Goal: Complete application form

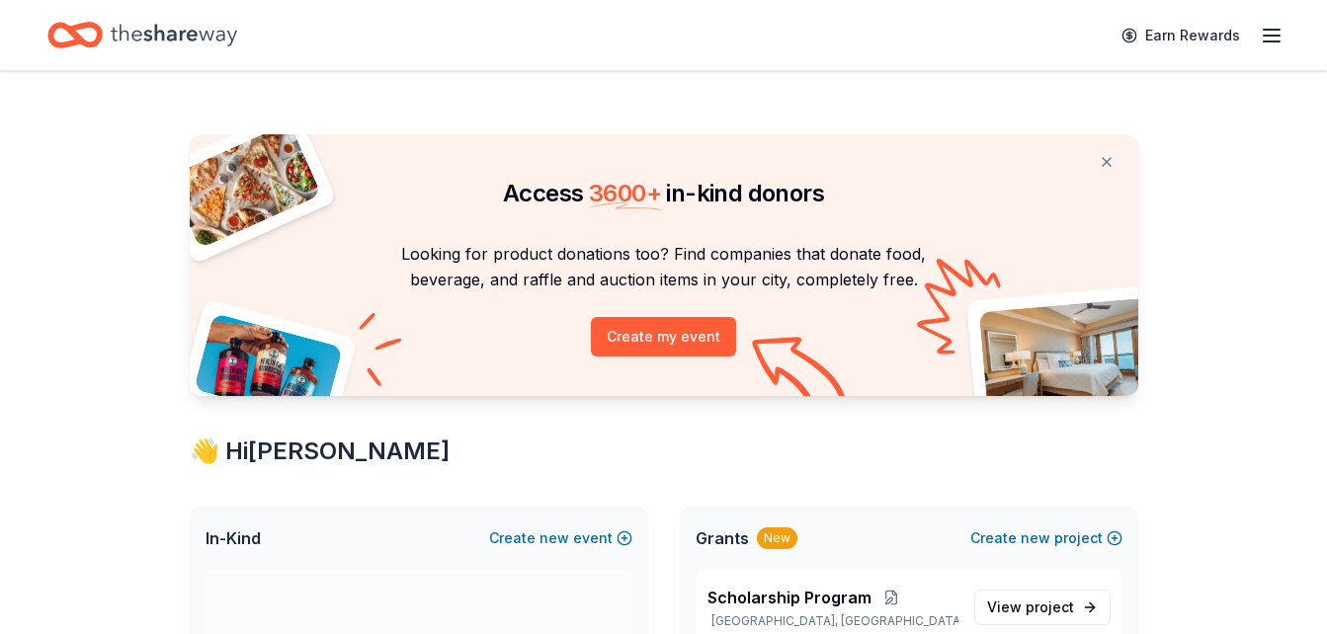
click at [1277, 40] on icon "button" at bounding box center [1271, 36] width 24 height 24
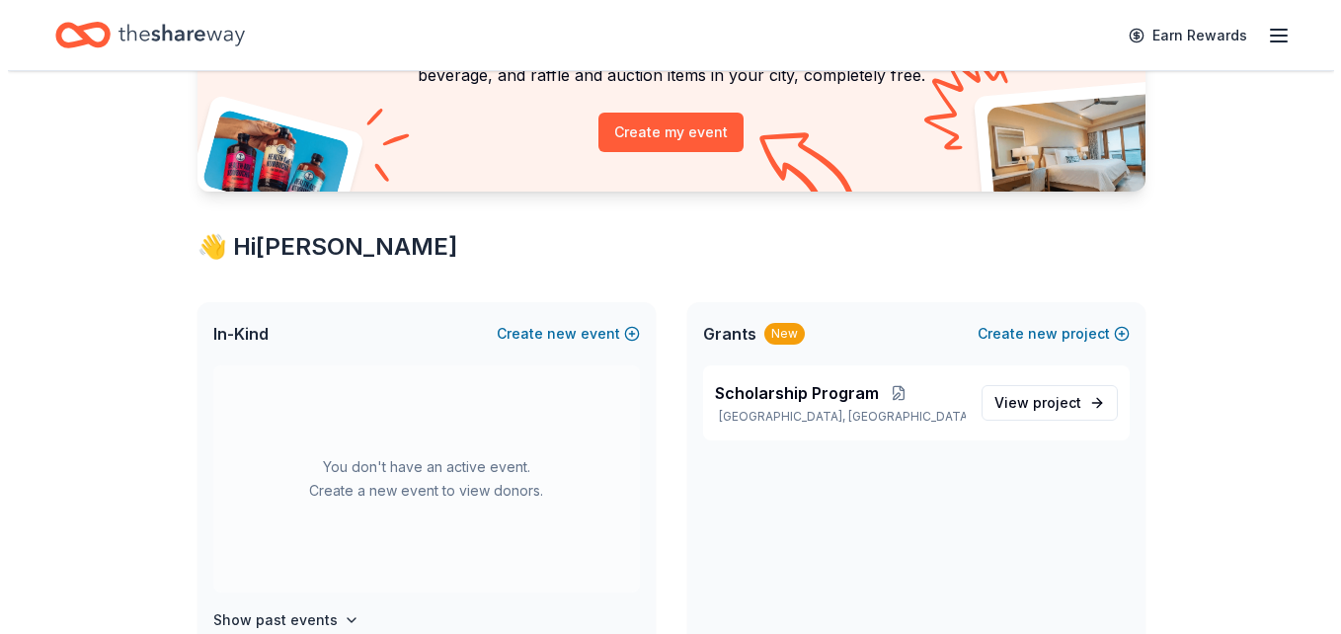
scroll to position [205, 0]
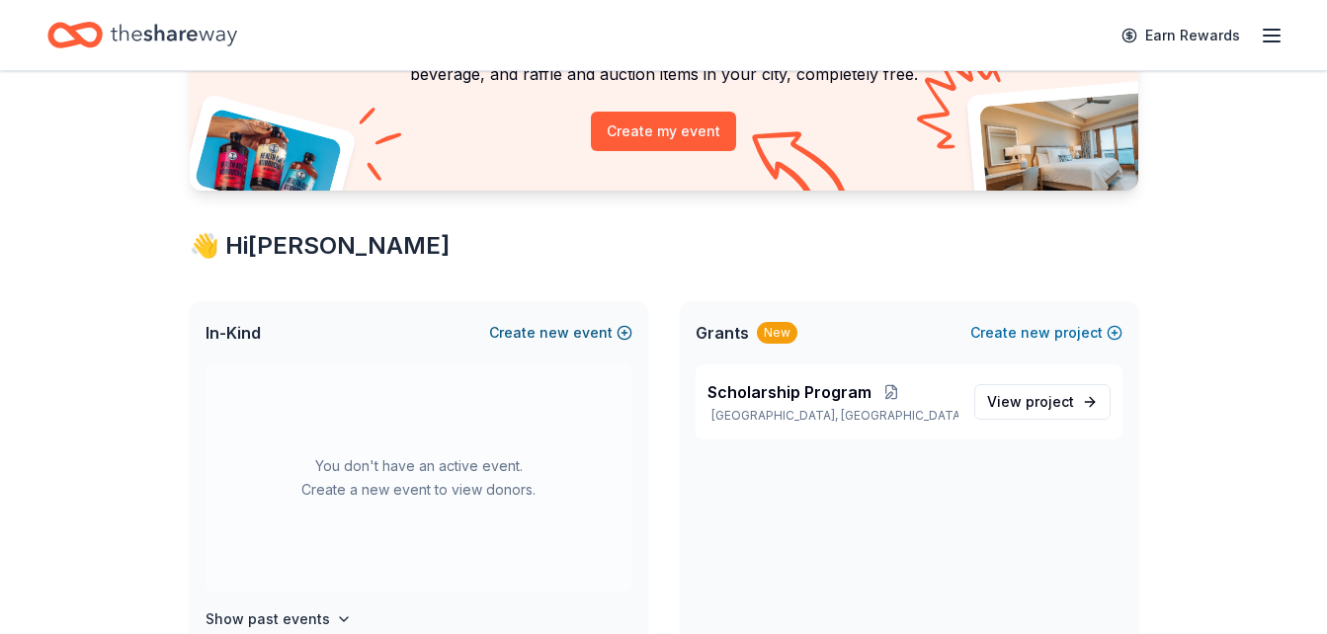
click at [558, 326] on span "new" at bounding box center [554, 333] width 30 height 24
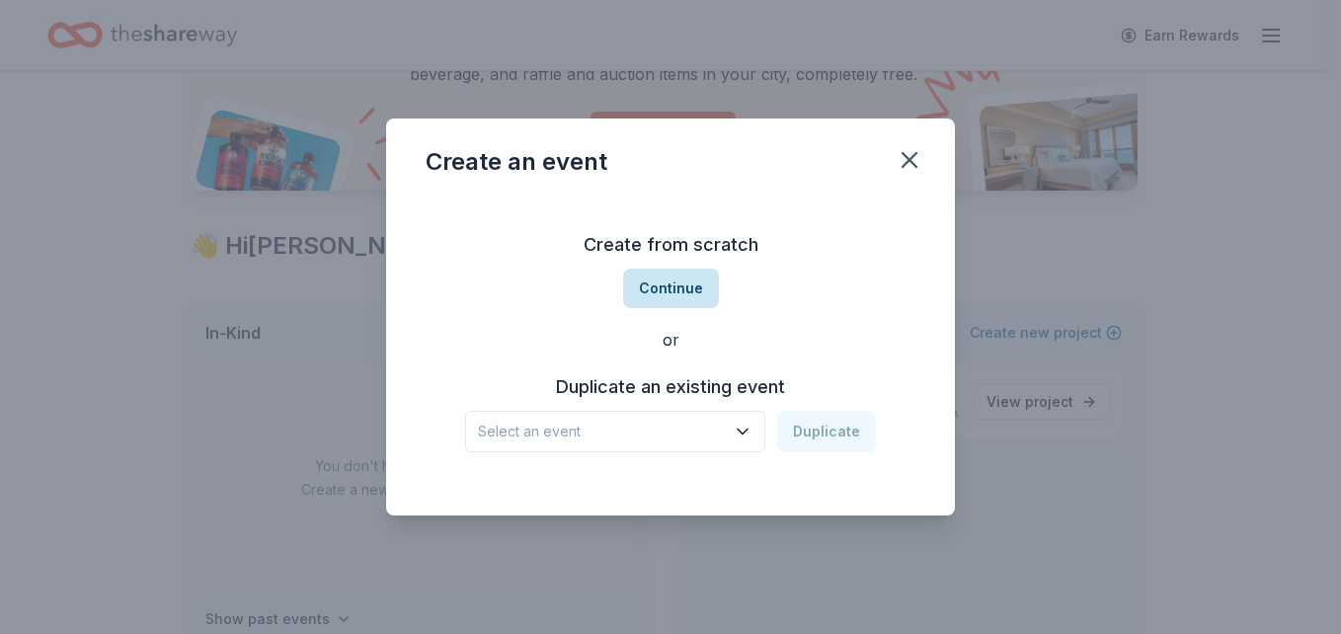
click at [679, 290] on button "Continue" at bounding box center [671, 289] width 96 height 40
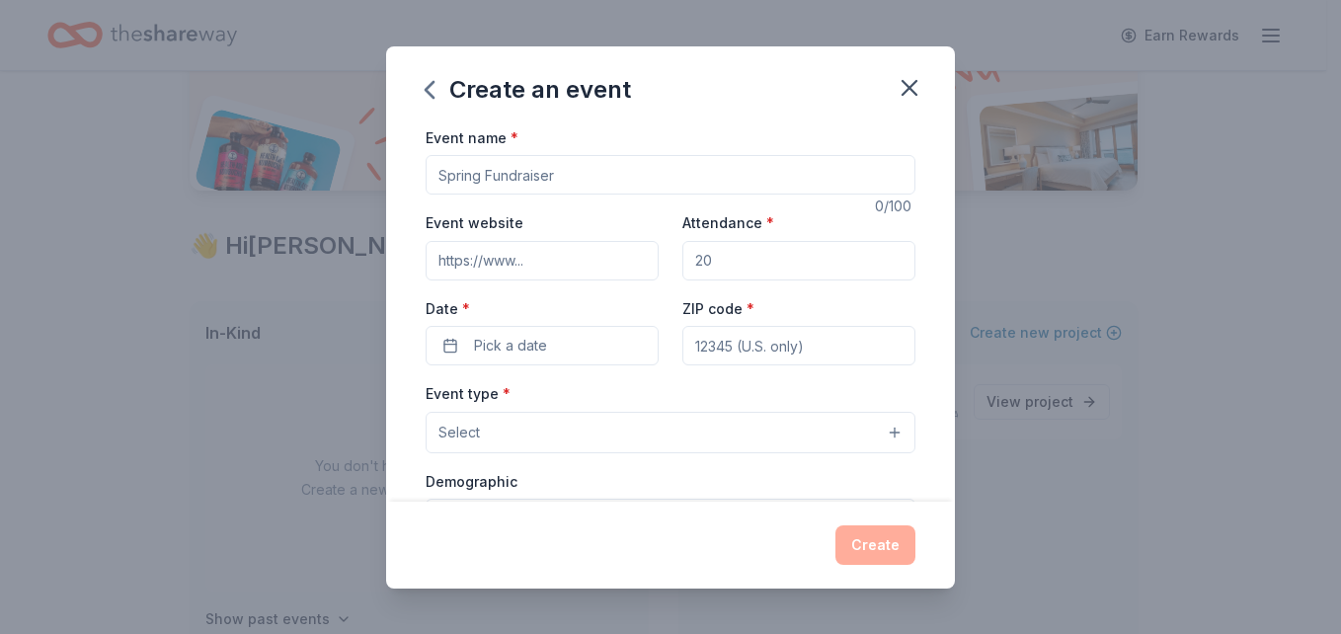
click at [596, 164] on input "Event name *" at bounding box center [671, 175] width 490 height 40
type input "P"
type input "Tricky Tray"
click at [557, 256] on input "Event website" at bounding box center [542, 261] width 233 height 40
type input "www.pawsforacausenetwork.org"
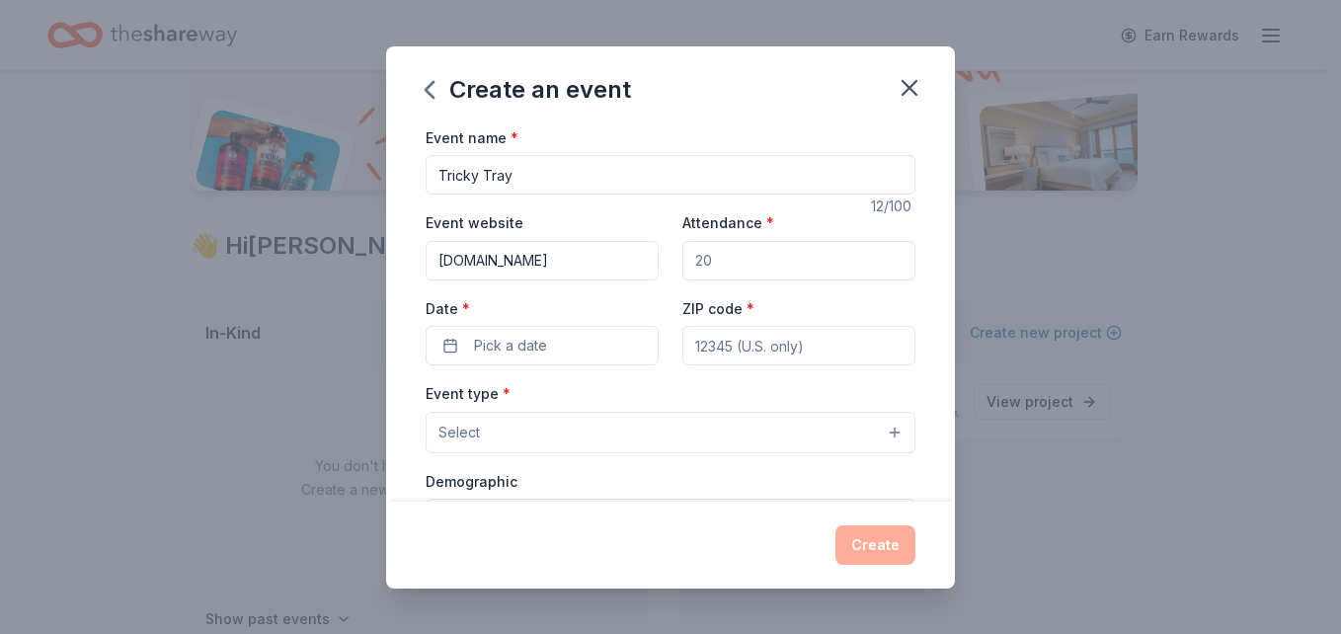
click at [740, 266] on input "Attendance *" at bounding box center [799, 261] width 233 height 40
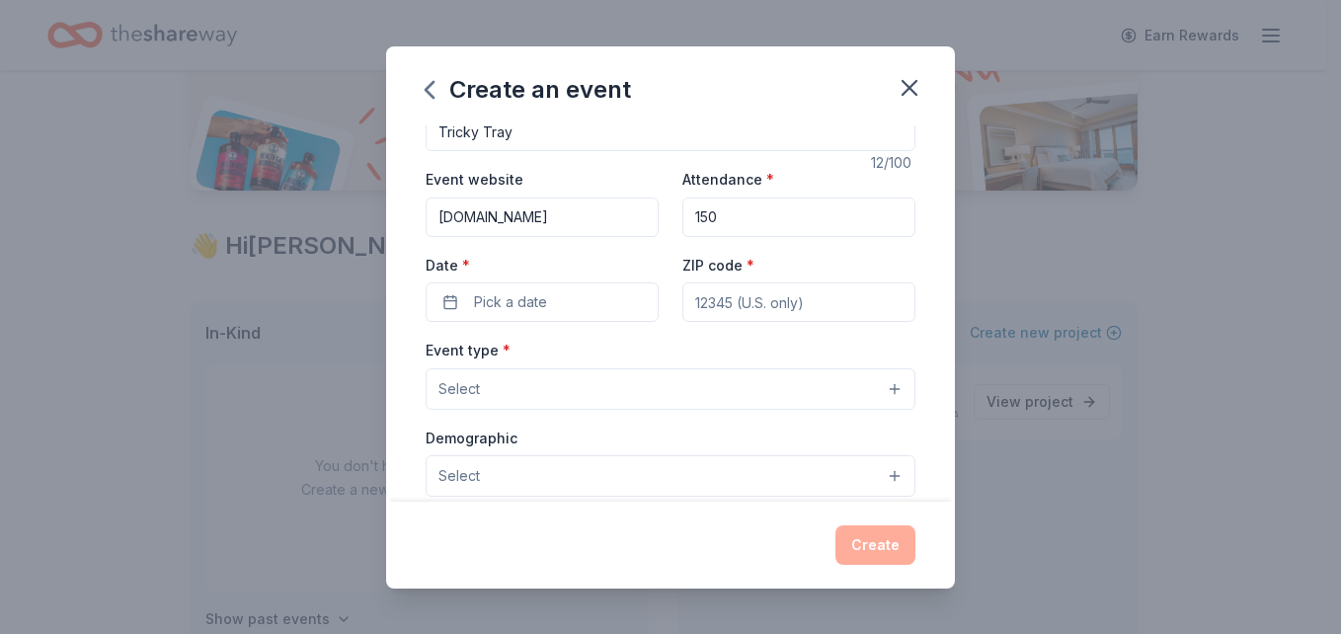
scroll to position [44, 0]
type input "150"
click at [523, 310] on span "Pick a date" at bounding box center [510, 301] width 73 height 24
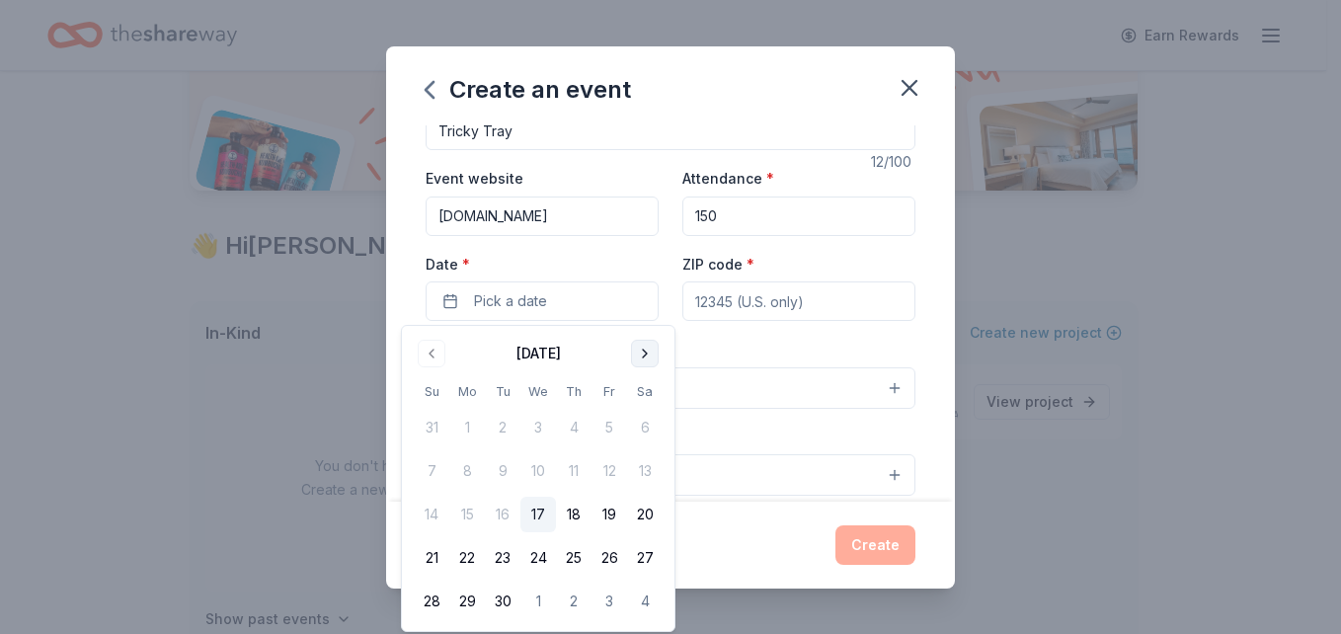
click at [639, 361] on button "Go to next month" at bounding box center [645, 354] width 28 height 28
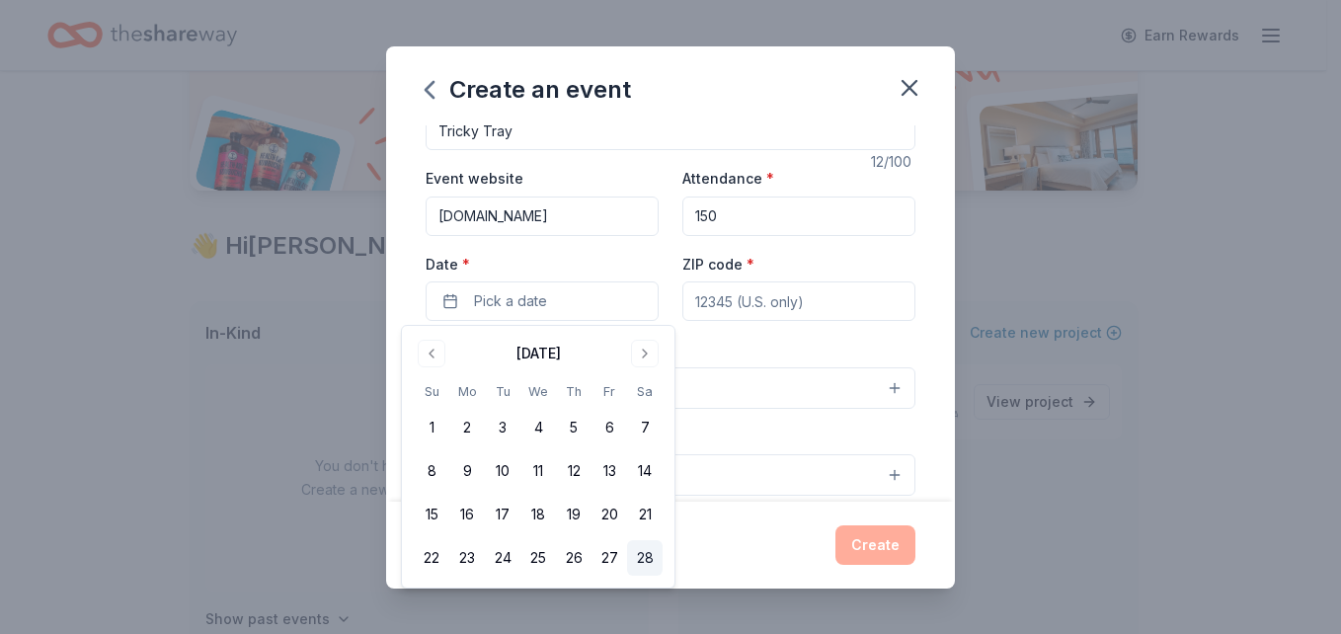
click at [648, 552] on button "28" at bounding box center [645, 558] width 36 height 36
click at [831, 297] on input "ZIP code *" at bounding box center [799, 301] width 233 height 40
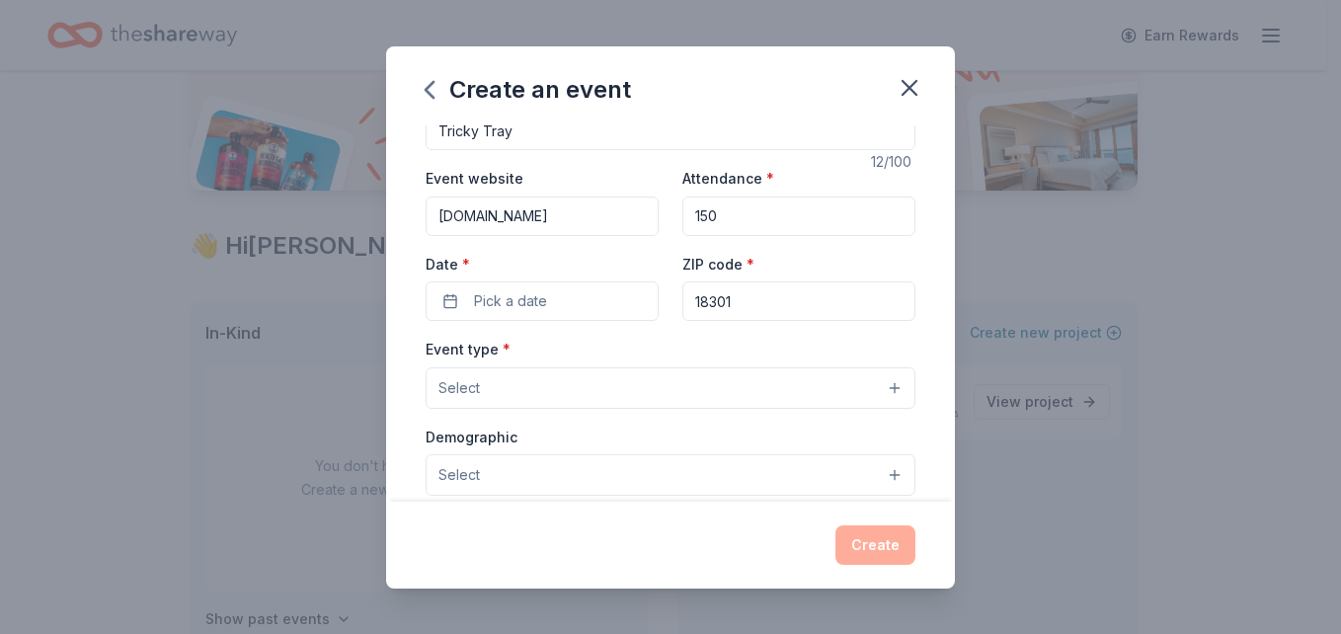
type input "18301"
click at [510, 395] on button "Select" at bounding box center [671, 387] width 490 height 41
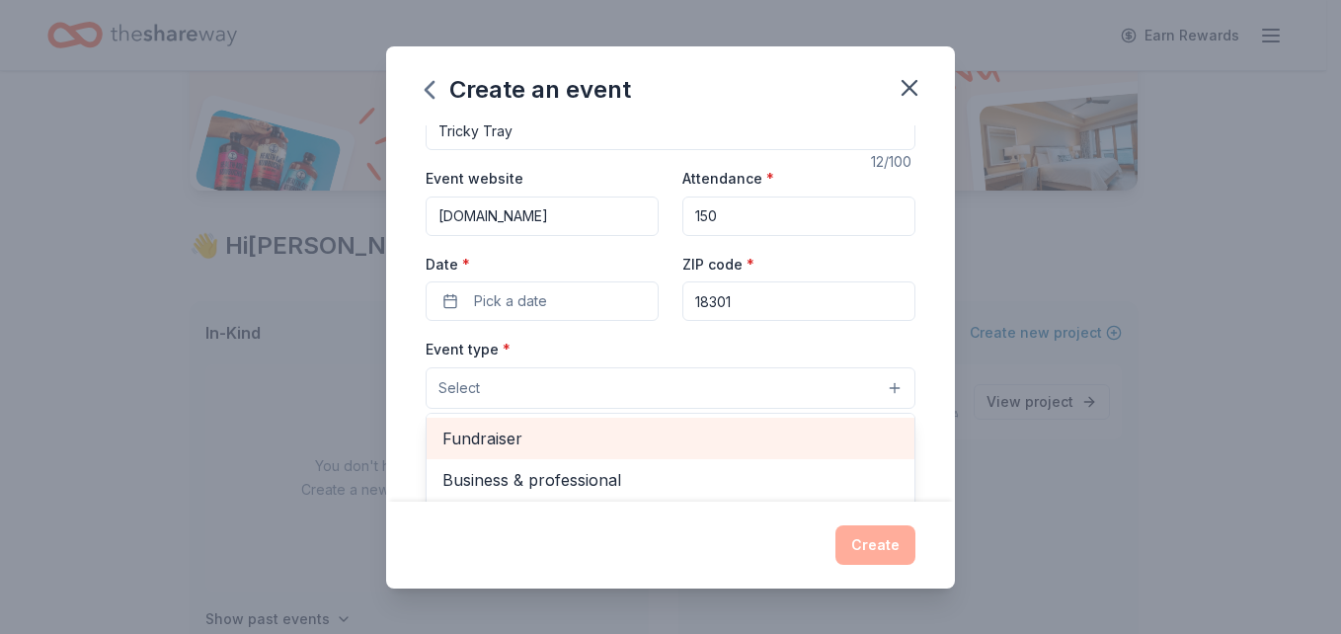
click at [506, 445] on span "Fundraiser" at bounding box center [670, 439] width 456 height 26
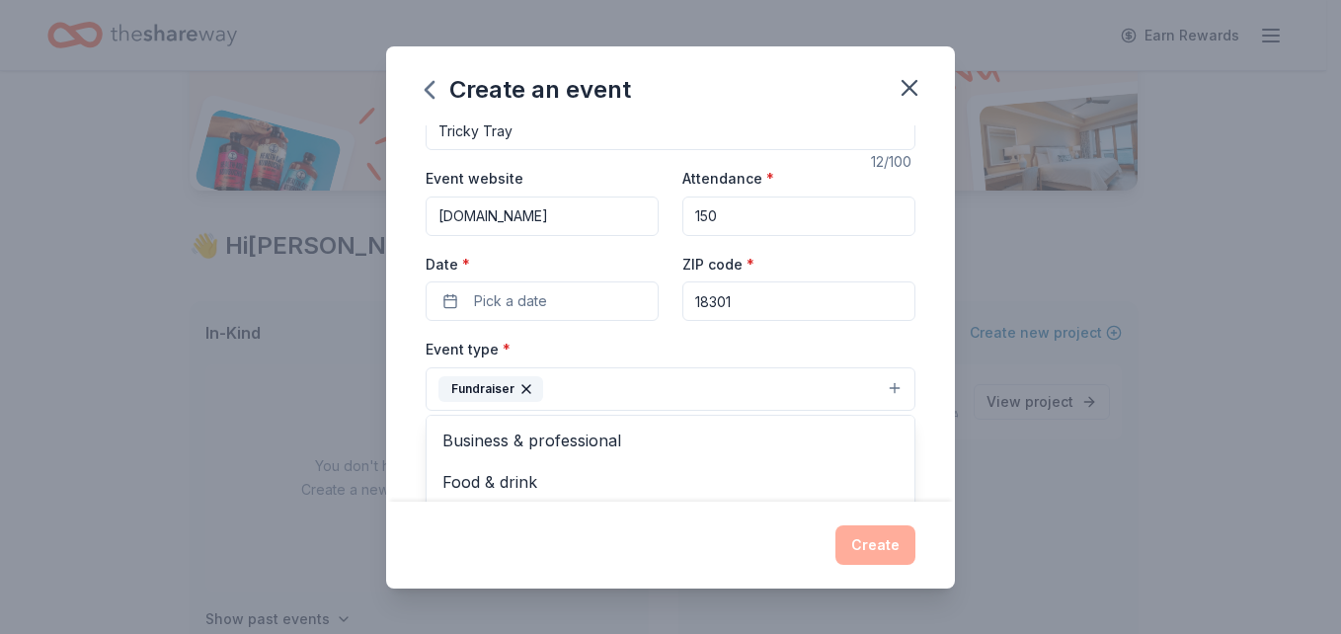
click at [605, 342] on div "Event type * Fundraiser Business & professional Food & drink Health & wellness …" at bounding box center [671, 374] width 490 height 74
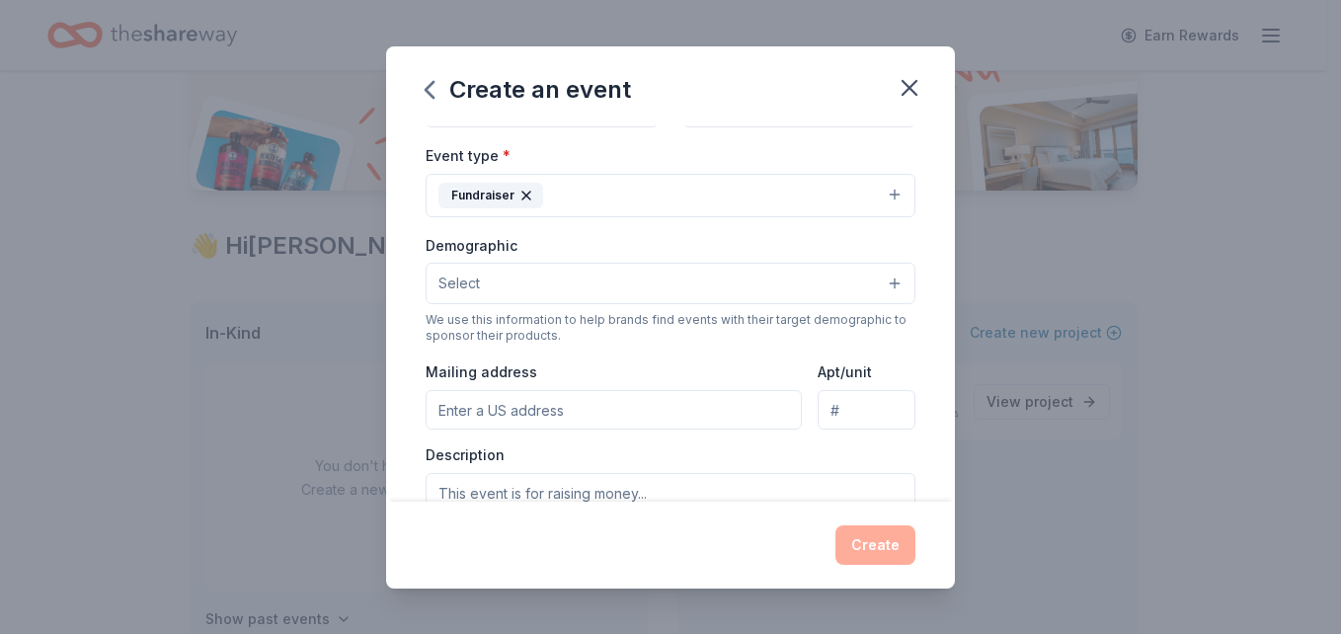
scroll to position [259, 0]
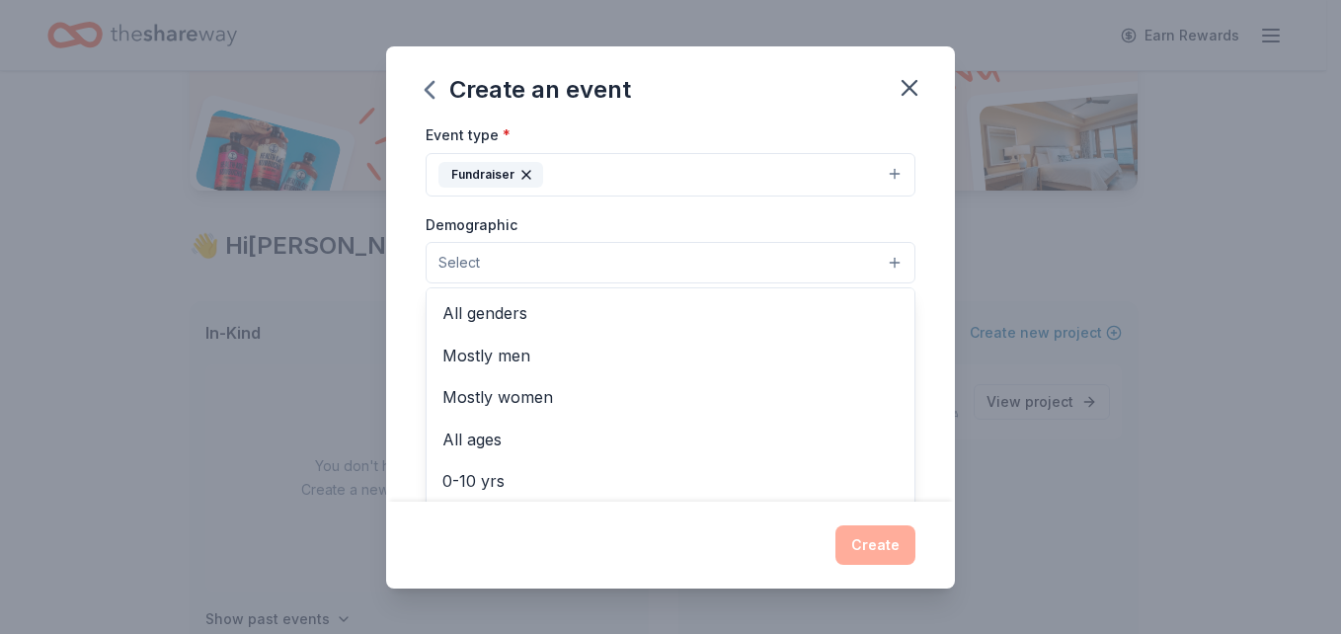
click at [523, 252] on button "Select" at bounding box center [671, 262] width 490 height 41
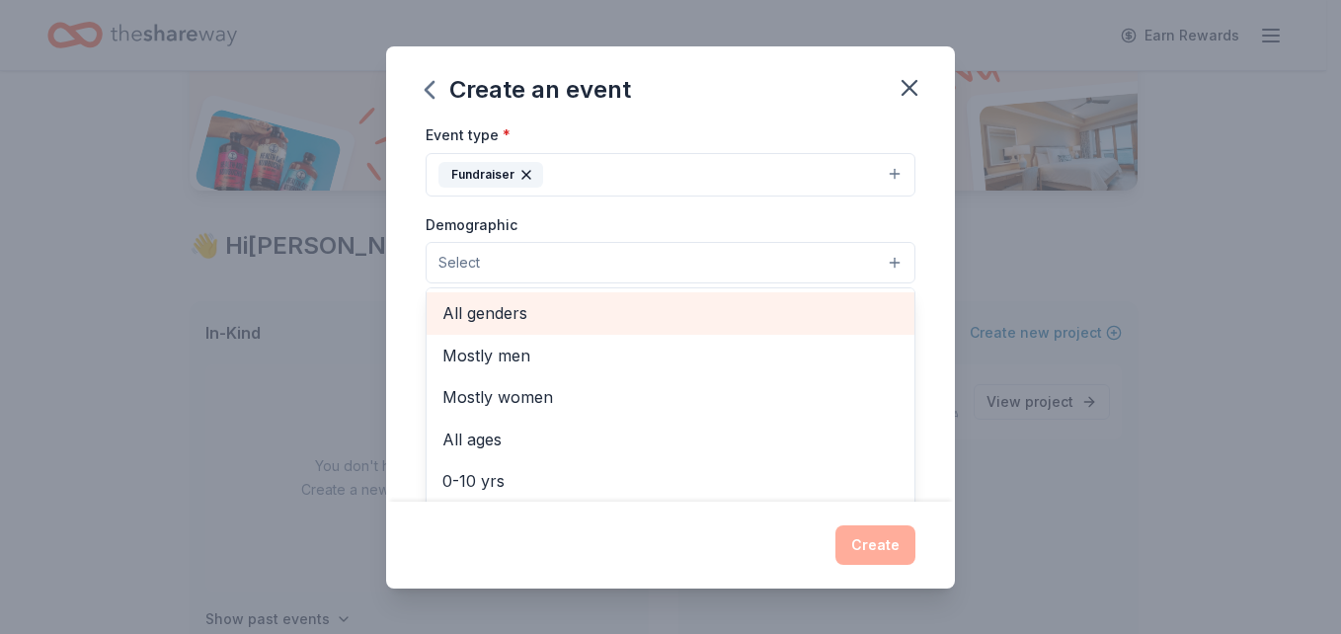
click at [515, 323] on span "All genders" at bounding box center [670, 313] width 456 height 26
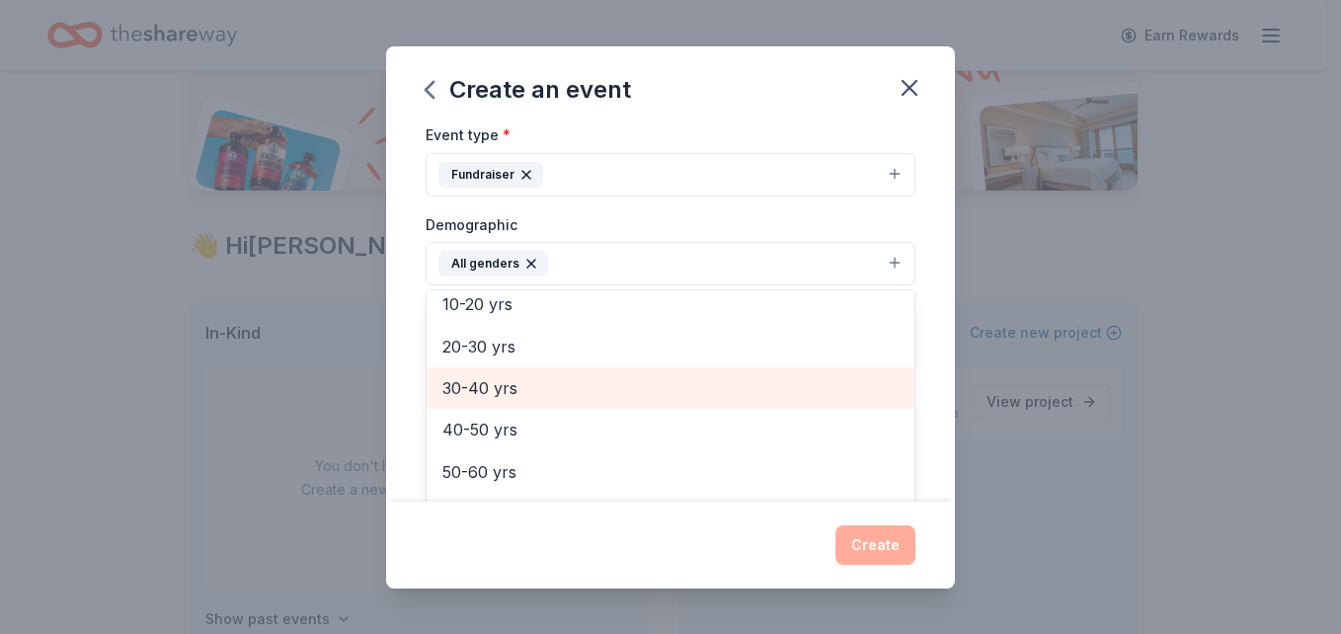
scroll to position [180, 0]
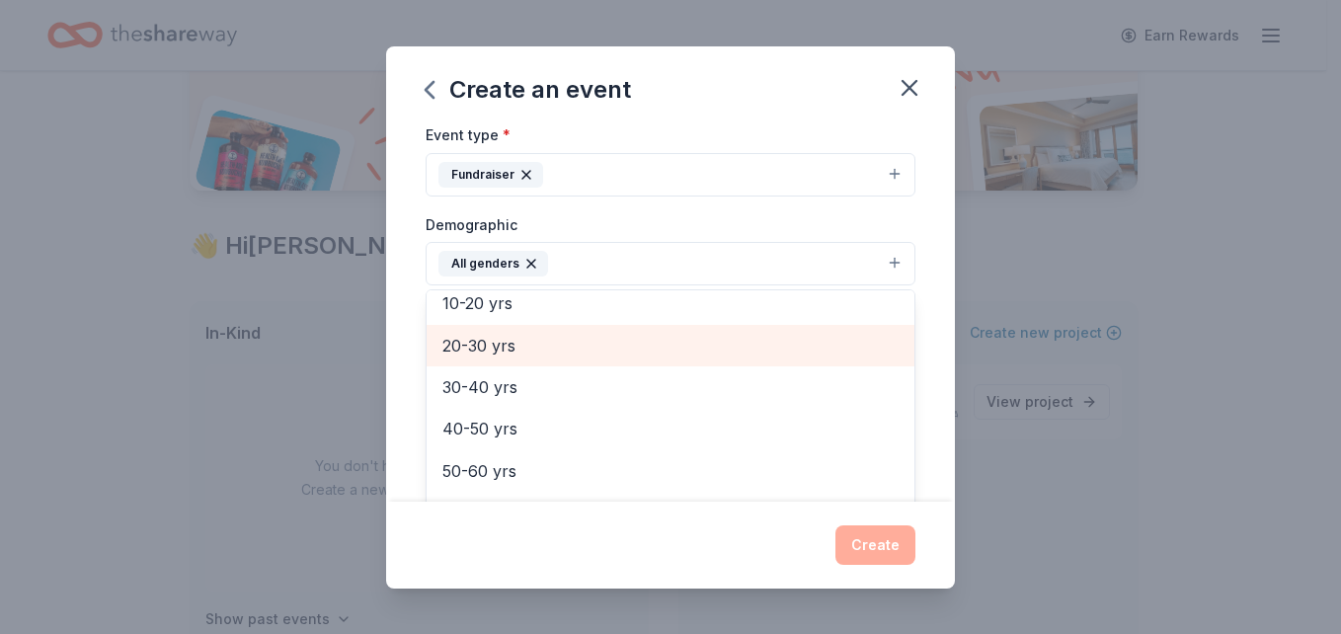
click at [536, 347] on span "20-30 yrs" at bounding box center [670, 346] width 456 height 26
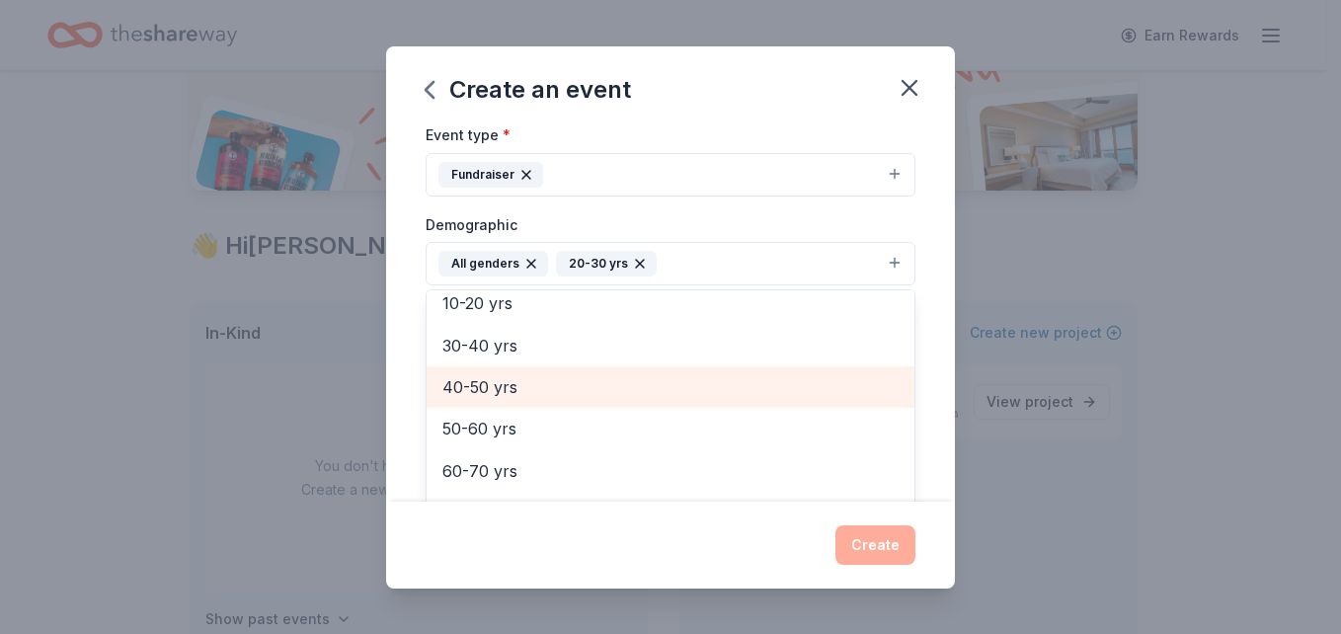
click at [518, 387] on span "40-50 yrs" at bounding box center [670, 387] width 456 height 26
click at [518, 387] on span "50-60 yrs" at bounding box center [670, 387] width 456 height 26
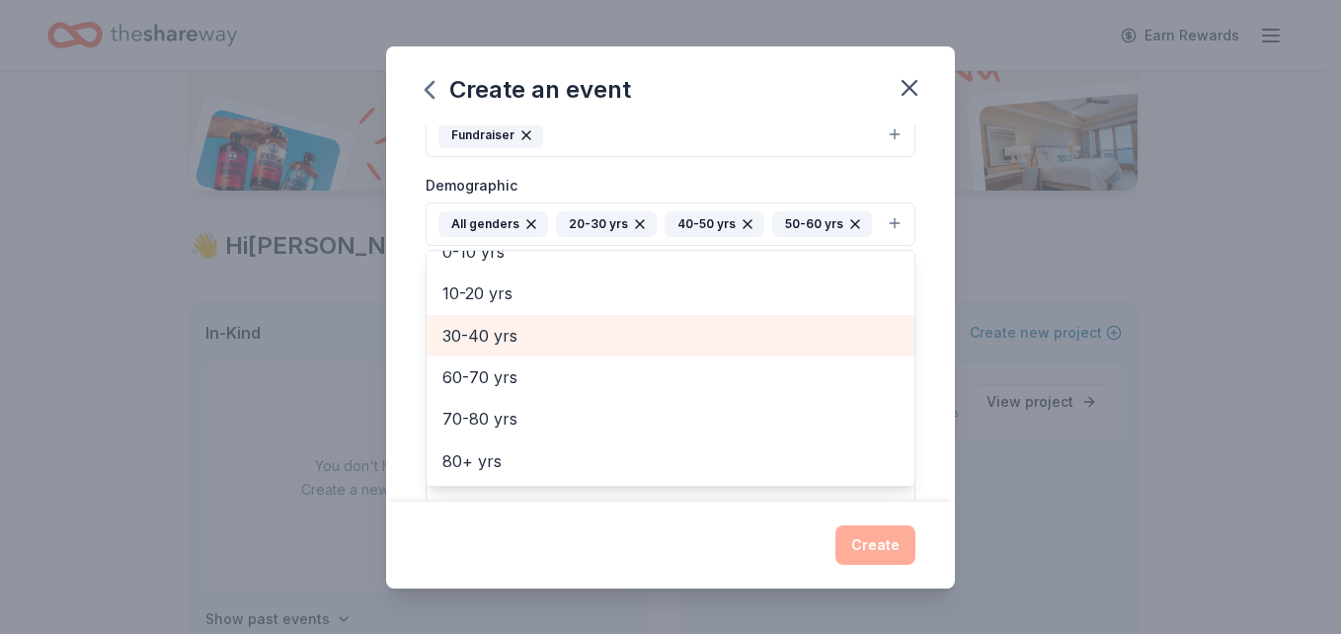
scroll to position [299, 0]
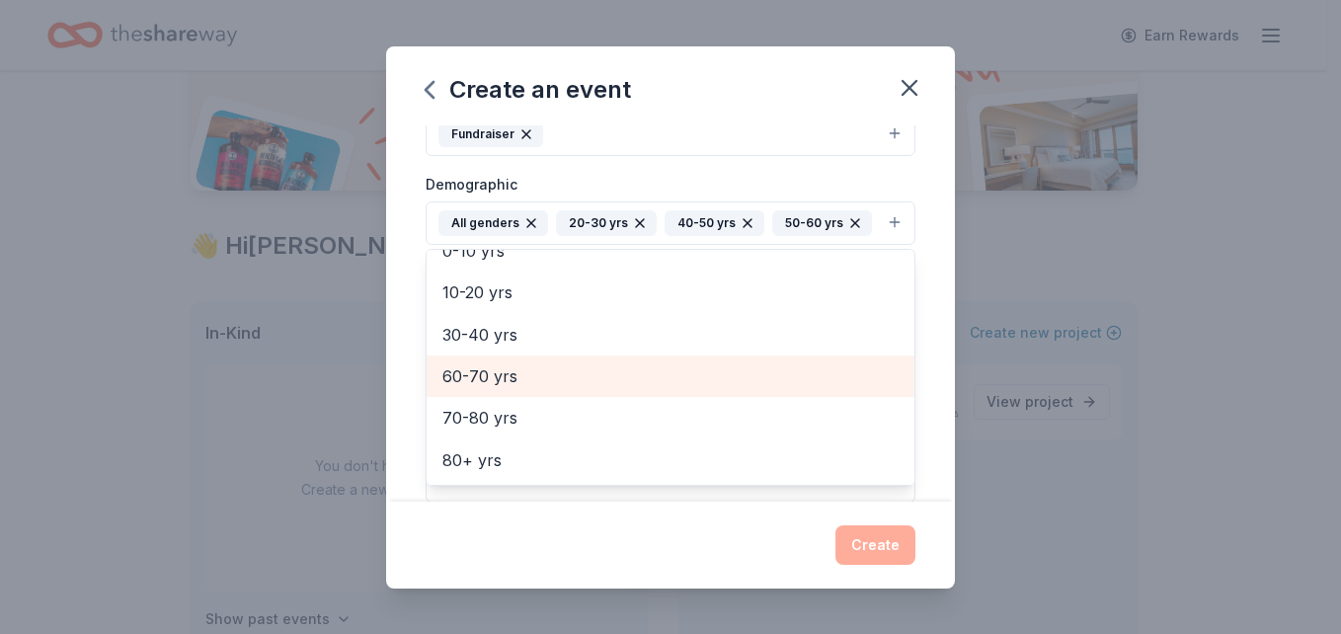
click at [498, 389] on span "60-70 yrs" at bounding box center [670, 376] width 456 height 26
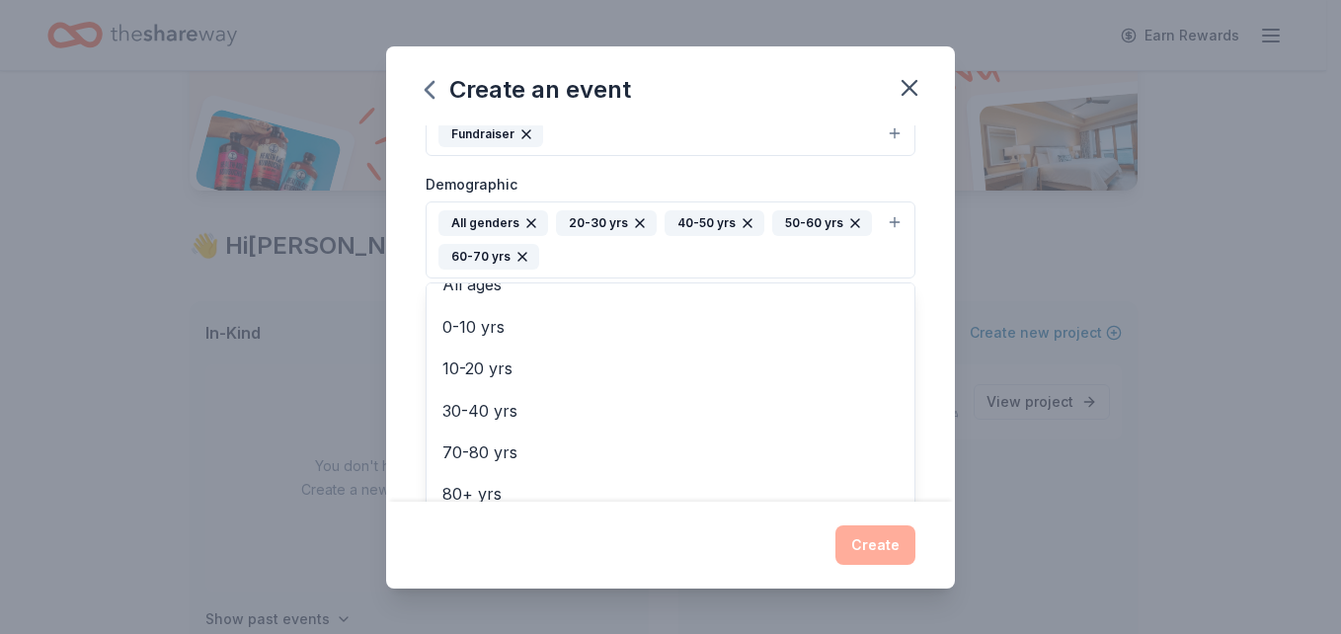
click at [915, 271] on div "Event name * Tricky Tray 12 /100 Event website www.pawsforacausenetwork.org Att…" at bounding box center [670, 313] width 569 height 376
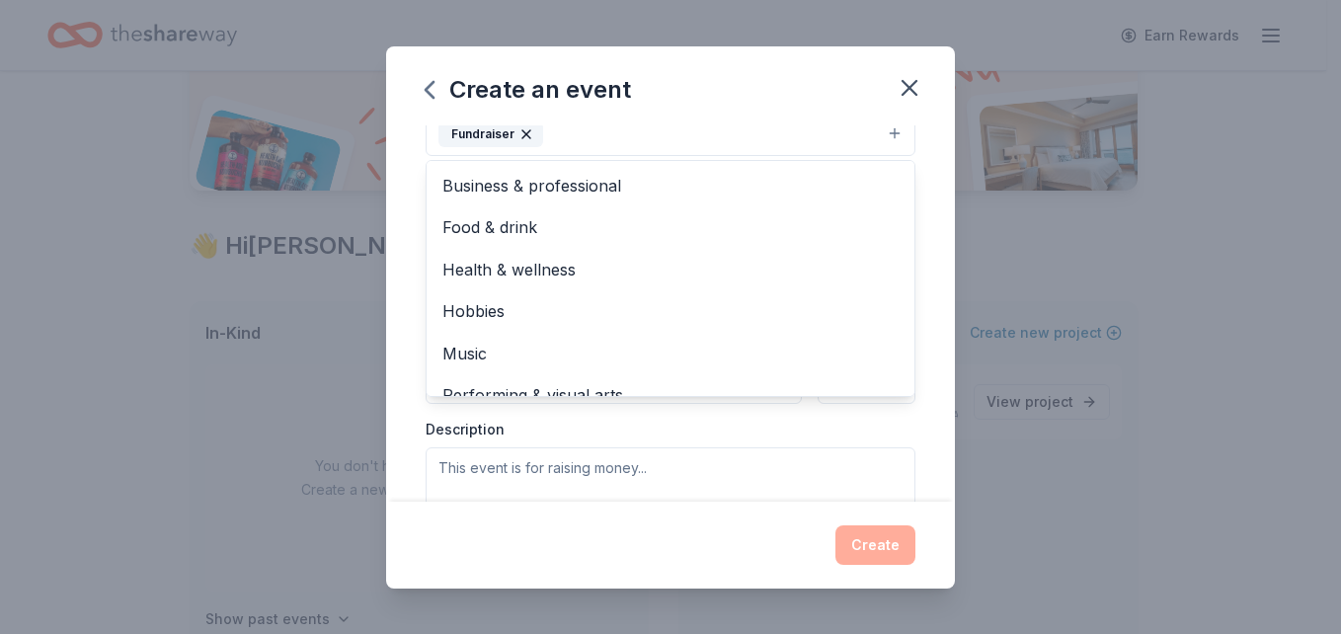
click at [885, 132] on button "Fundraiser" at bounding box center [671, 134] width 490 height 43
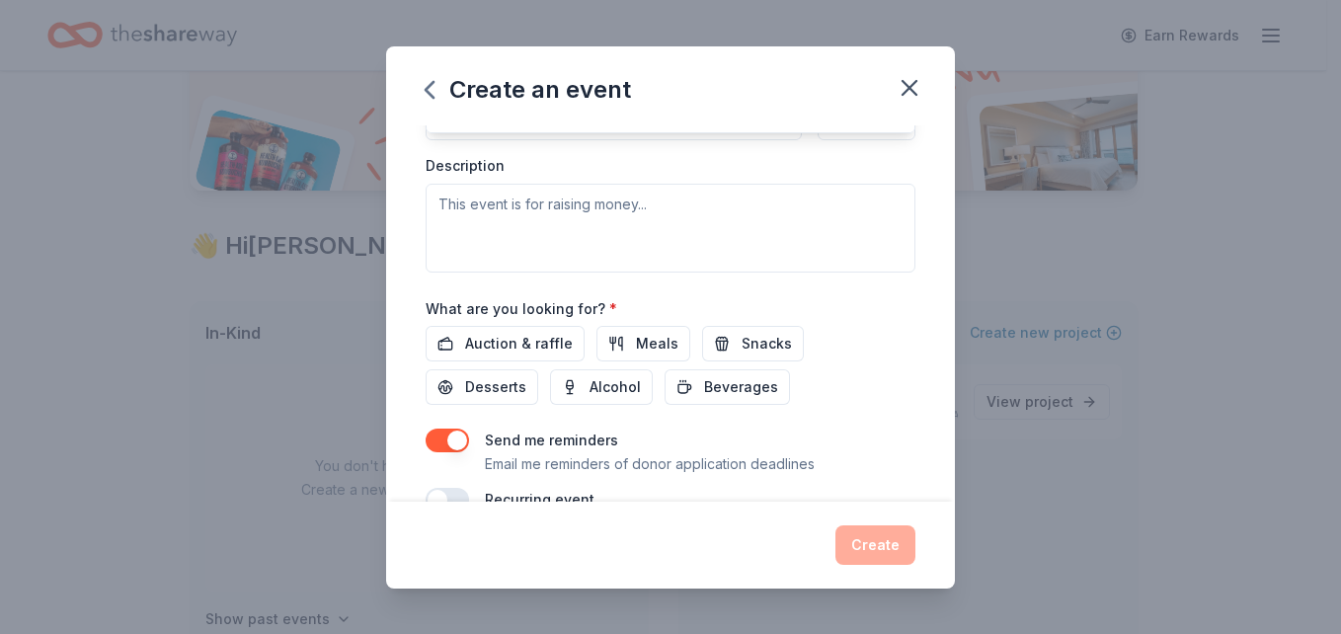
scroll to position [564, 0]
click at [519, 342] on div "Event name * Tricky Tray 12 /100 Event website www.pawsforacausenetwork.org Att…" at bounding box center [671, 36] width 490 height 950
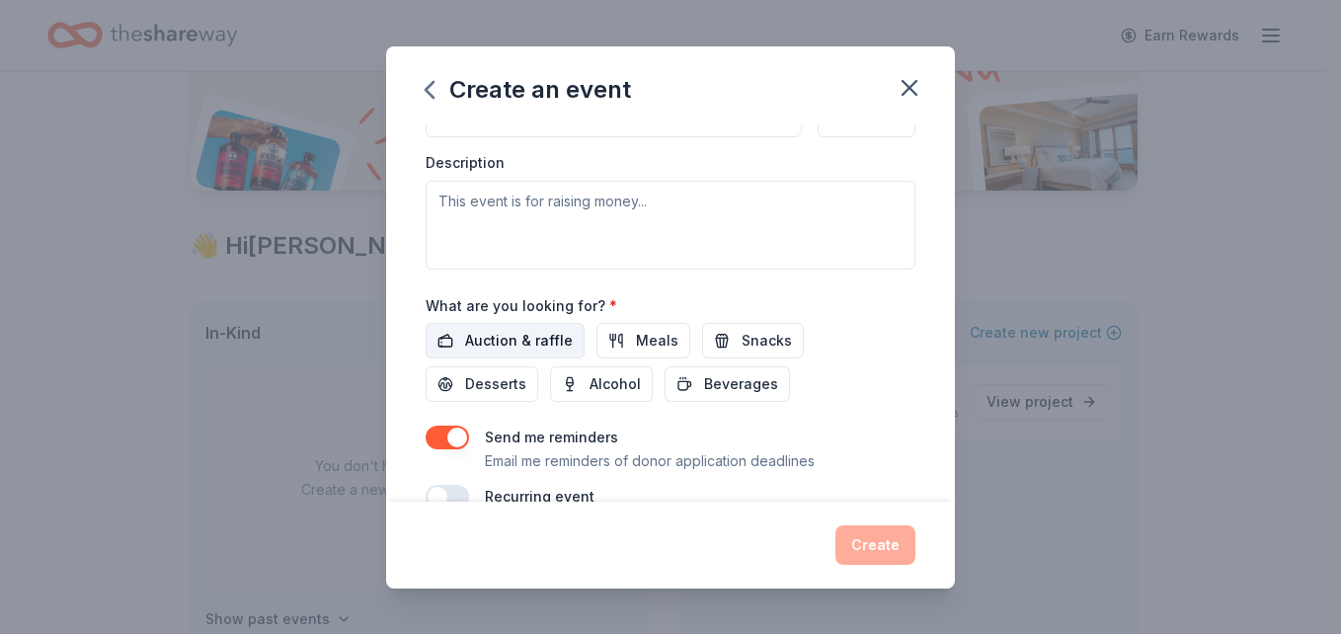
click at [531, 340] on span "Auction & raffle" at bounding box center [519, 341] width 108 height 24
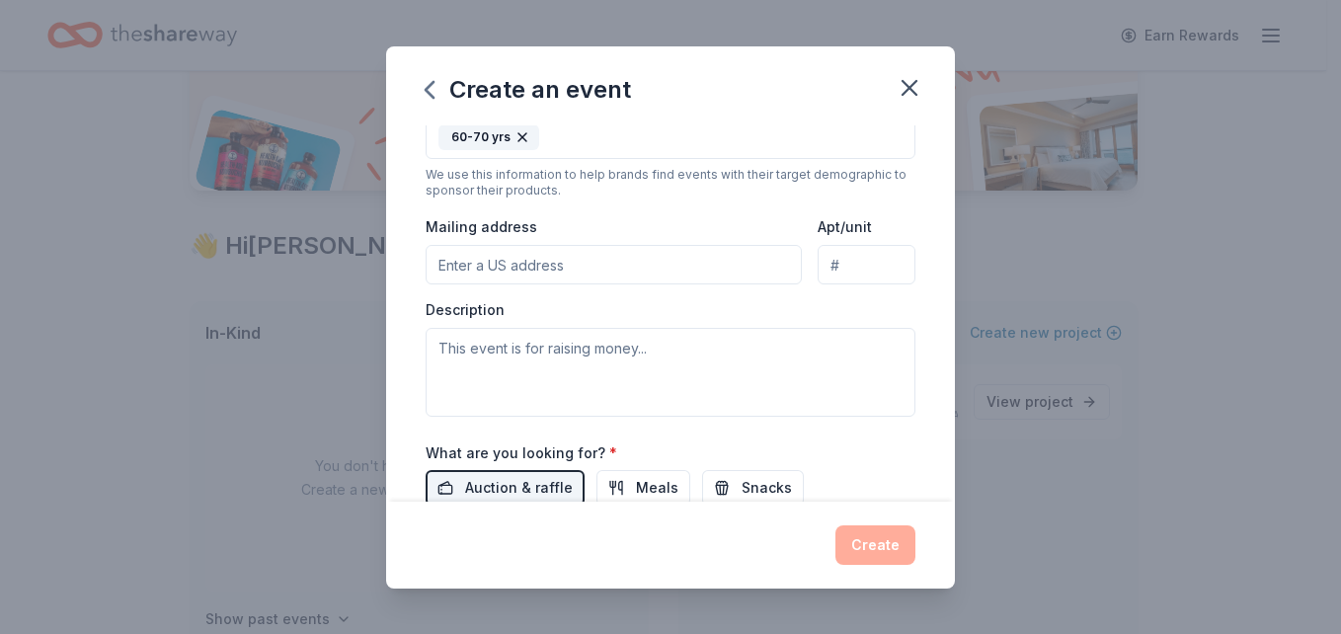
scroll to position [418, 0]
click at [501, 262] on input "Mailing address" at bounding box center [614, 266] width 376 height 40
type input "38 West Broad Street"
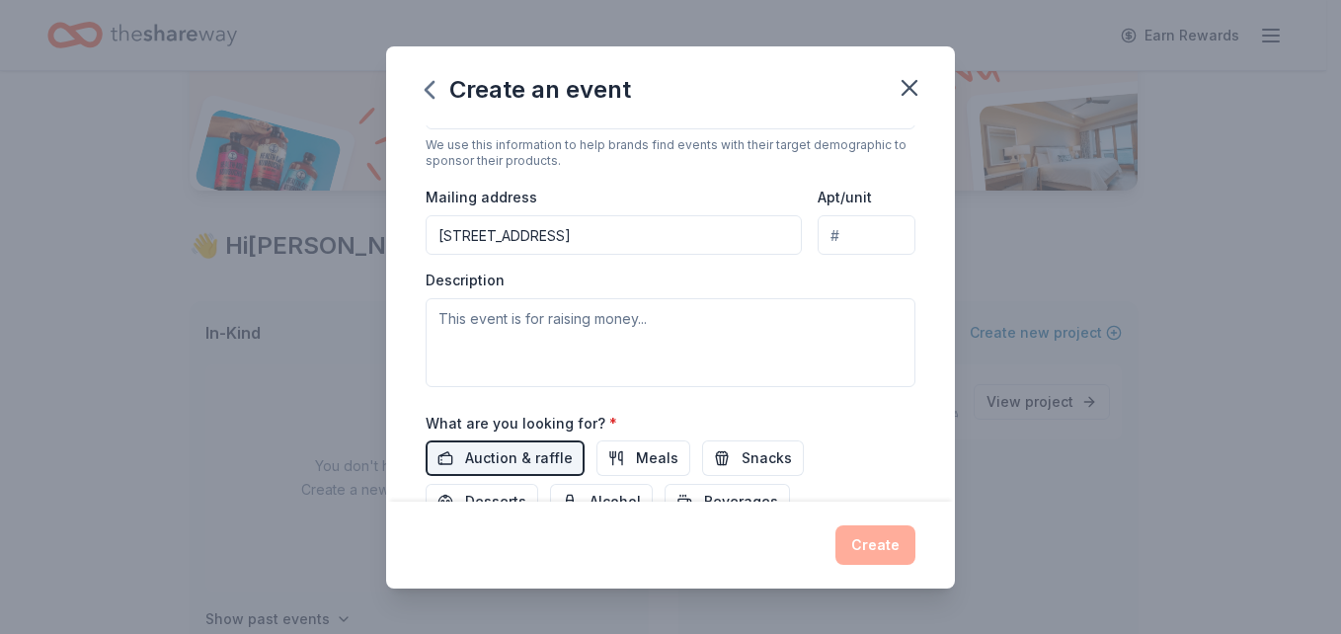
scroll to position [449, 0]
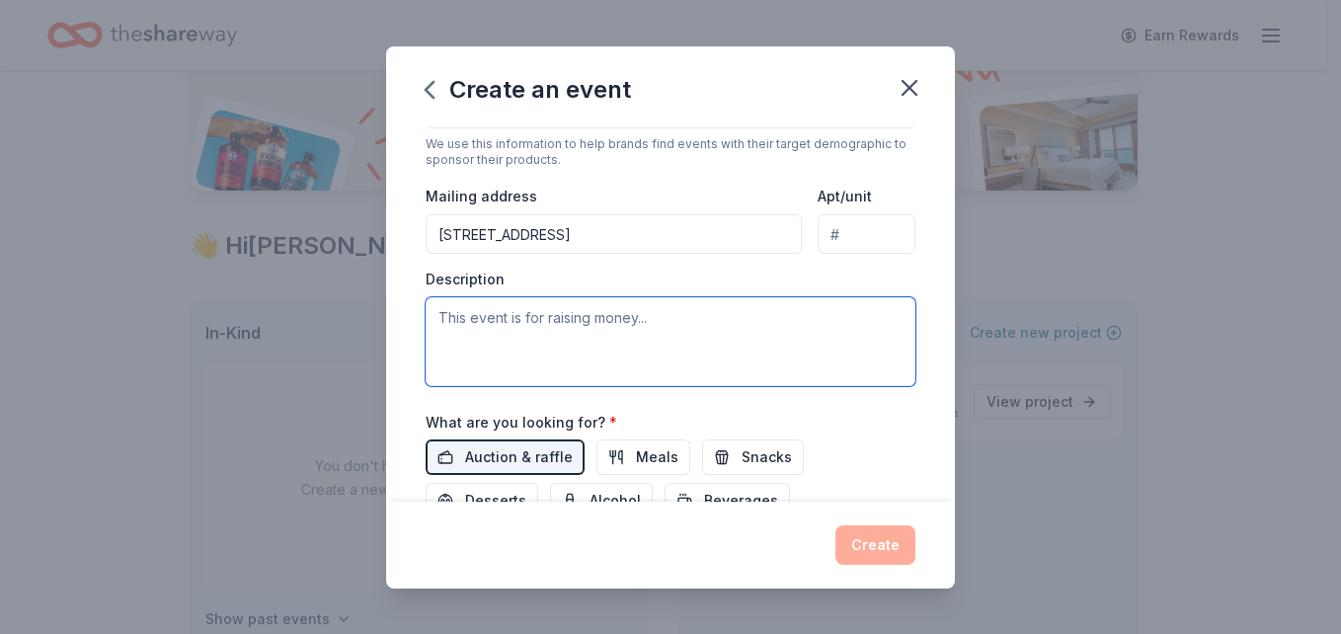
click at [560, 330] on textarea at bounding box center [671, 341] width 490 height 89
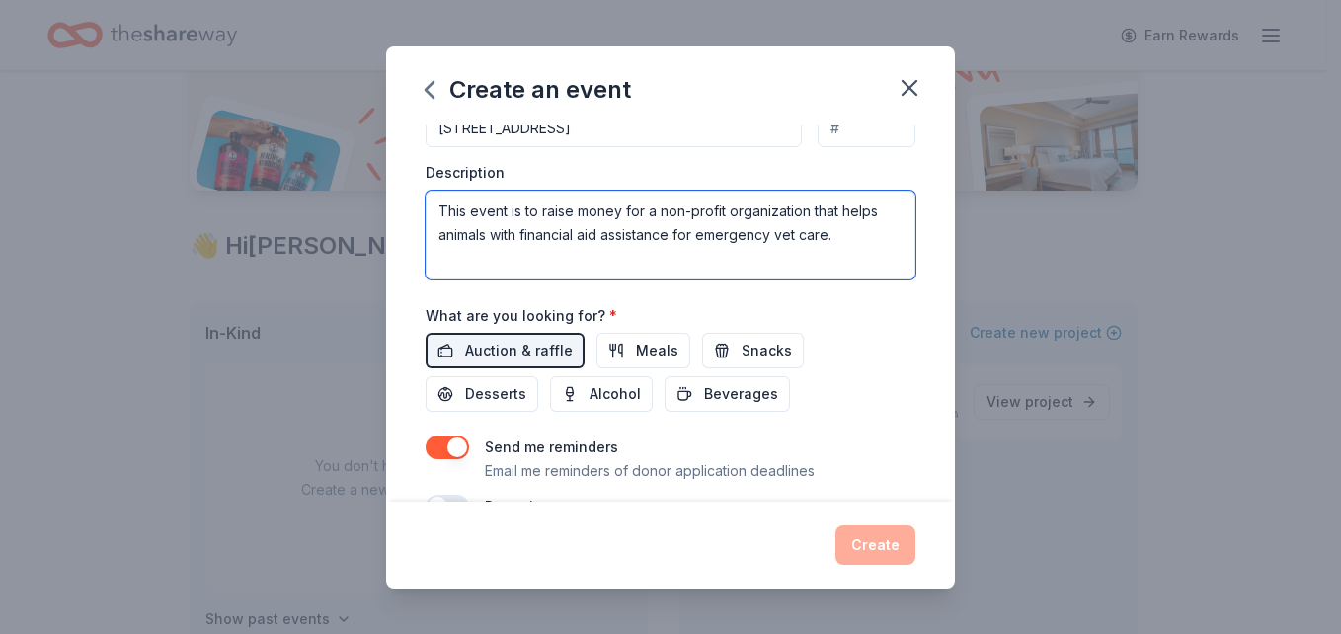
scroll to position [558, 0]
type textarea "This event is to raise money for a non-profit organization that helps animals w…"
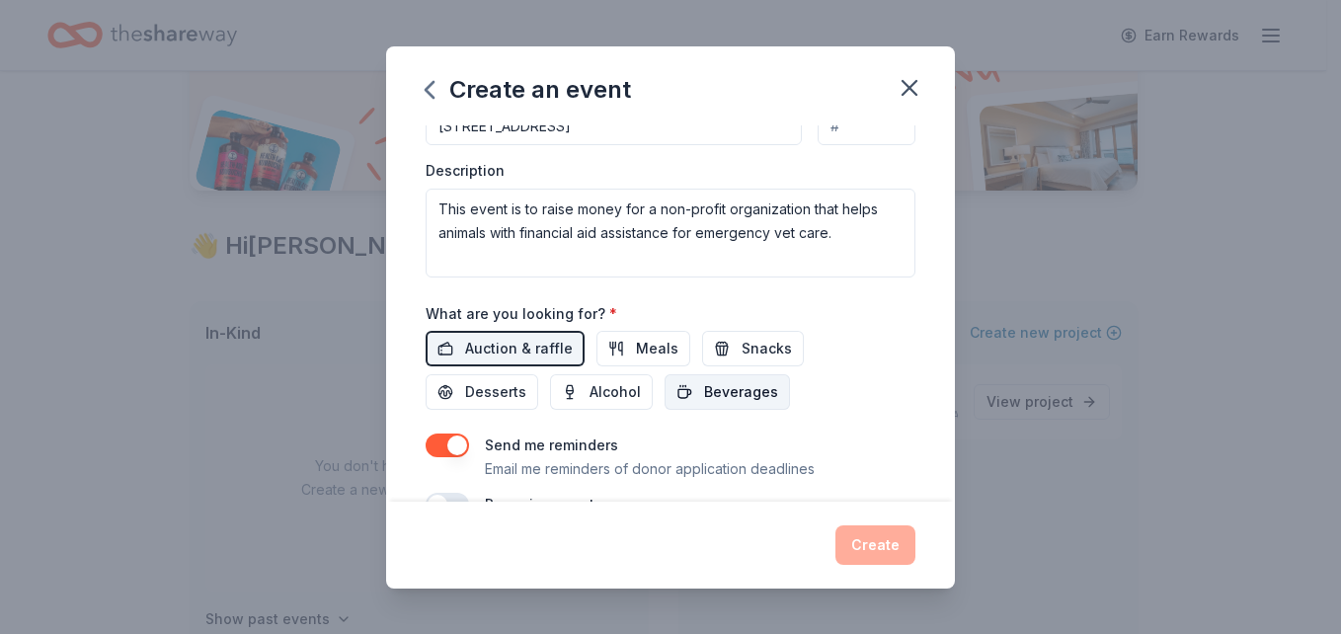
click at [725, 389] on span "Beverages" at bounding box center [741, 392] width 74 height 24
click at [550, 397] on button "Alcohol" at bounding box center [601, 392] width 103 height 36
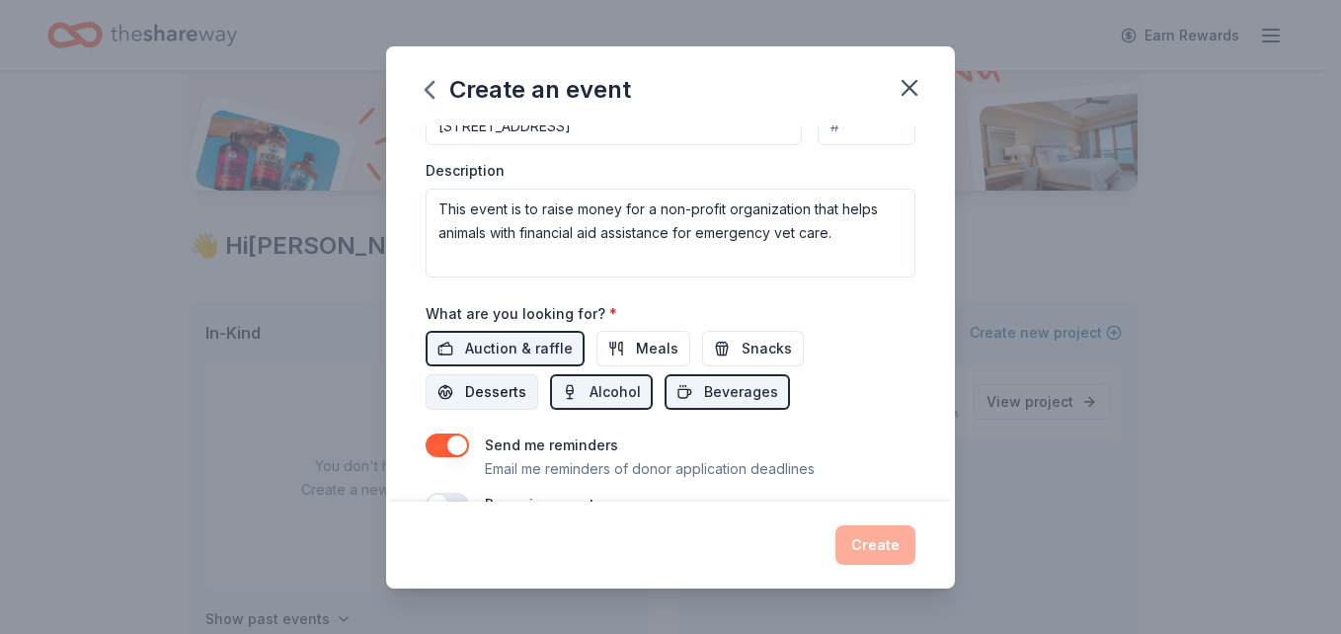
click at [482, 407] on button "Desserts" at bounding box center [482, 392] width 113 height 36
click at [624, 344] on button "Meals" at bounding box center [644, 349] width 94 height 36
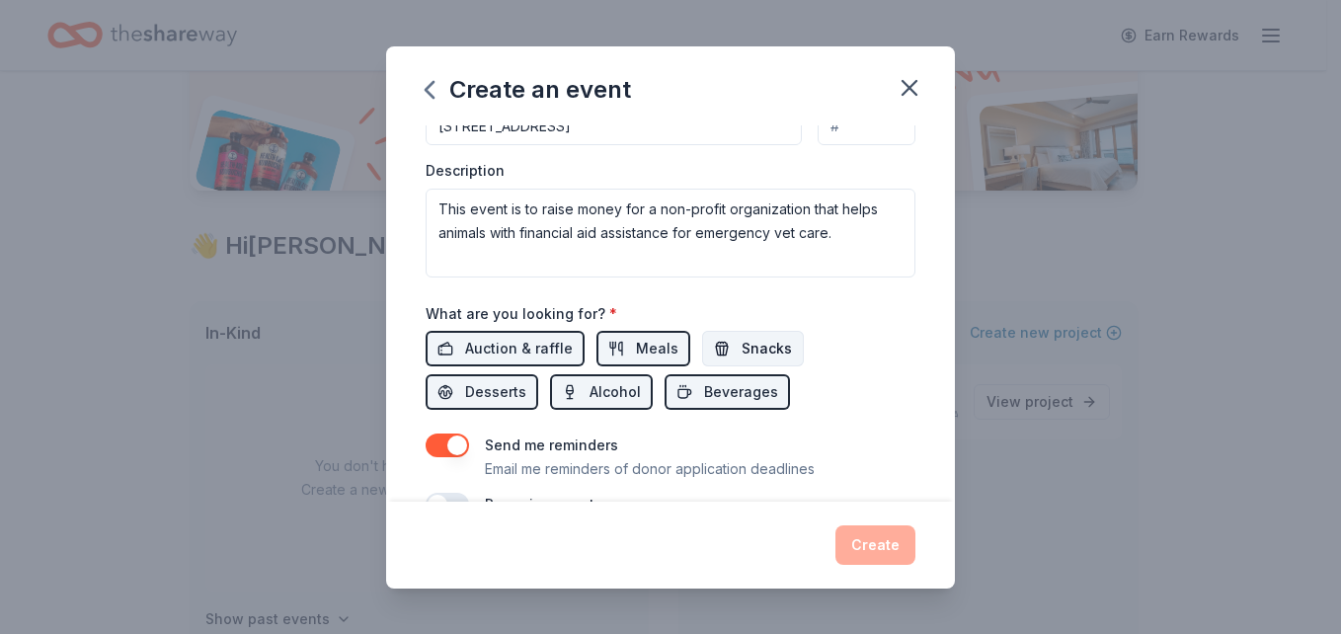
click at [719, 359] on button "Snacks" at bounding box center [753, 349] width 102 height 36
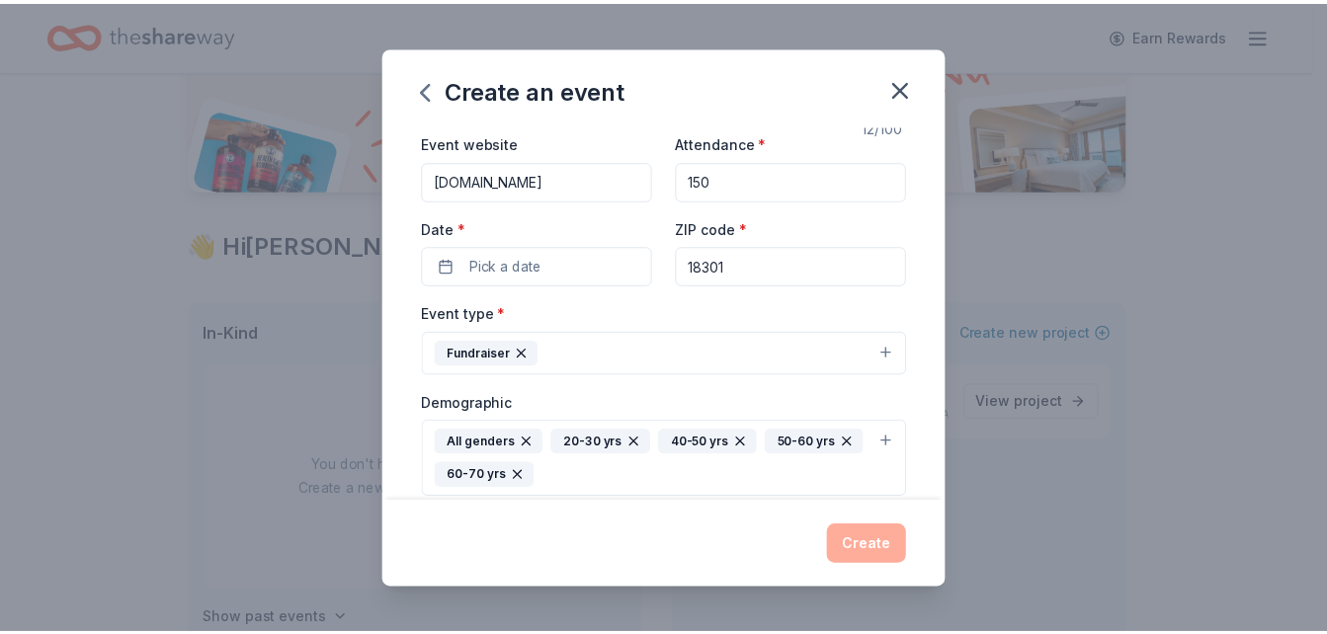
scroll to position [79, 0]
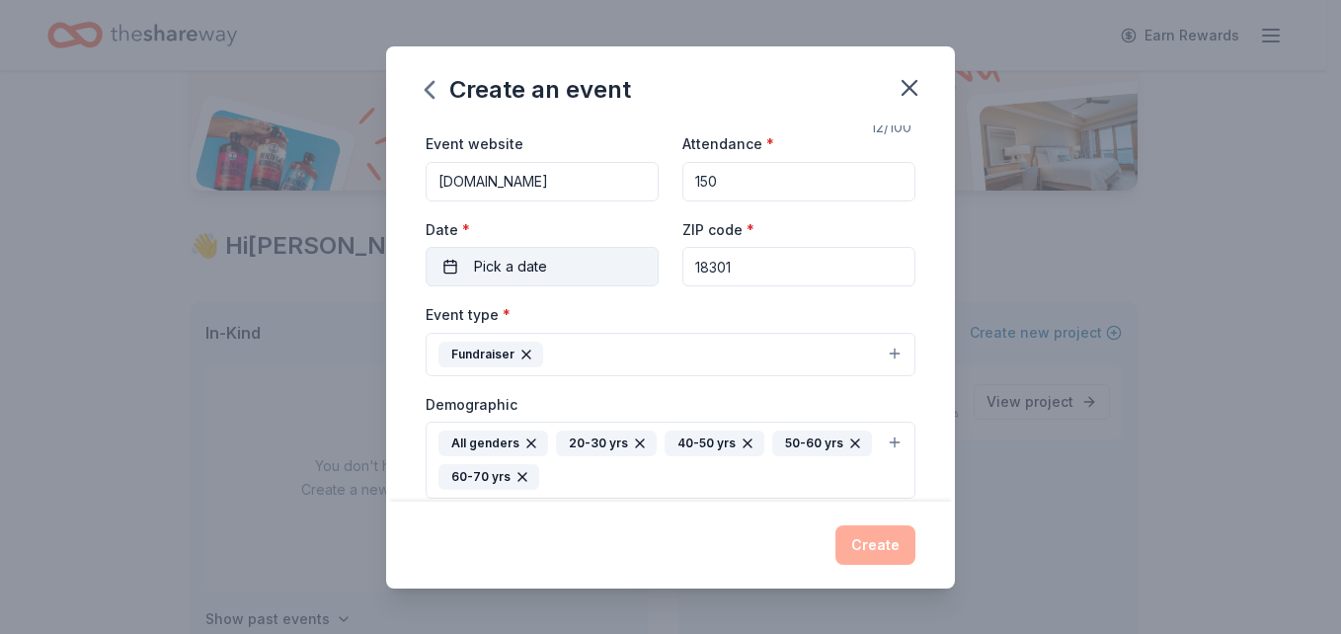
click at [476, 259] on span "Pick a date" at bounding box center [510, 267] width 73 height 24
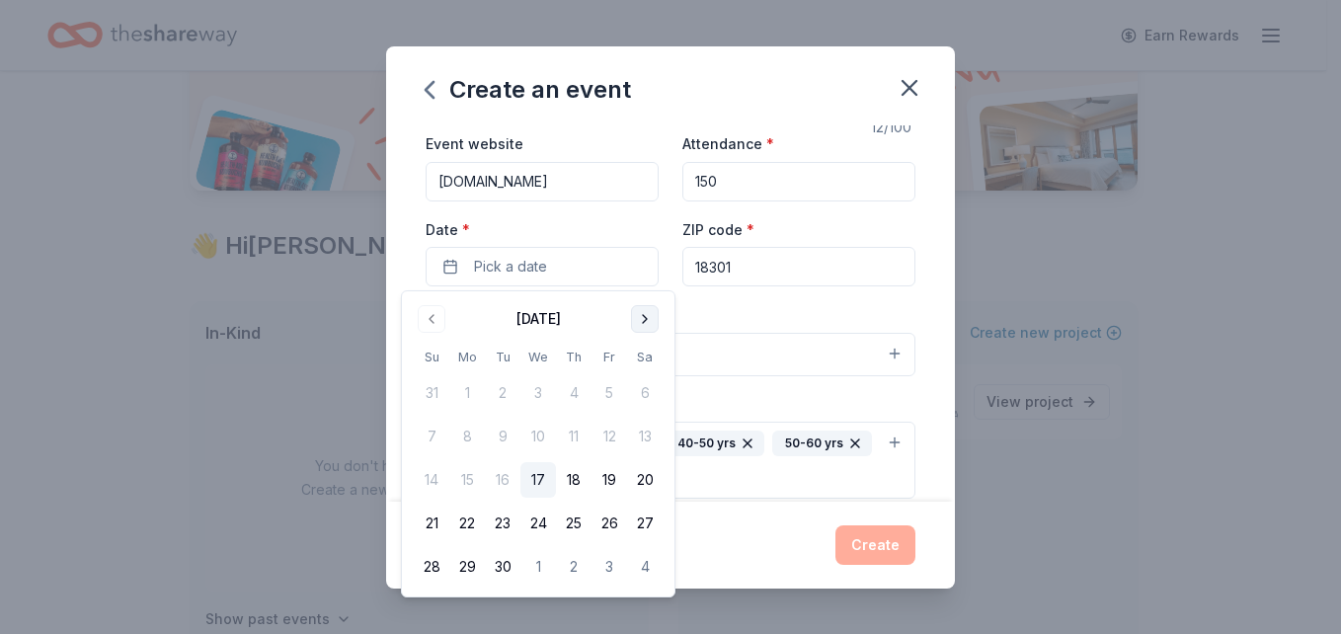
click at [640, 326] on button "Go to next month" at bounding box center [645, 319] width 28 height 28
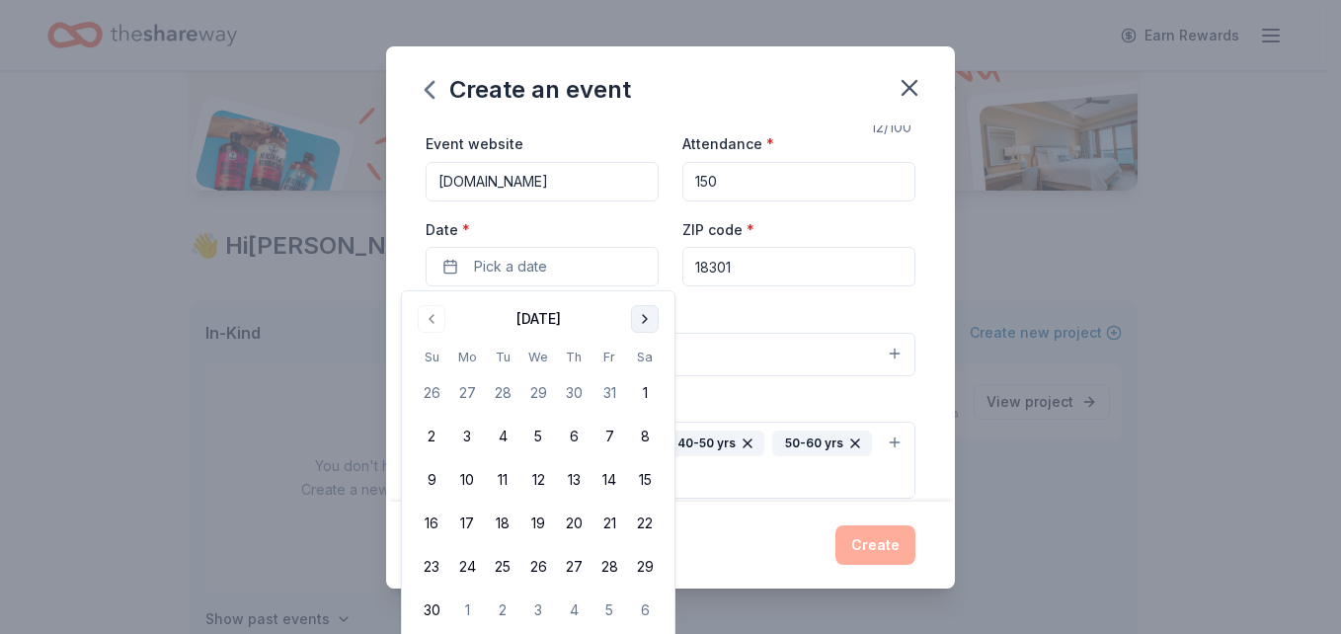
click at [640, 326] on button "Go to next month" at bounding box center [645, 319] width 28 height 28
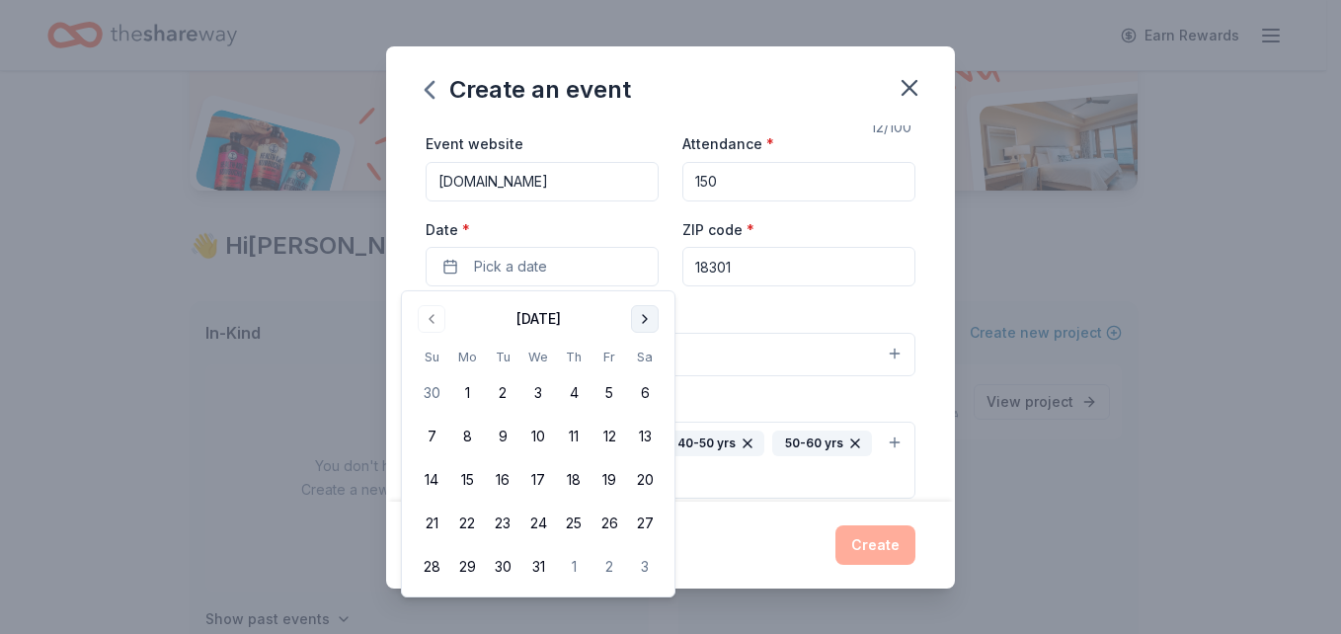
click at [640, 326] on button "Go to next month" at bounding box center [645, 319] width 28 height 28
click at [639, 523] on button "28" at bounding box center [645, 524] width 36 height 36
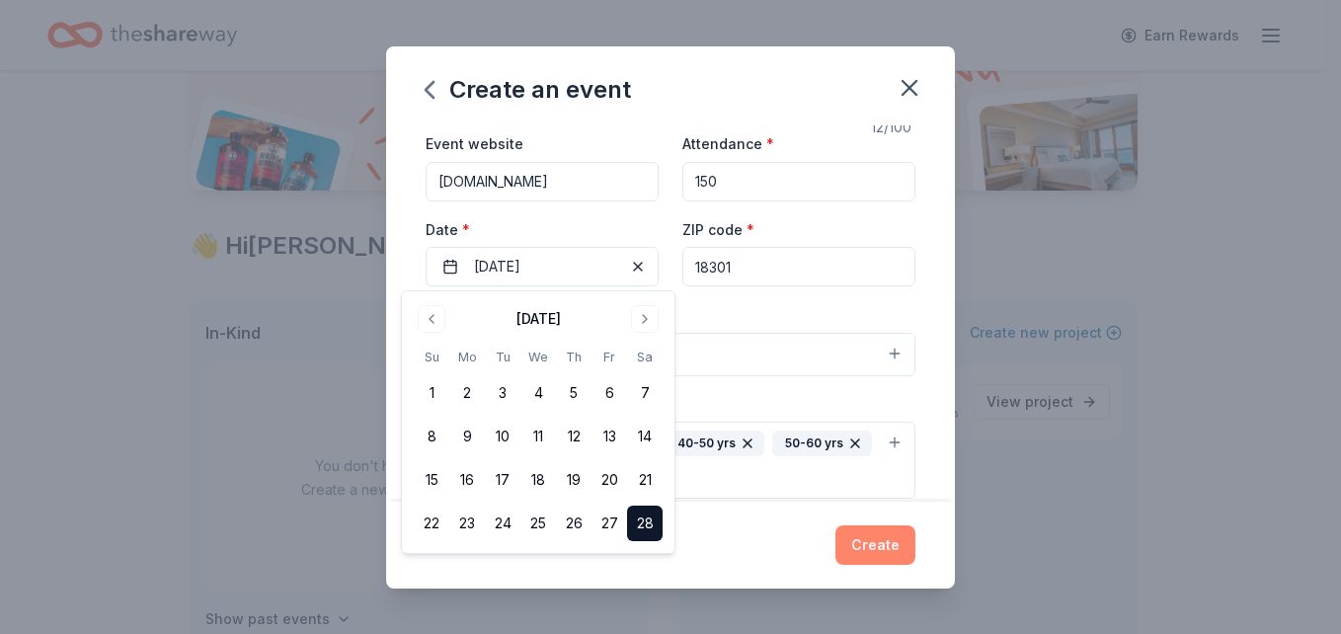
click at [893, 551] on button "Create" at bounding box center [876, 545] width 80 height 40
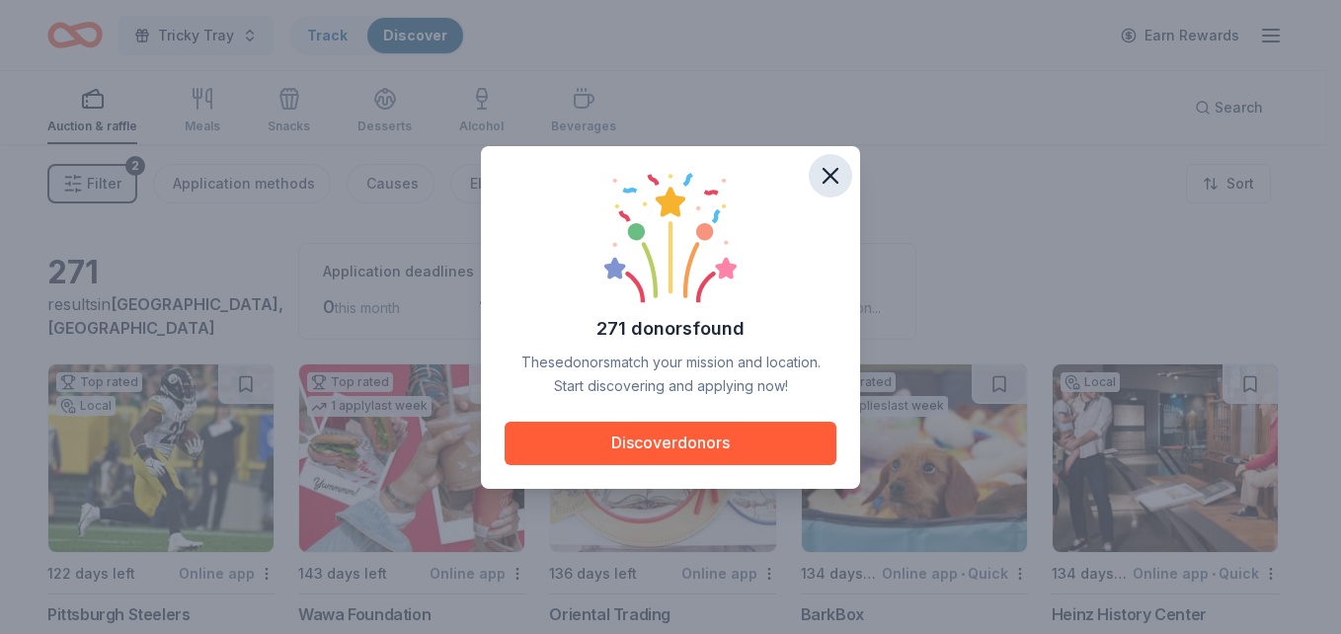
click at [835, 176] on icon "button" at bounding box center [831, 176] width 28 height 28
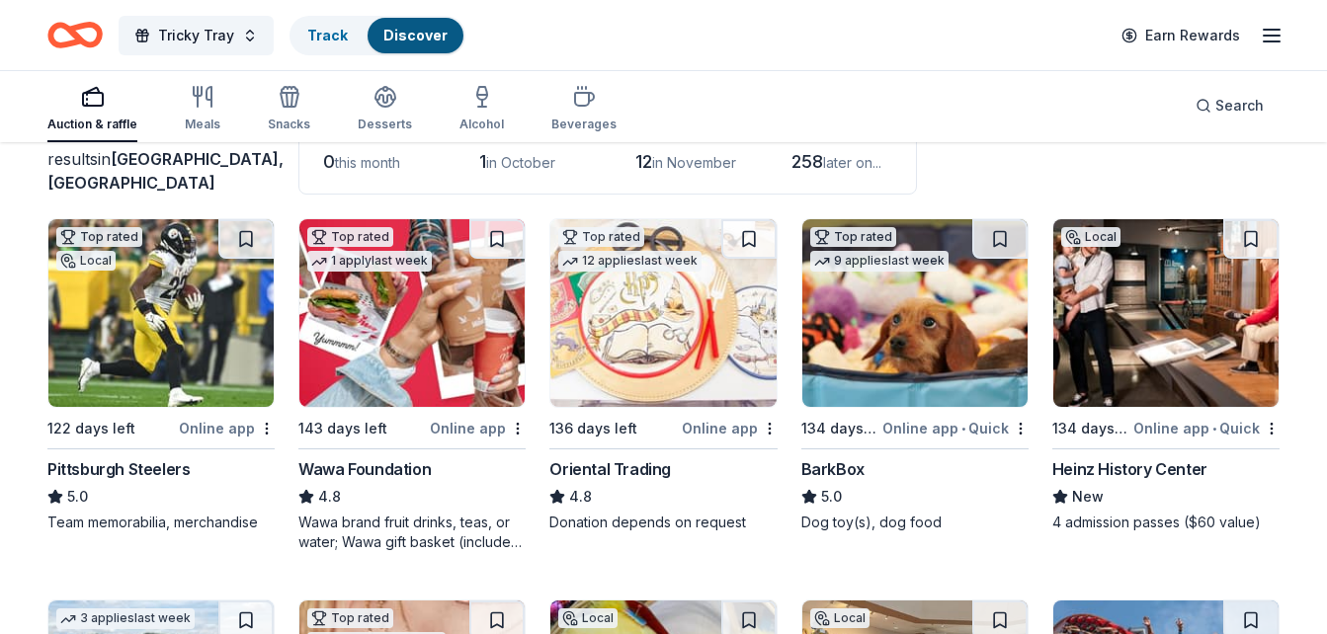
scroll to position [146, 0]
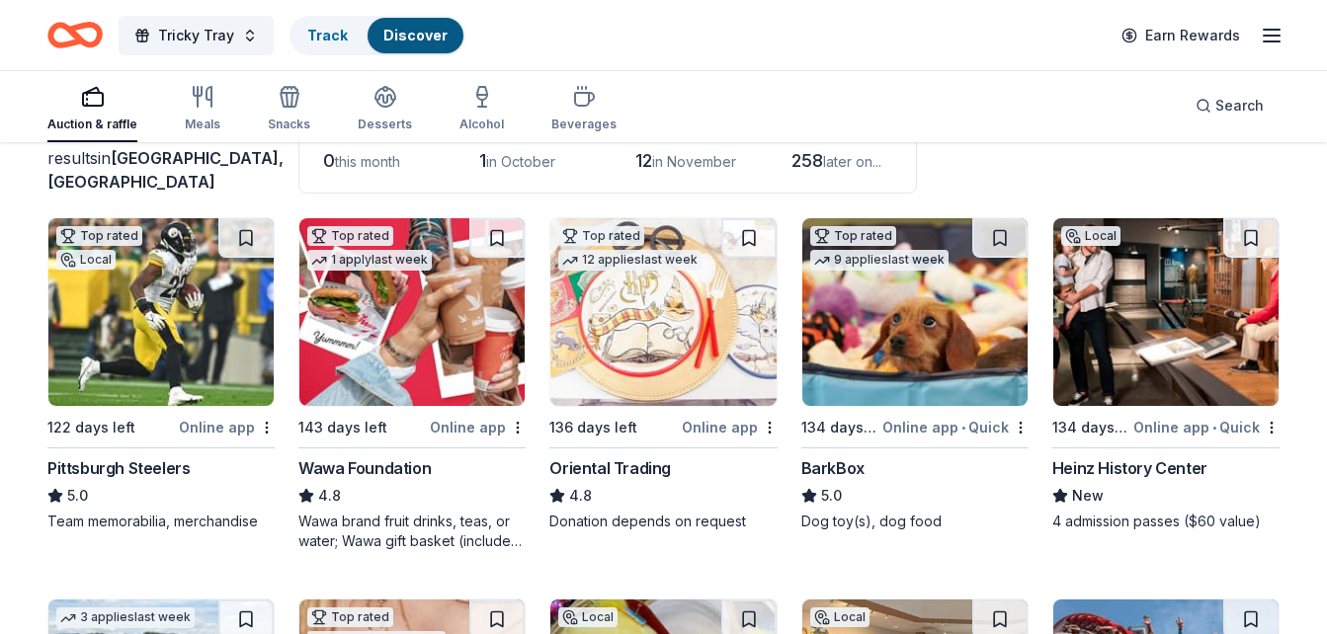
click at [166, 290] on img at bounding box center [160, 312] width 225 height 188
click at [249, 35] on button "Tricky Tray" at bounding box center [196, 36] width 155 height 40
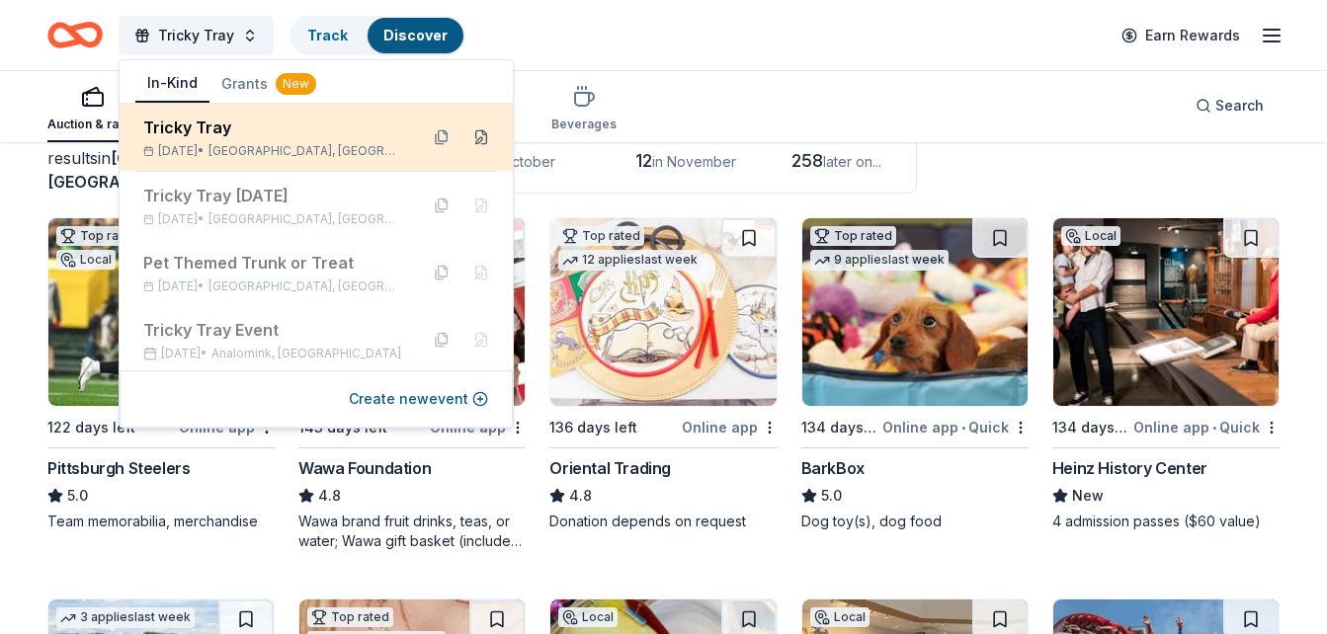
click at [465, 142] on button at bounding box center [481, 137] width 32 height 32
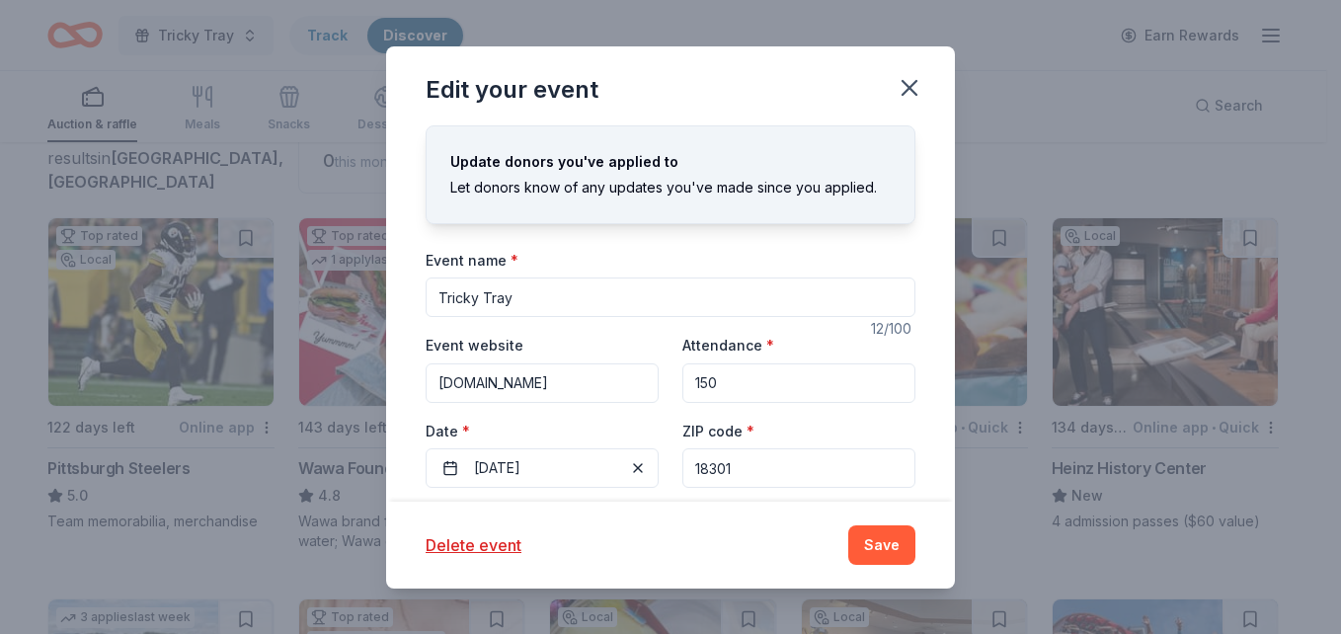
click at [537, 300] on input "Tricky Tray" at bounding box center [671, 298] width 490 height 40
type input "Tricky Tray [DATE]"
click at [901, 539] on button "Save" at bounding box center [881, 545] width 67 height 40
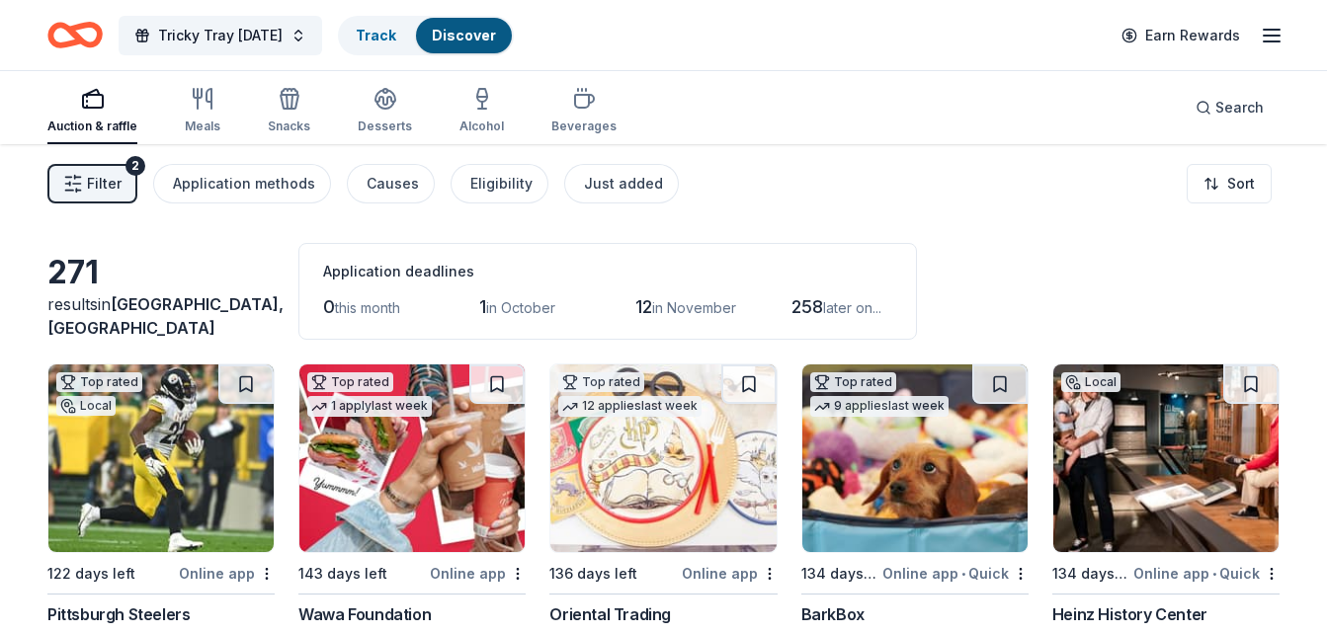
click at [169, 451] on img at bounding box center [160, 458] width 225 height 188
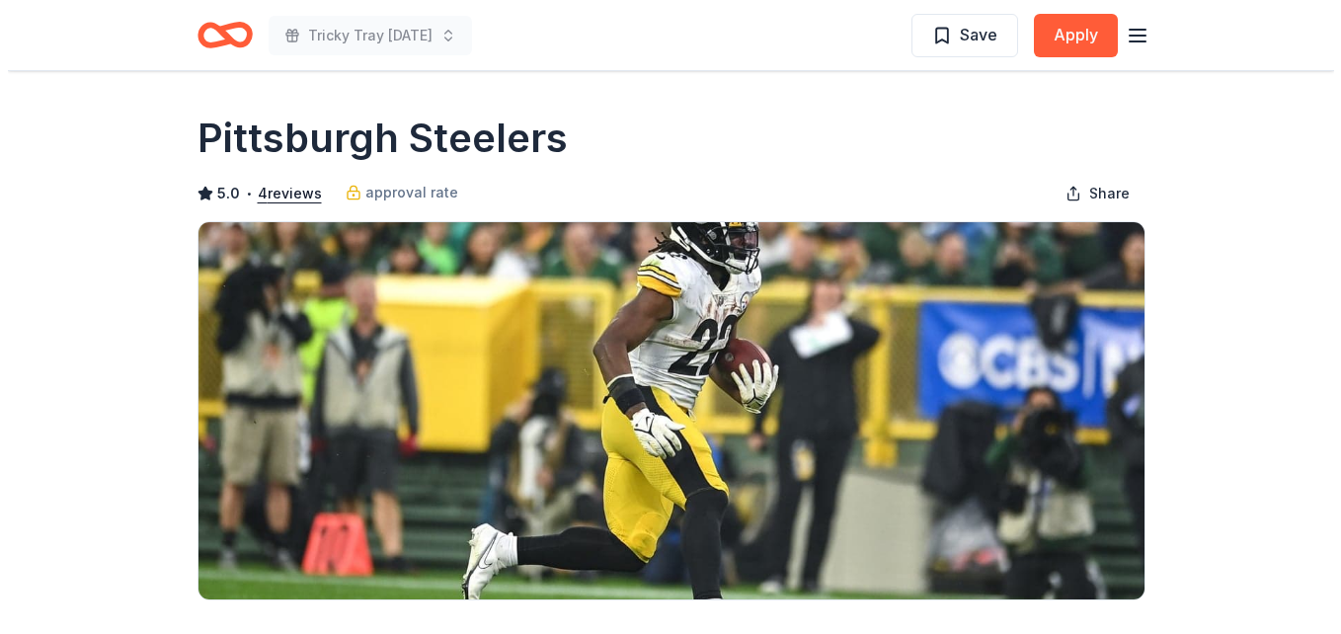
scroll to position [554, 0]
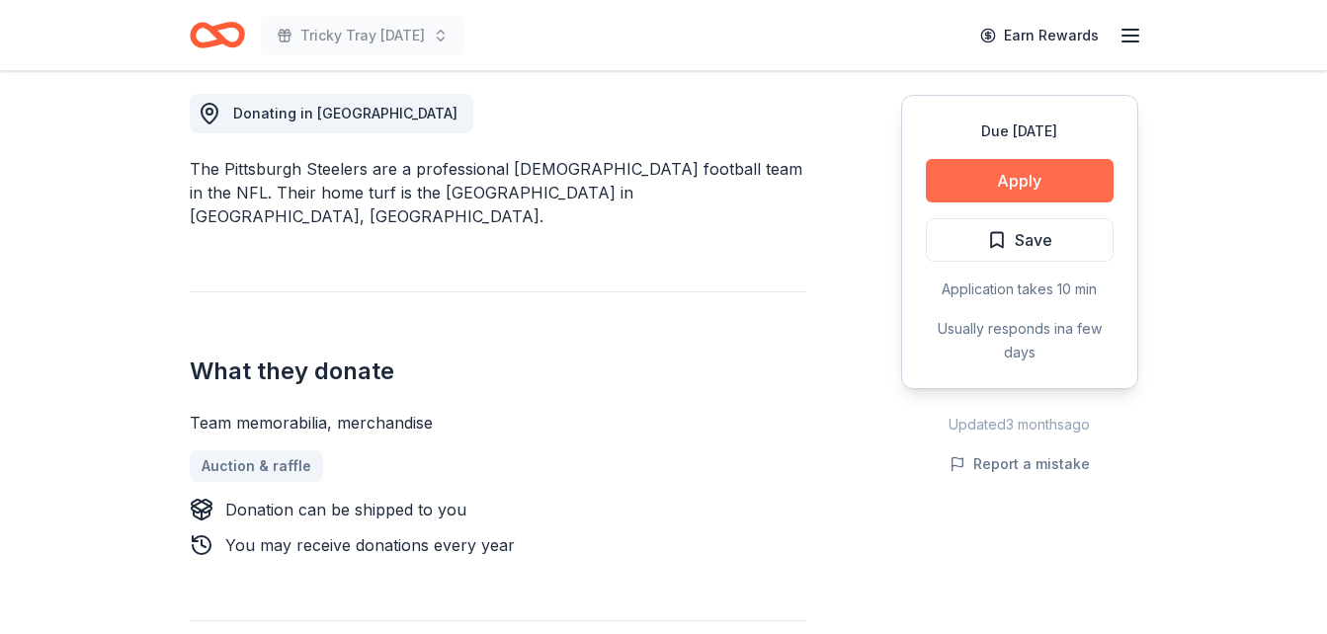
click at [1026, 183] on button "Apply" at bounding box center [1019, 180] width 188 height 43
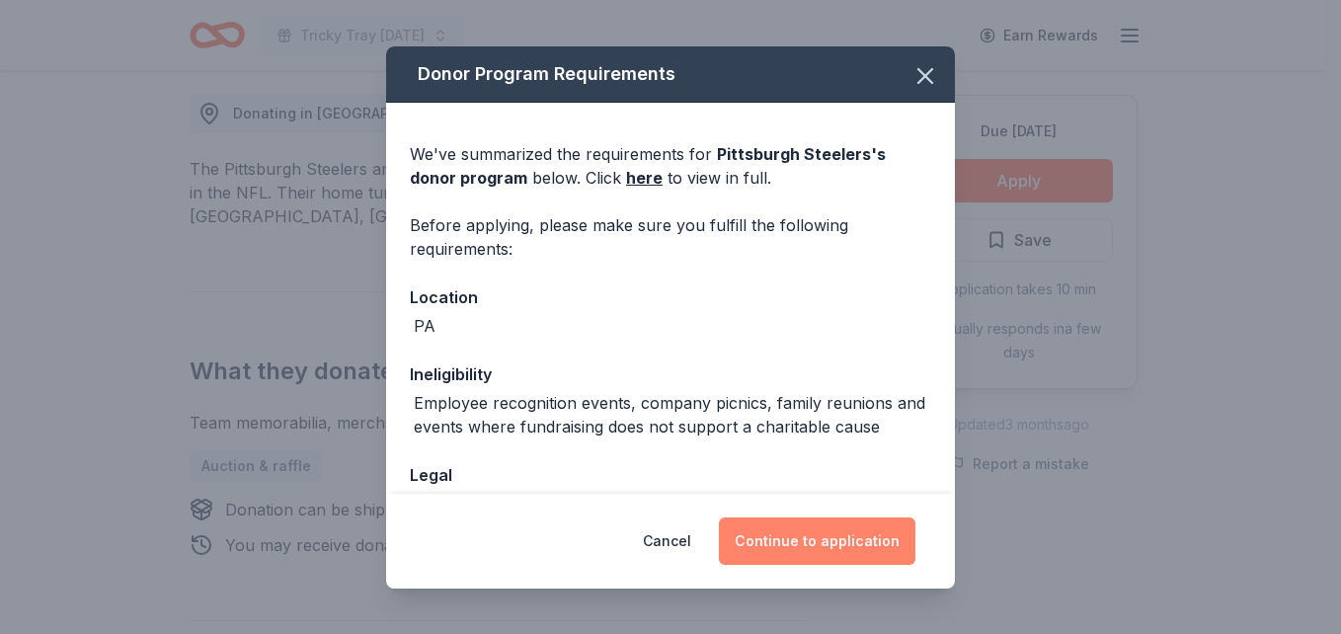
click at [817, 539] on button "Continue to application" at bounding box center [817, 541] width 197 height 47
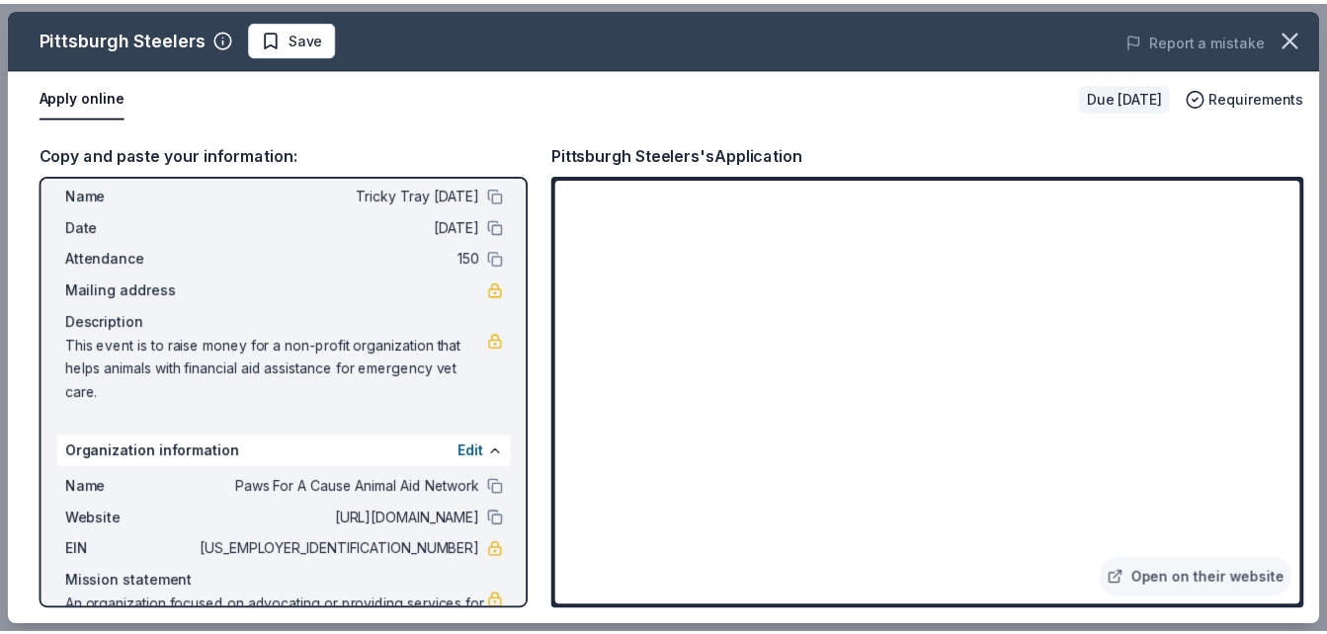
scroll to position [106, 0]
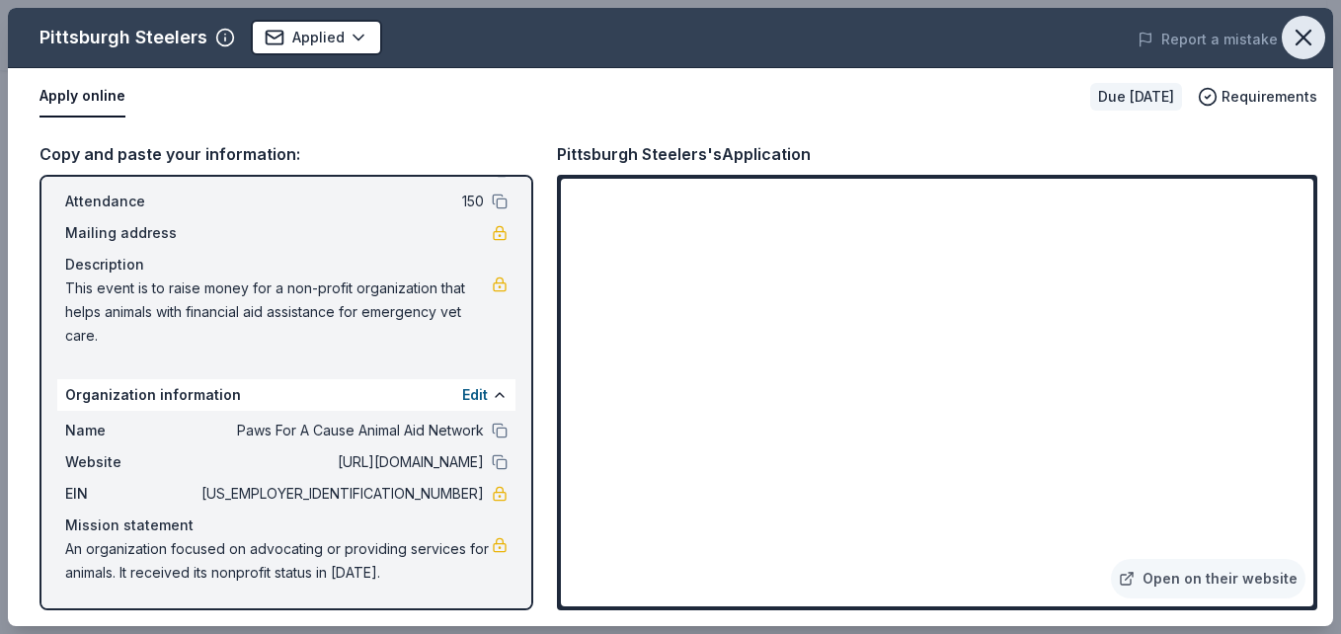
click at [1308, 40] on icon "button" at bounding box center [1304, 38] width 14 height 14
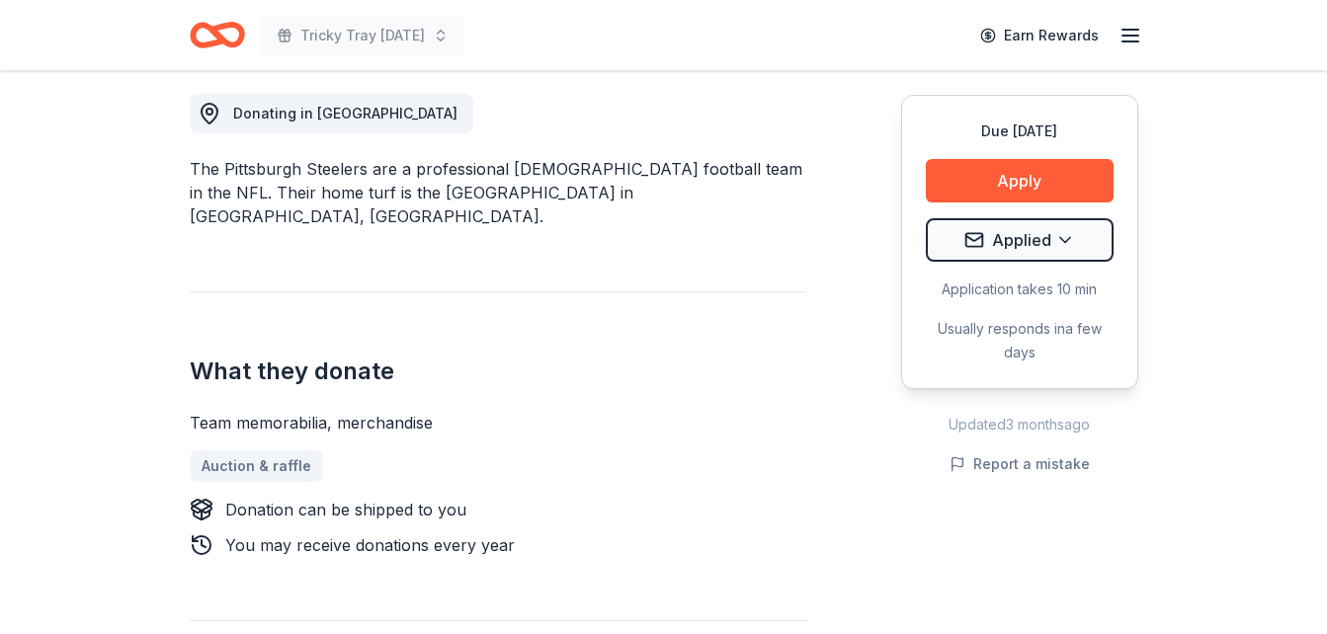
click at [221, 33] on icon "Home" at bounding box center [217, 35] width 55 height 46
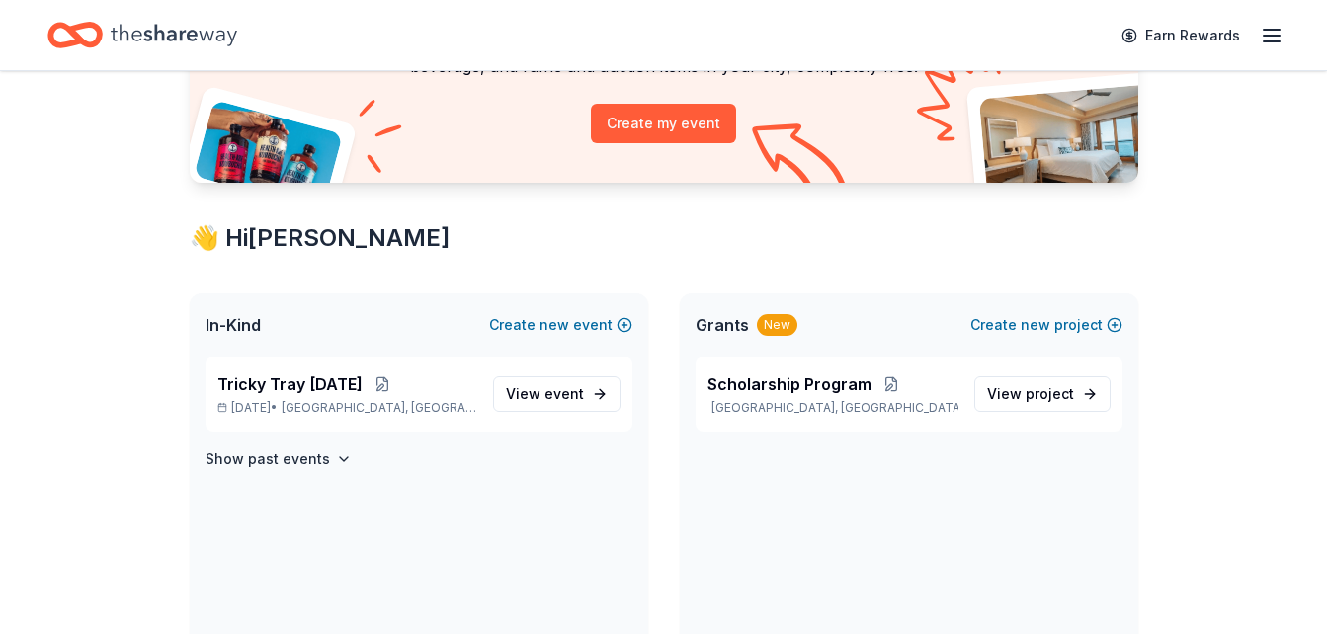
scroll to position [214, 0]
click at [321, 397] on div "Tricky Tray Feb. 2026 Feb 28, 2026 • East Stroudsburg, PA" at bounding box center [347, 392] width 260 height 43
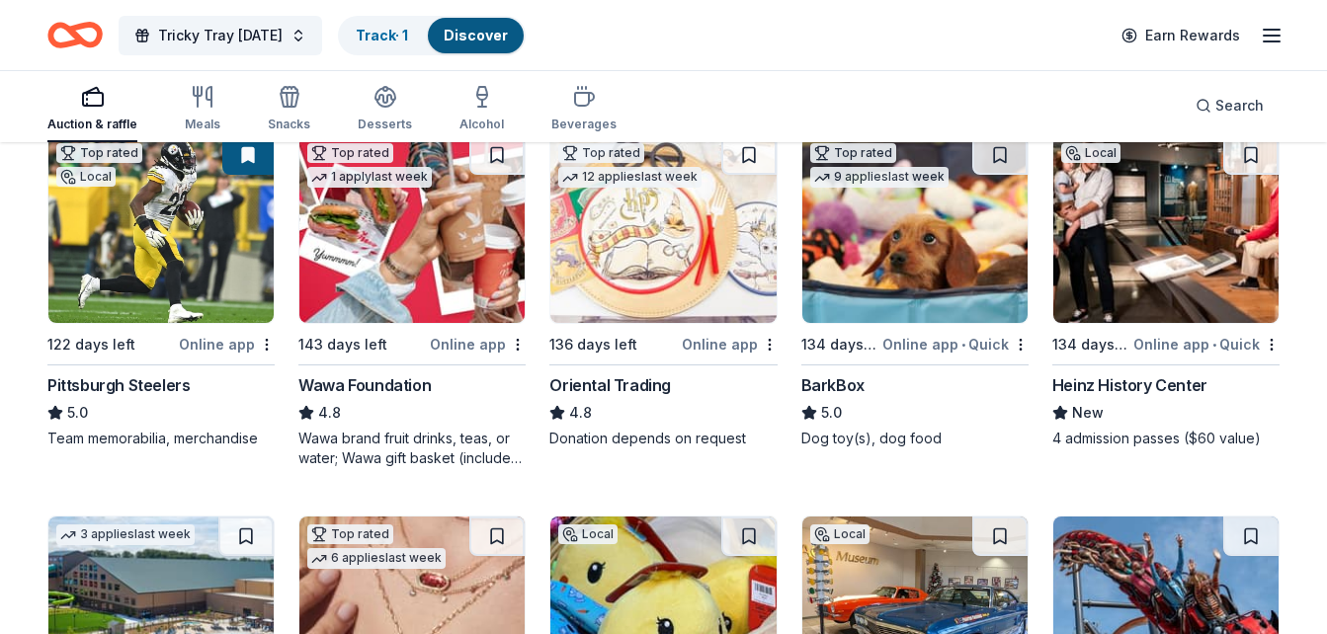
scroll to position [245, 0]
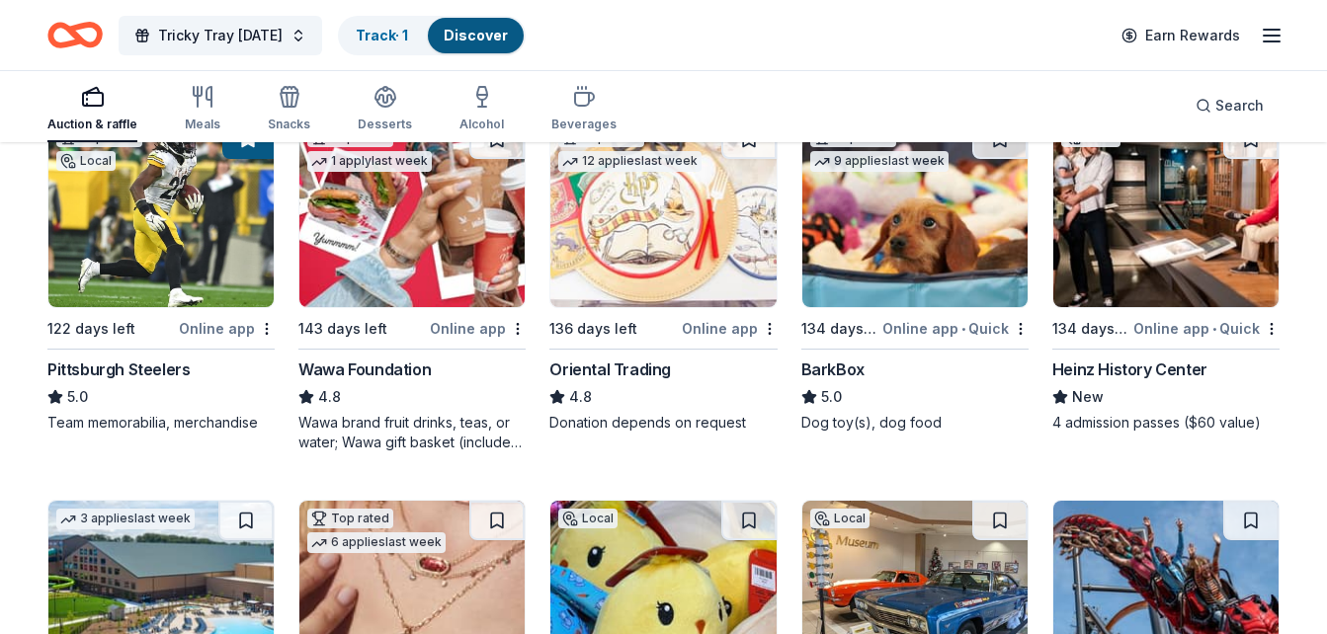
click at [383, 199] on img at bounding box center [411, 214] width 225 height 188
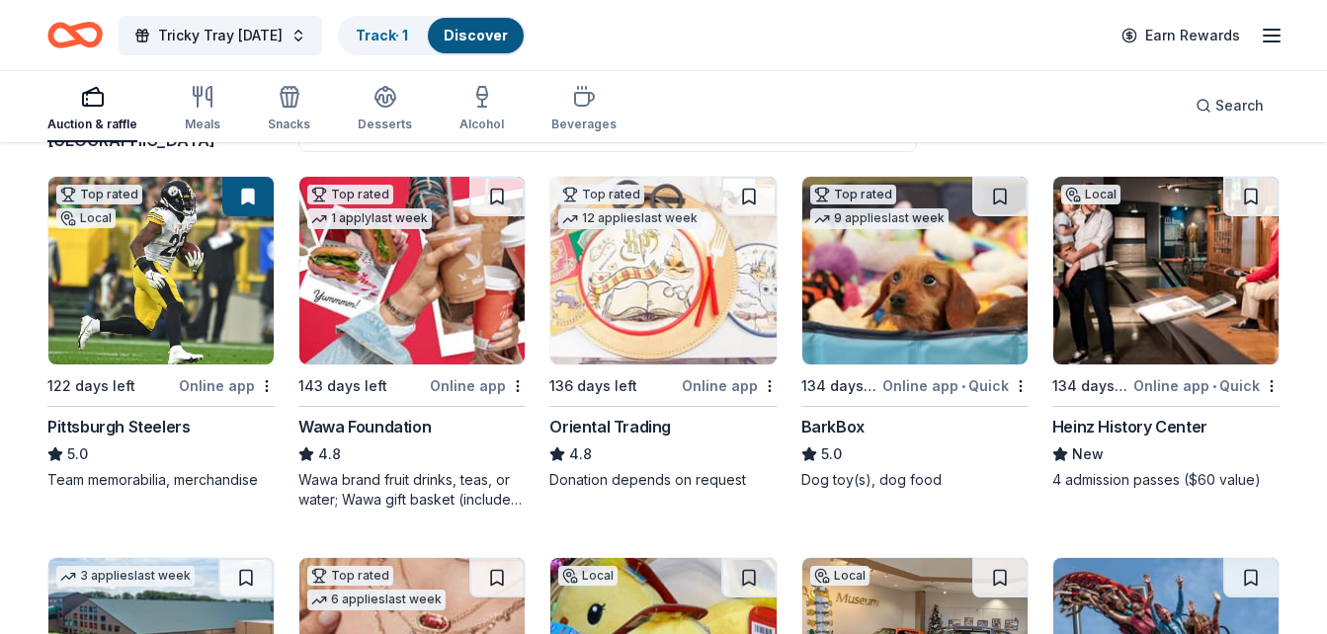
scroll to position [187, 0]
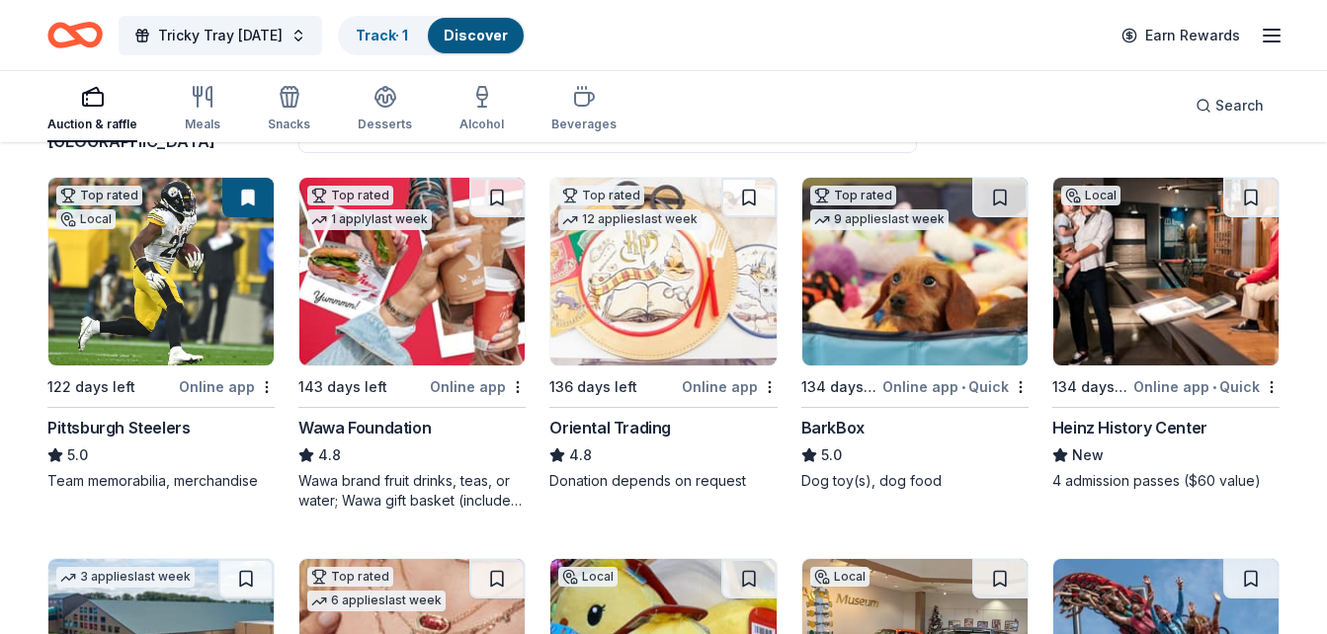
click at [903, 282] on img at bounding box center [914, 272] width 225 height 188
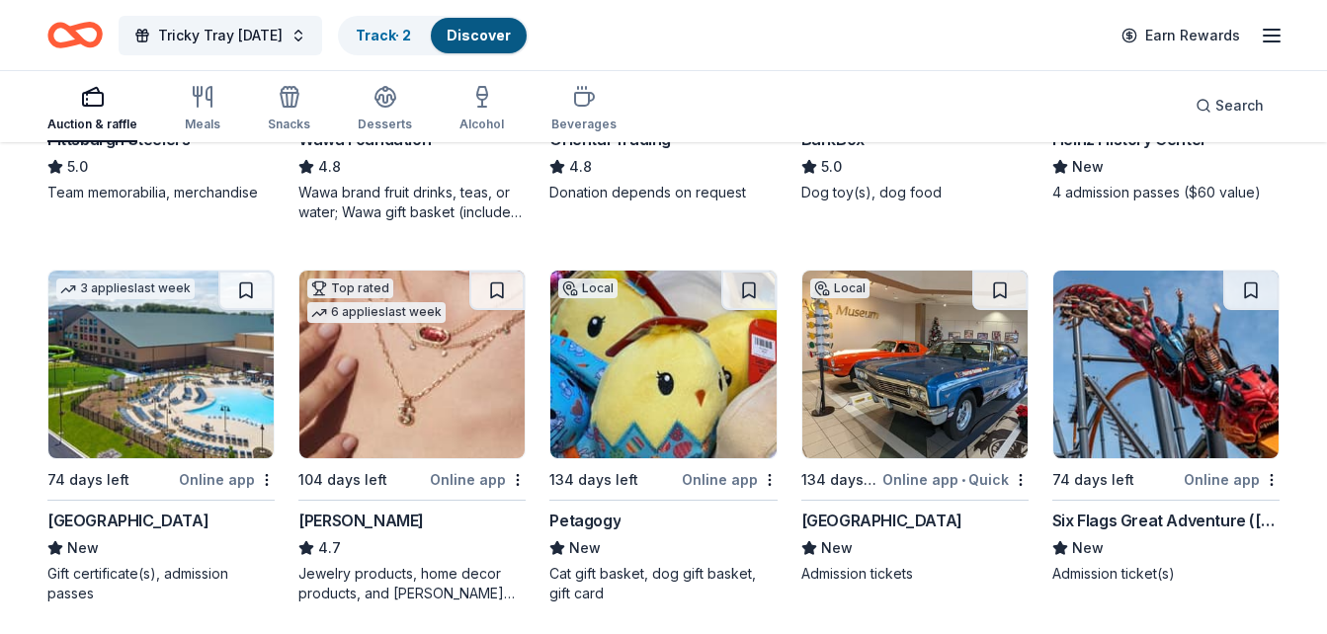
scroll to position [476, 0]
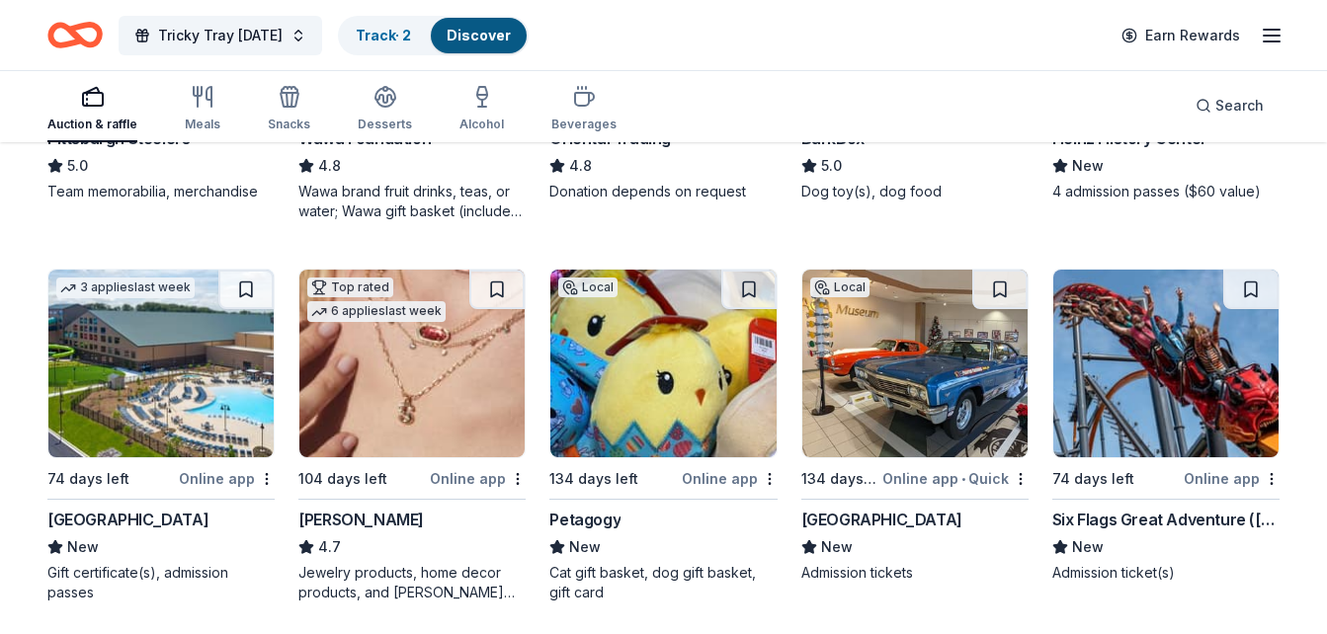
click at [186, 377] on img at bounding box center [160, 364] width 225 height 188
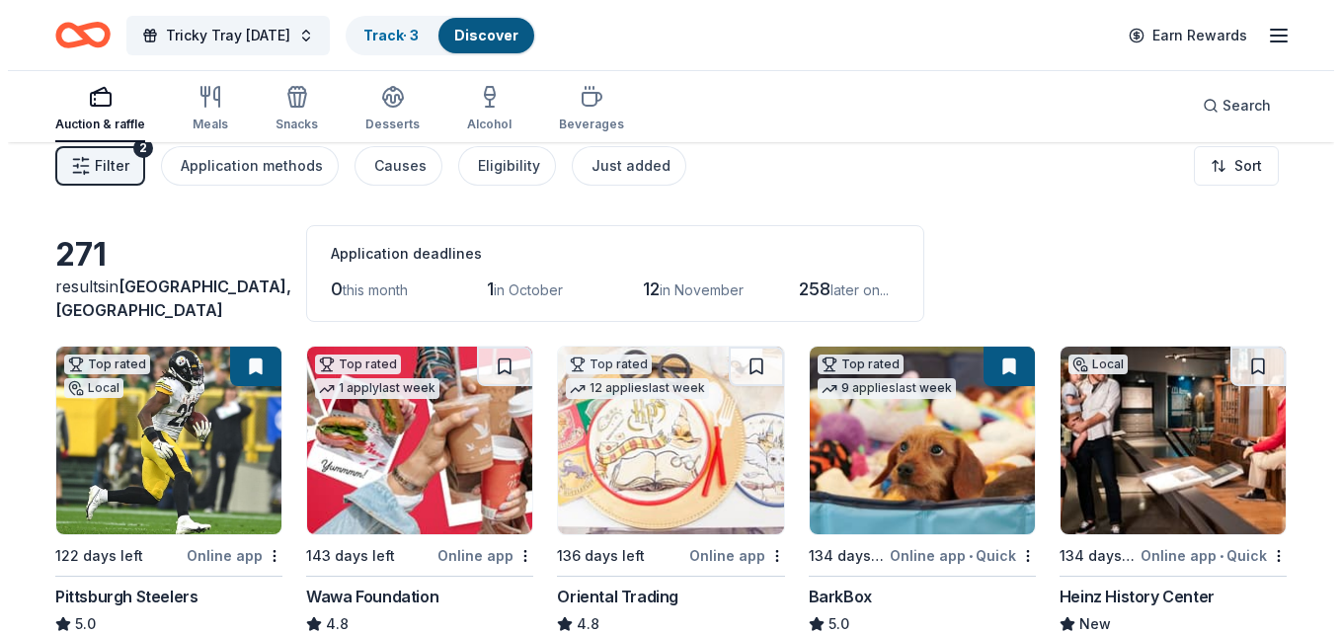
scroll to position [0, 0]
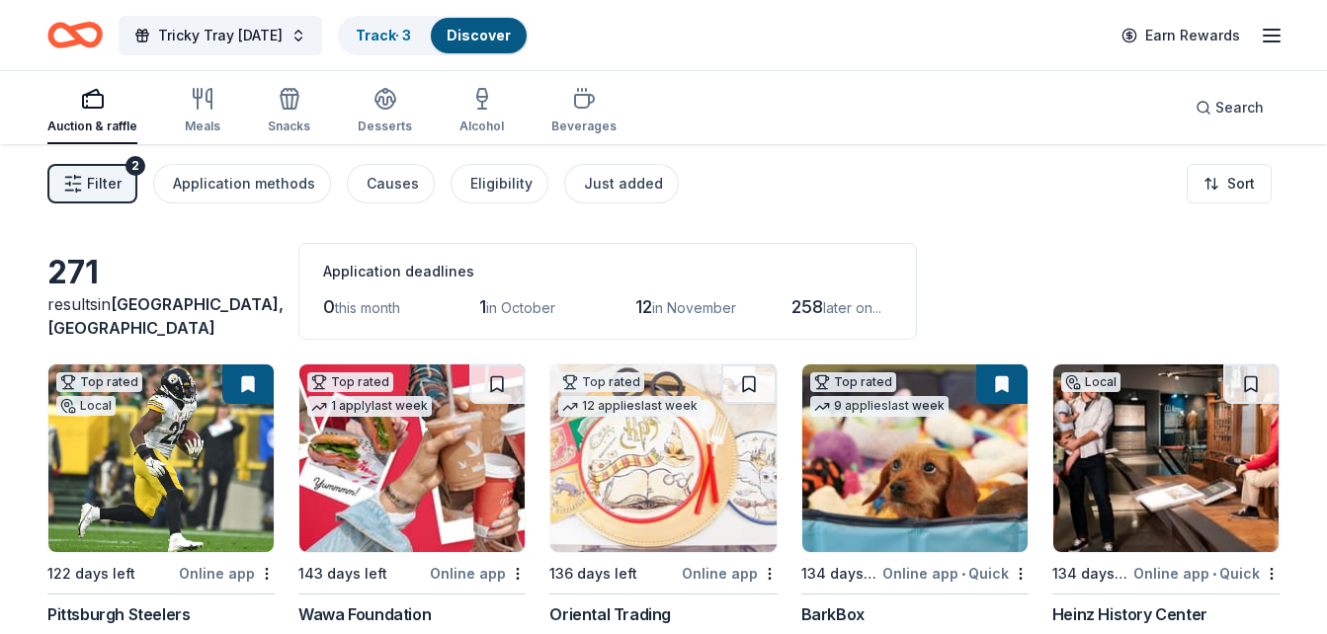
click at [107, 171] on button "Filter 2" at bounding box center [92, 184] width 90 height 40
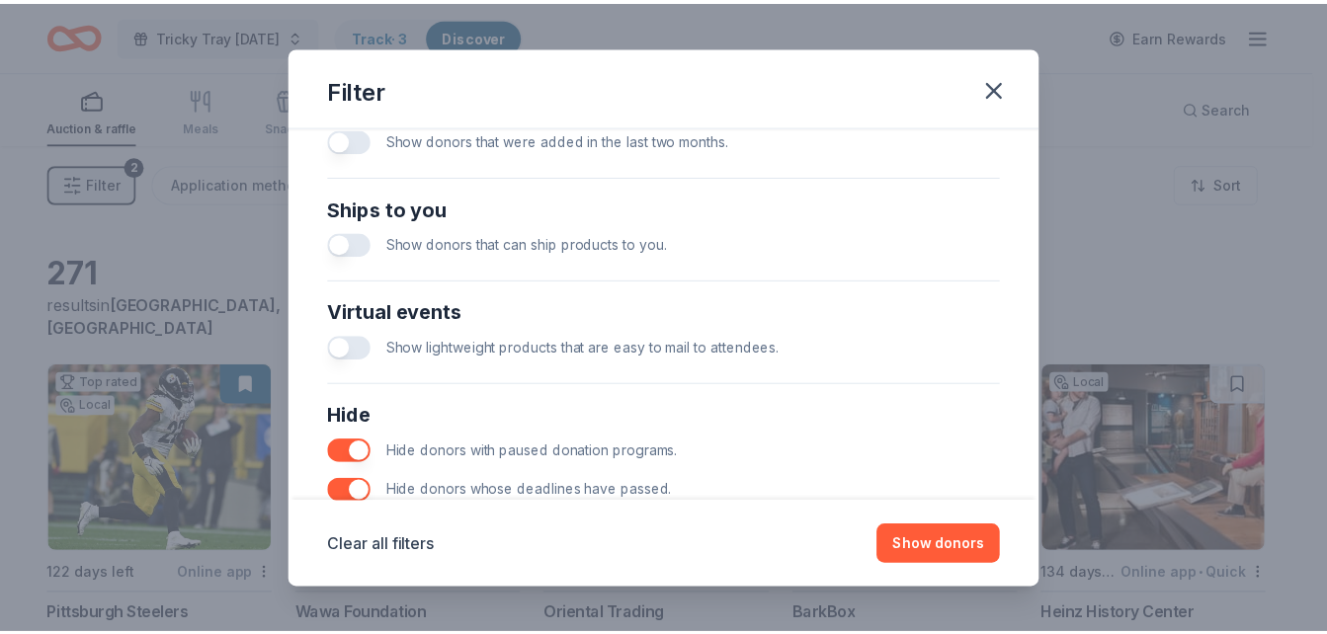
scroll to position [926, 0]
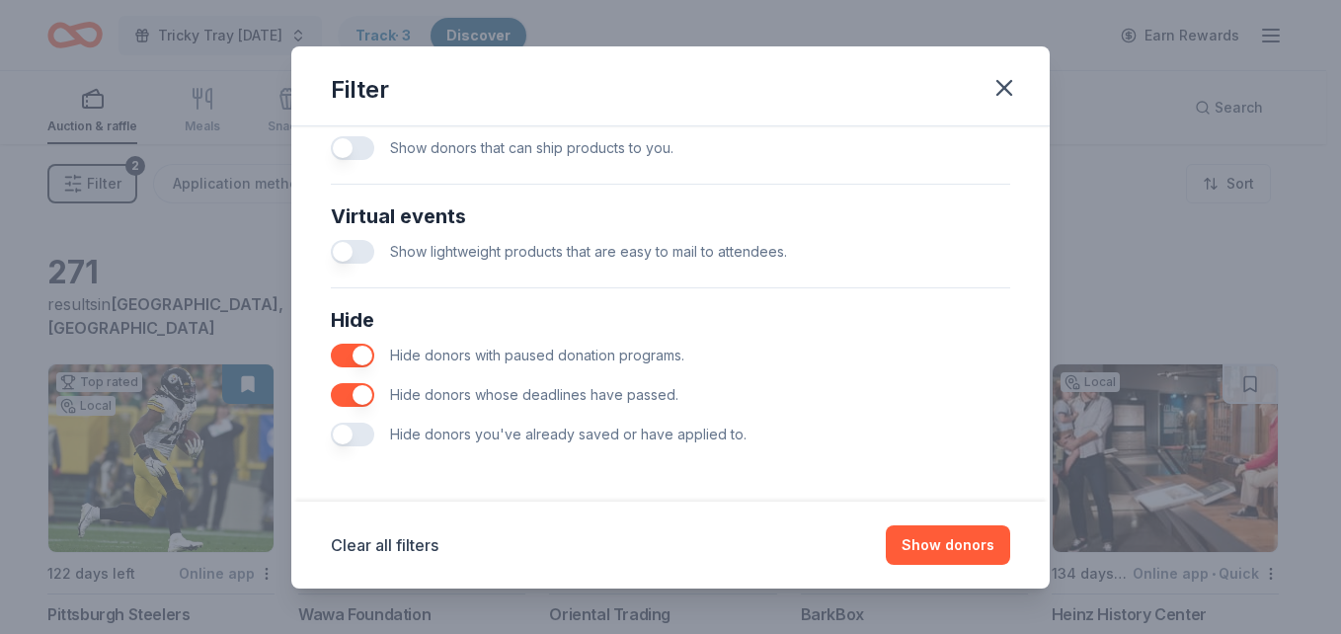
click at [342, 440] on button "button" at bounding box center [352, 435] width 43 height 24
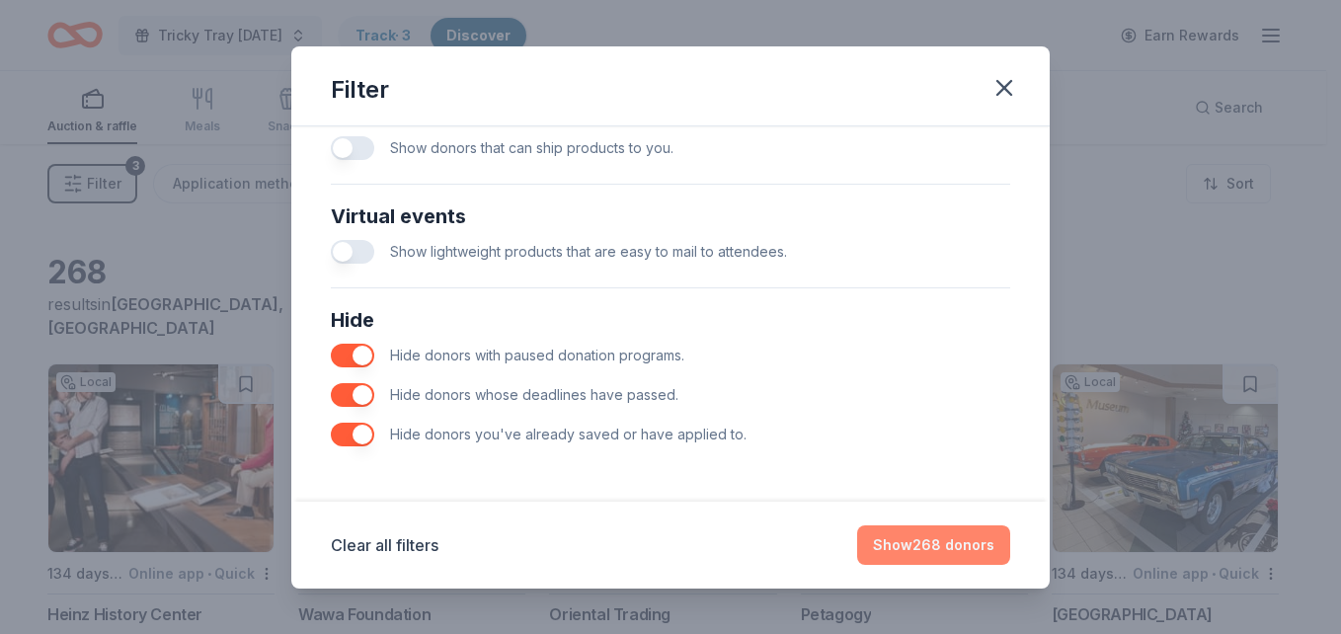
click at [931, 547] on button "Show 268 donors" at bounding box center [933, 545] width 153 height 40
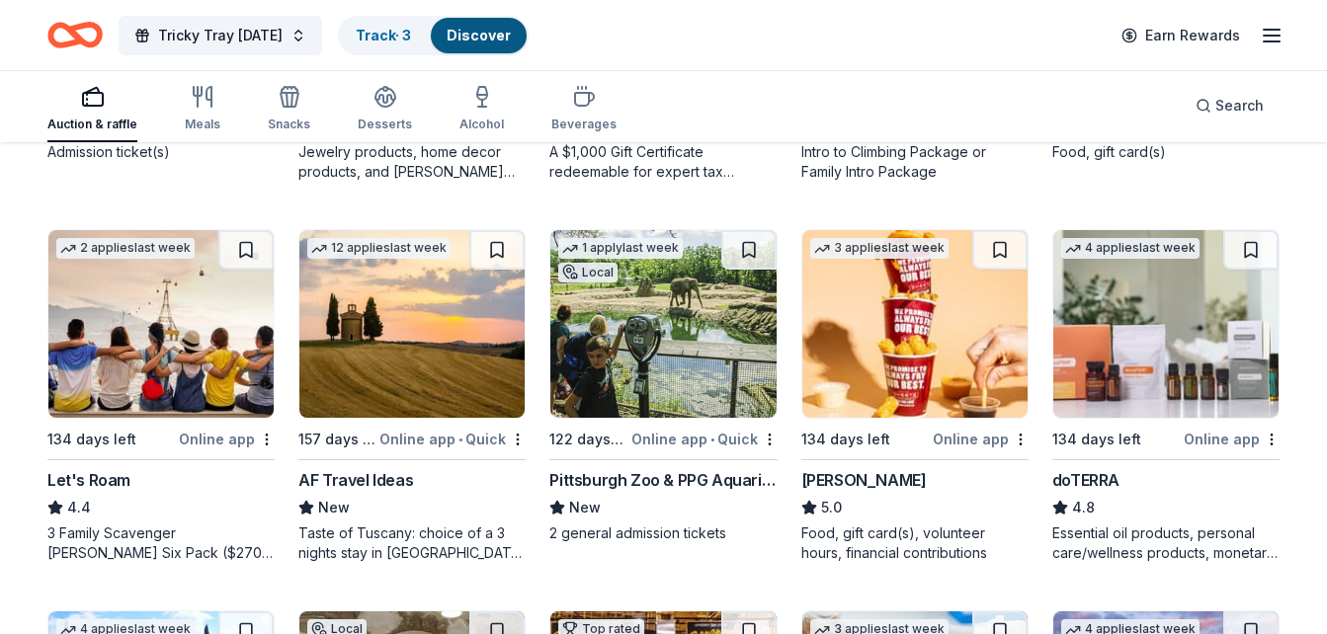
scroll to position [898, 0]
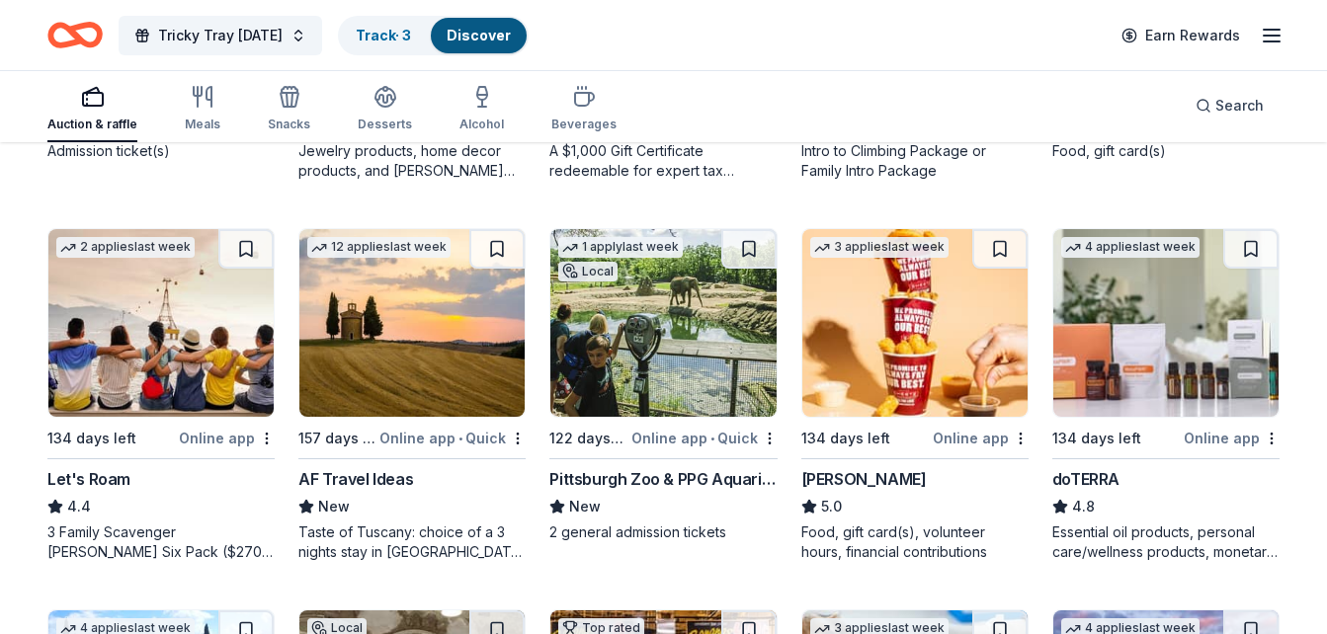
click at [667, 344] on img at bounding box center [662, 323] width 225 height 188
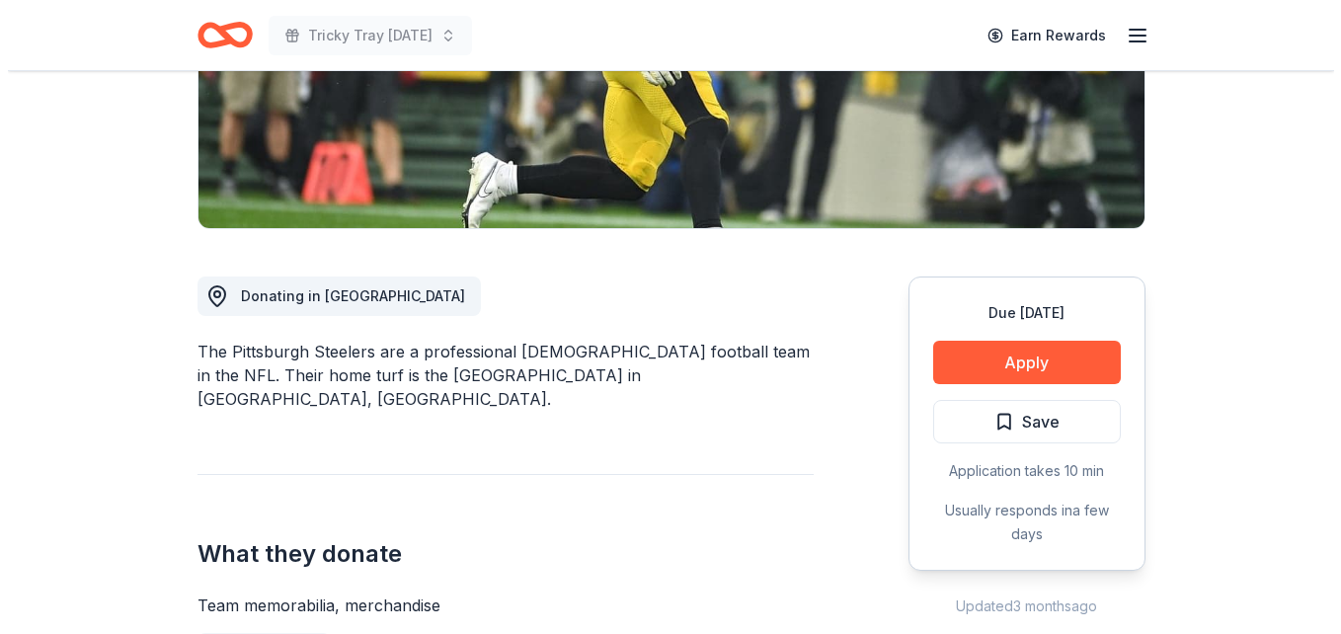
scroll to position [372, 0]
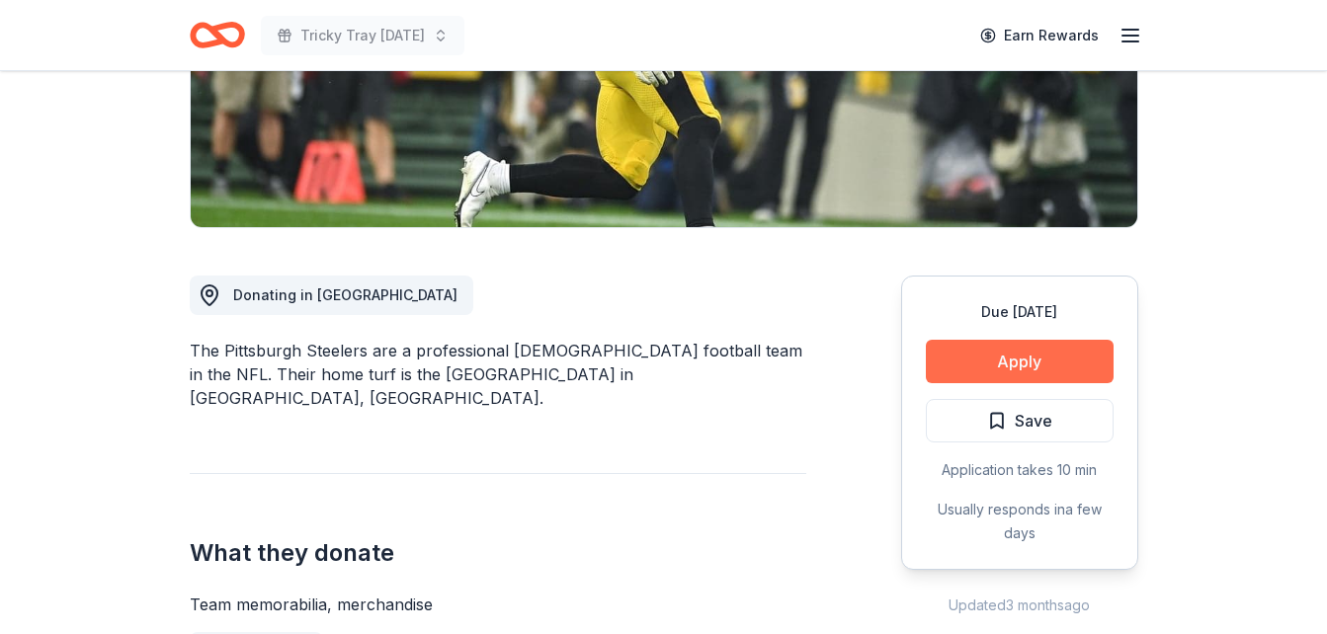
click at [1034, 360] on button "Apply" at bounding box center [1019, 361] width 188 height 43
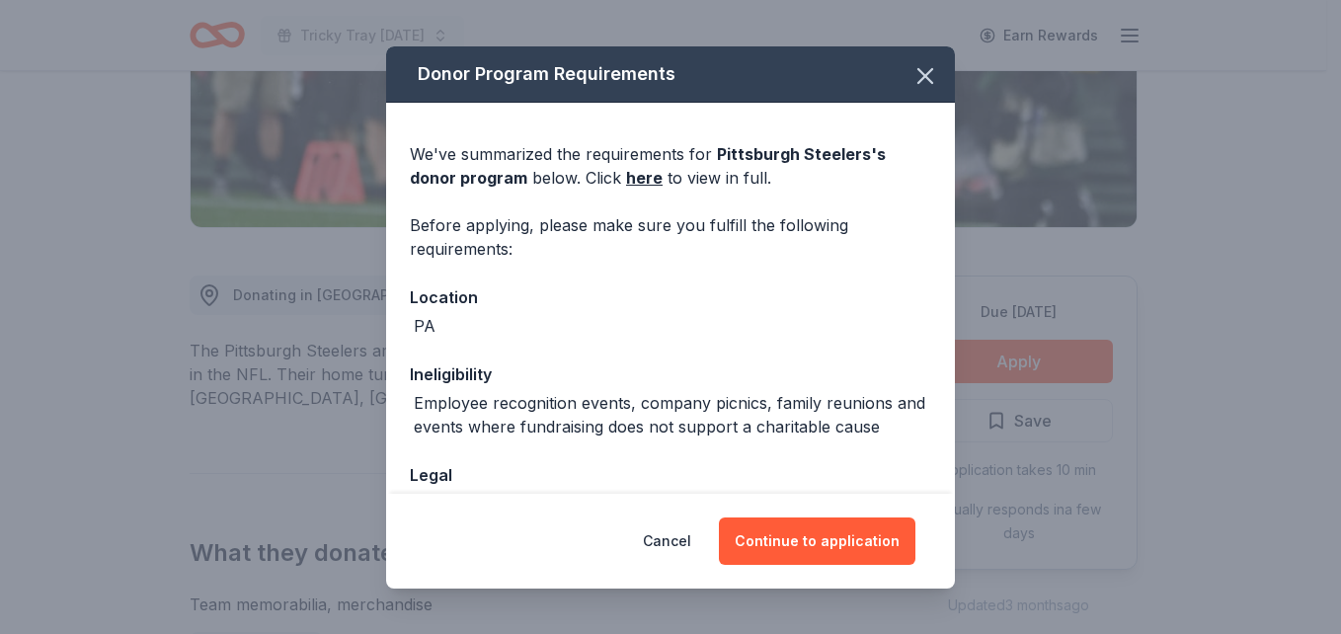
scroll to position [205, 0]
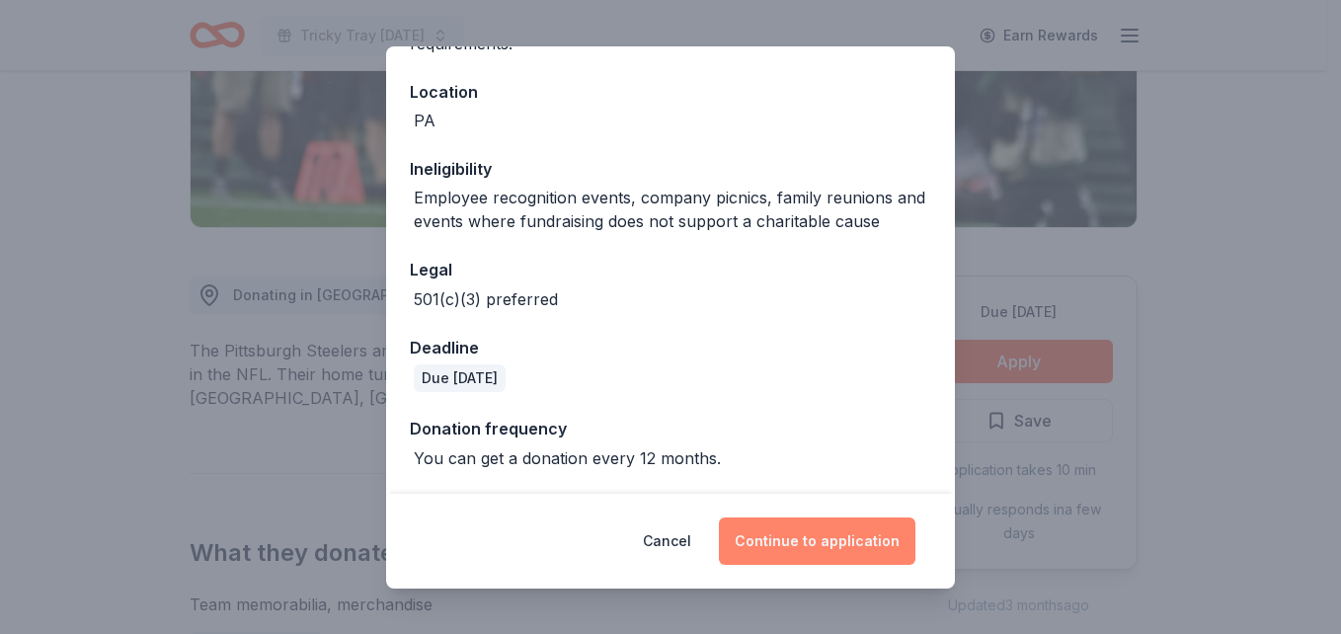
click at [776, 536] on button "Continue to application" at bounding box center [817, 541] width 197 height 47
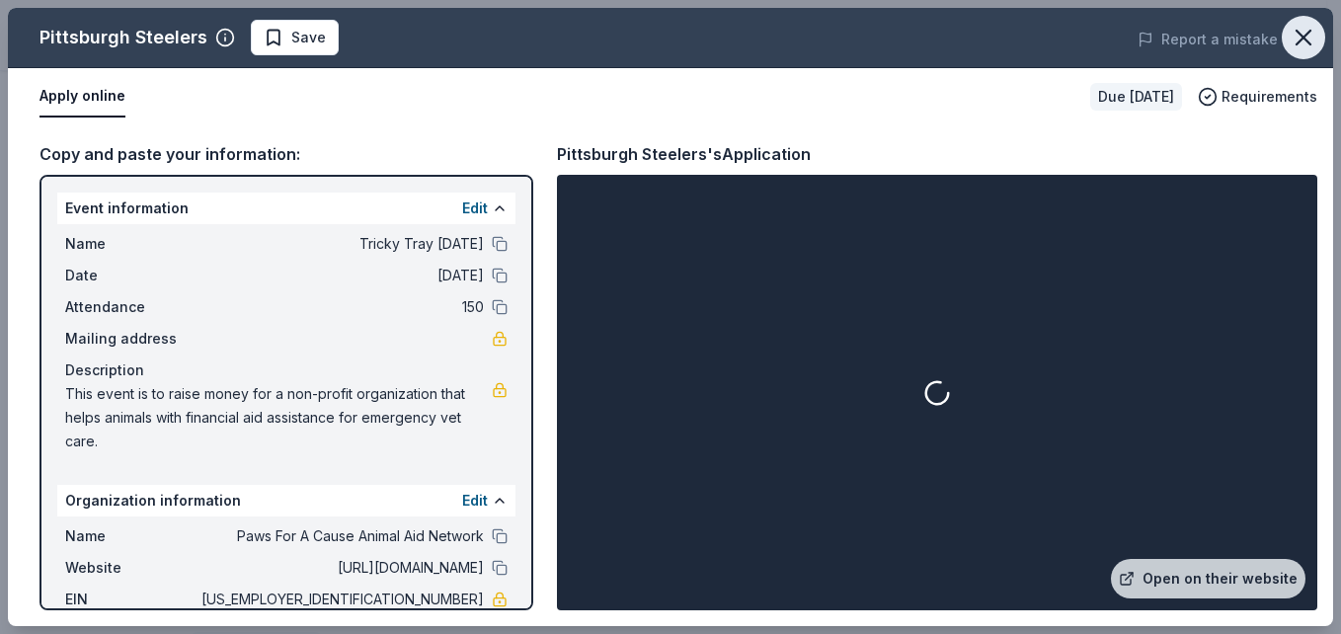
click at [1310, 44] on icon "button" at bounding box center [1304, 38] width 14 height 14
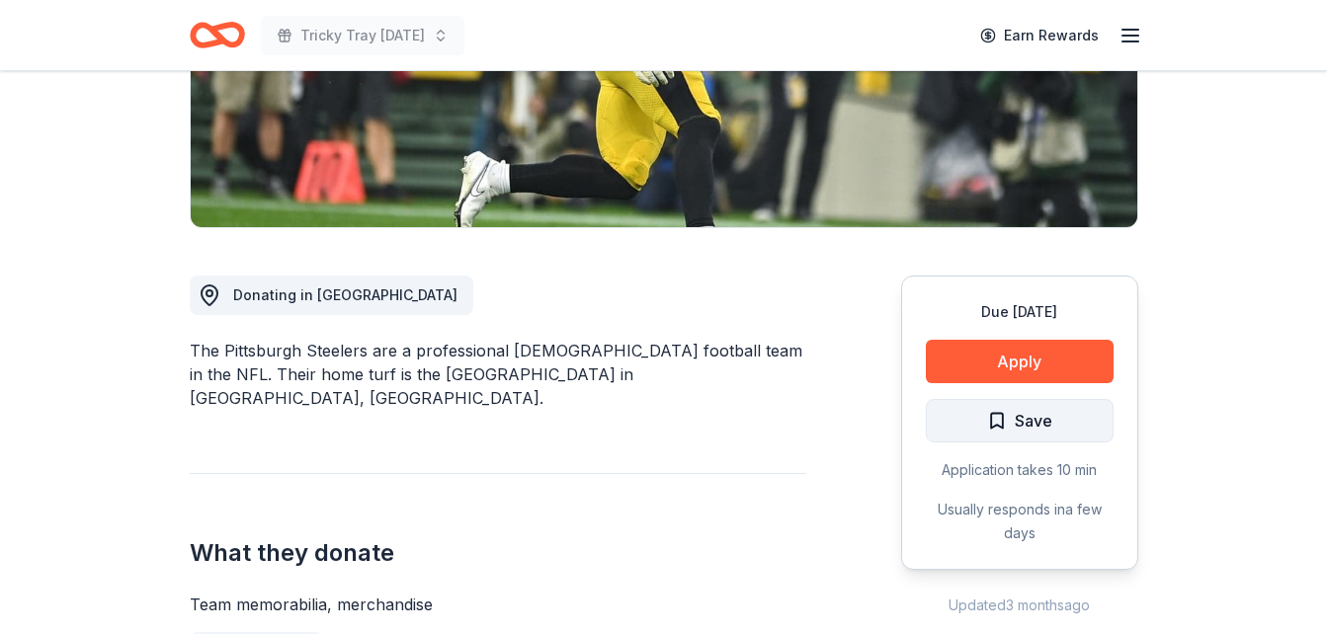
click at [1004, 427] on span "Save" at bounding box center [1019, 421] width 65 height 26
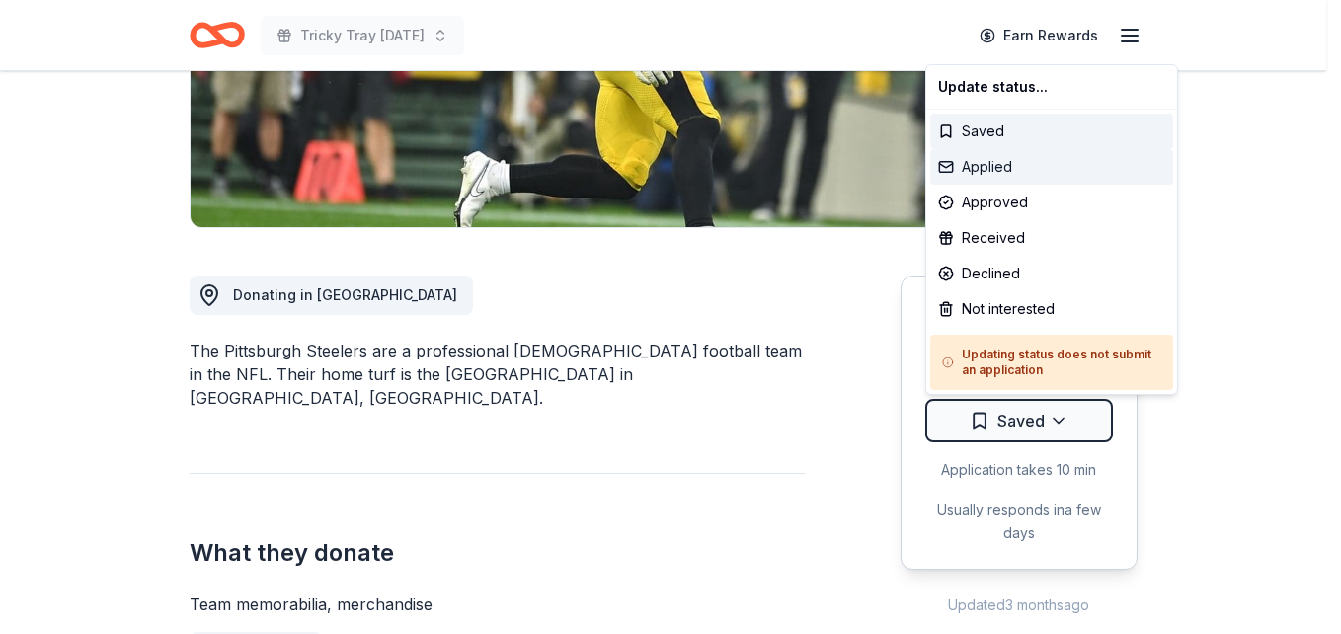
click at [976, 169] on div "Applied" at bounding box center [1051, 167] width 243 height 36
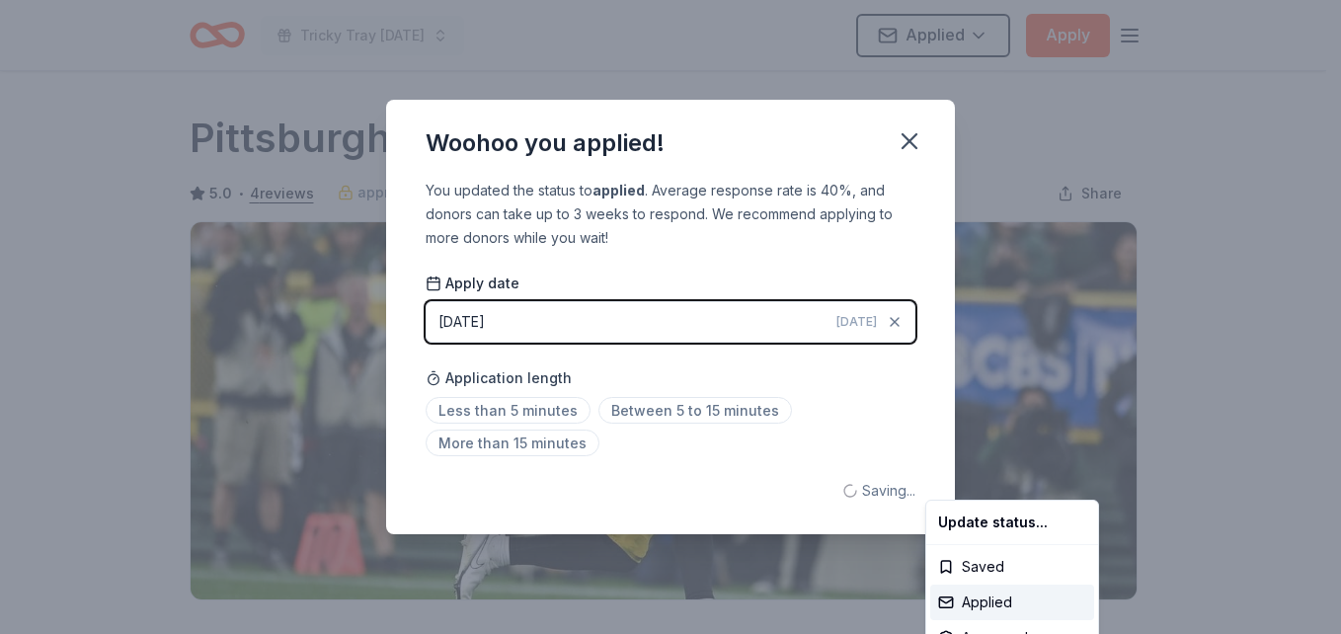
scroll to position [0, 0]
click at [658, 412] on html "Tricky Tray Feb. 2026 Applied Apply Due in 122 days Share Pittsburgh Steelers 5…" at bounding box center [670, 317] width 1341 height 634
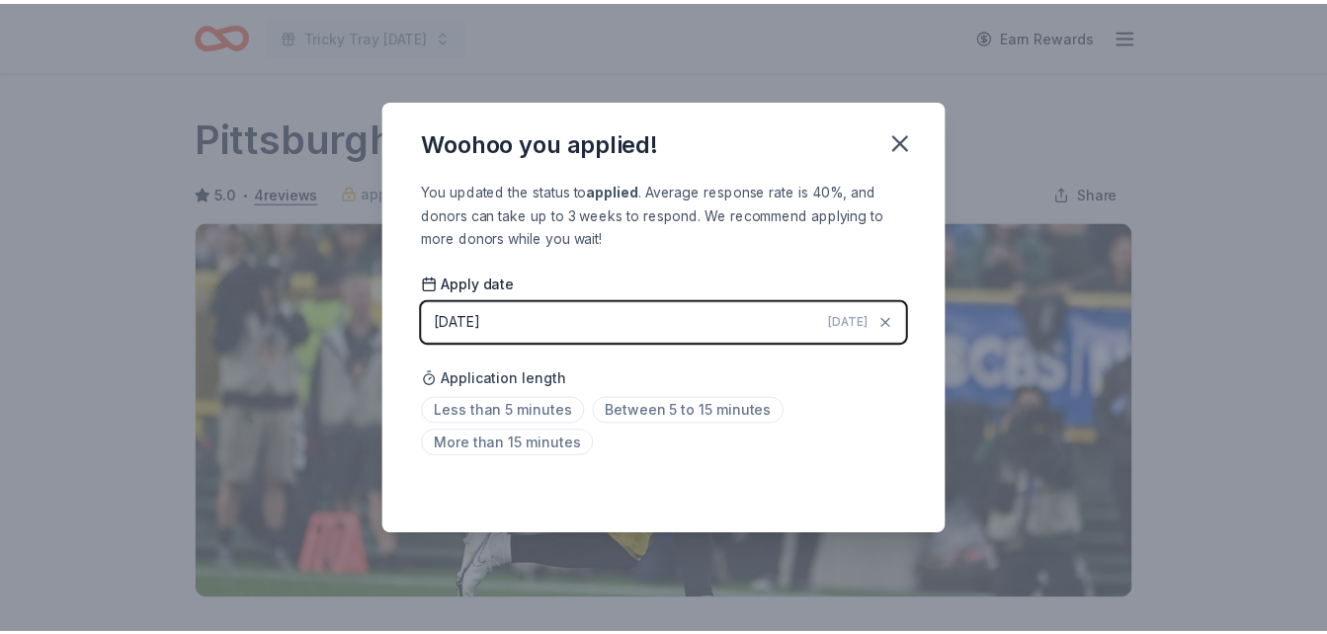
scroll to position [476, 0]
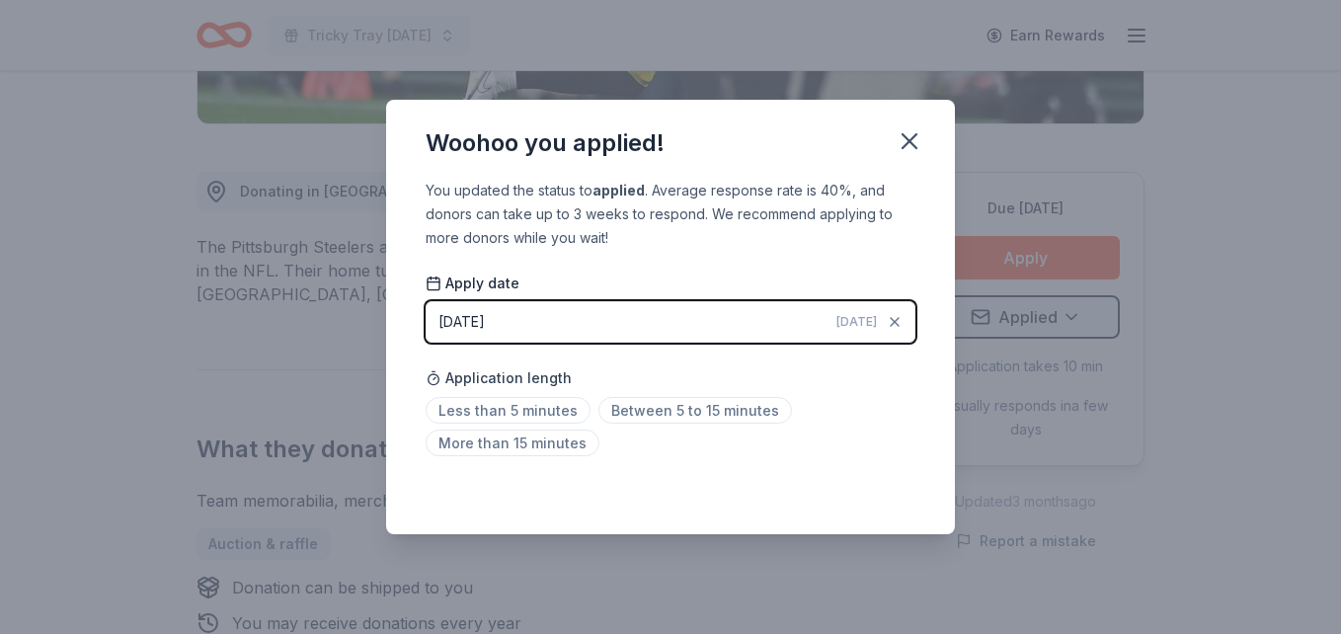
click at [658, 412] on span "Between 5 to 15 minutes" at bounding box center [696, 410] width 194 height 27
click at [909, 144] on icon "button" at bounding box center [910, 141] width 28 height 28
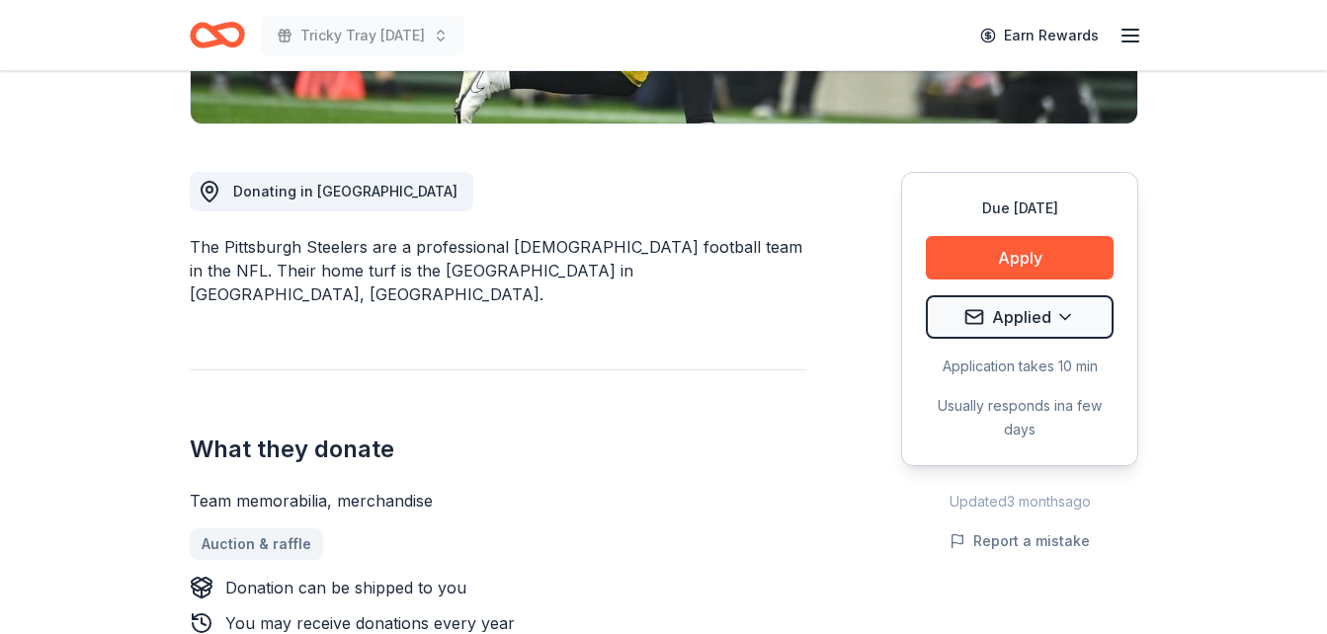
scroll to position [0, 0]
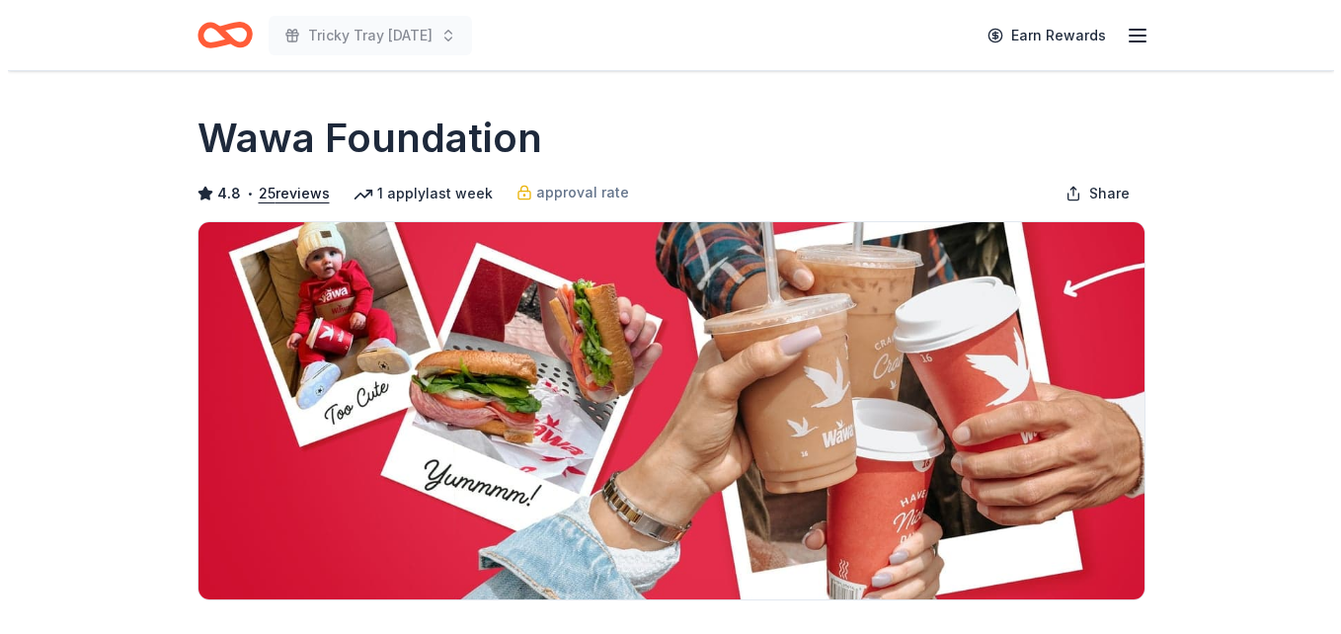
scroll to position [400, 0]
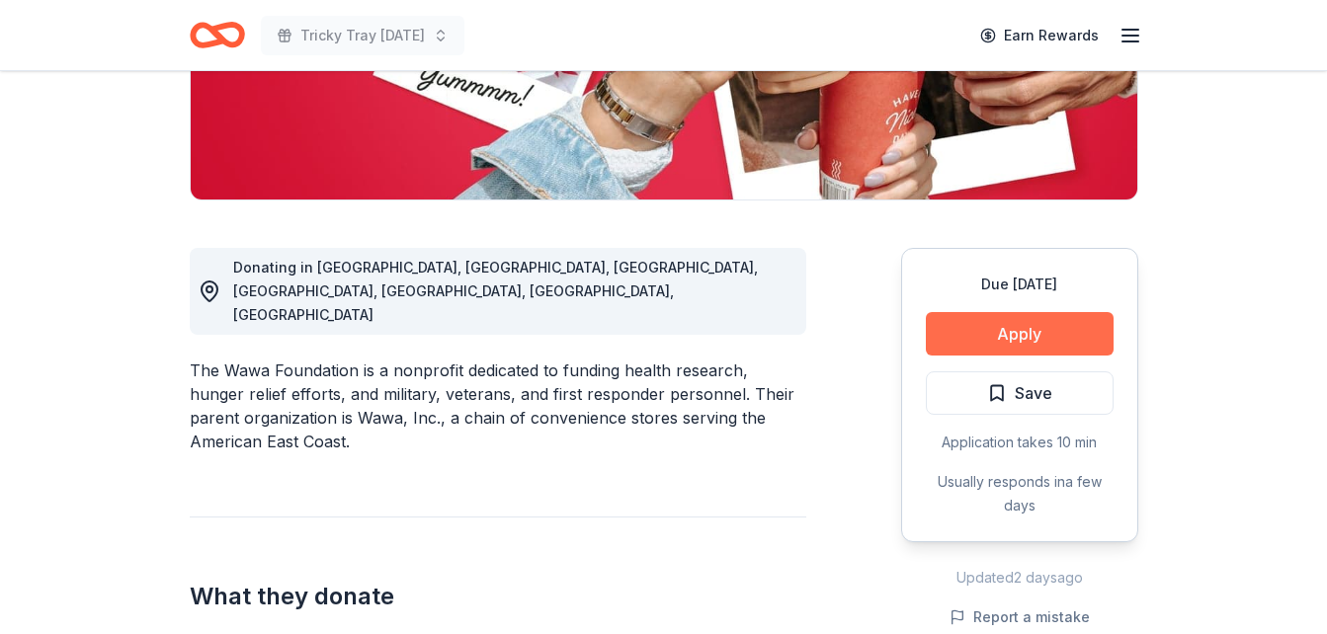
click at [991, 321] on button "Apply" at bounding box center [1019, 333] width 188 height 43
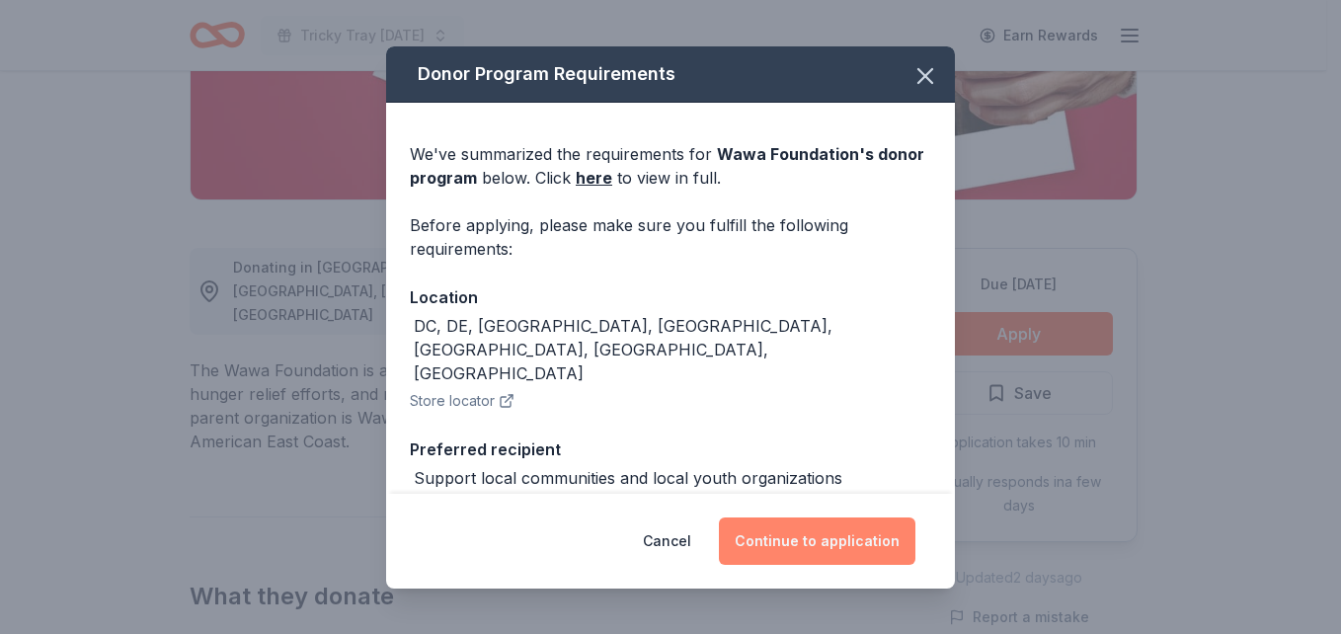
click at [822, 548] on button "Continue to application" at bounding box center [817, 541] width 197 height 47
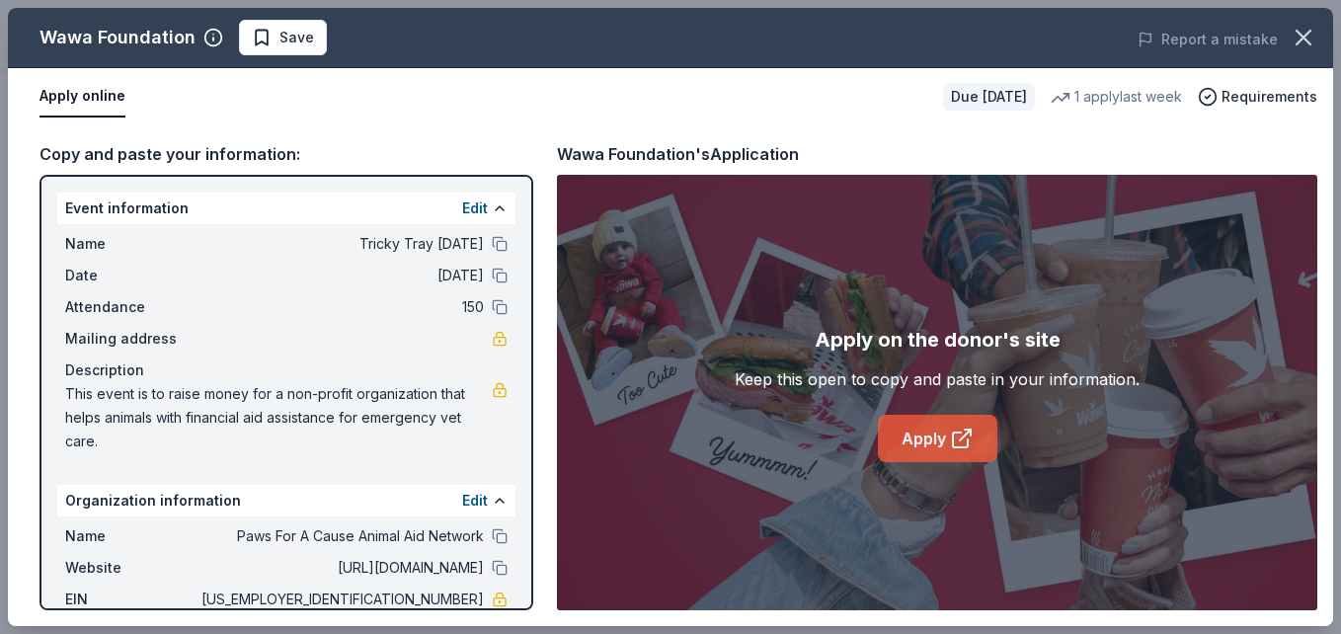
click at [925, 431] on link "Apply" at bounding box center [938, 438] width 120 height 47
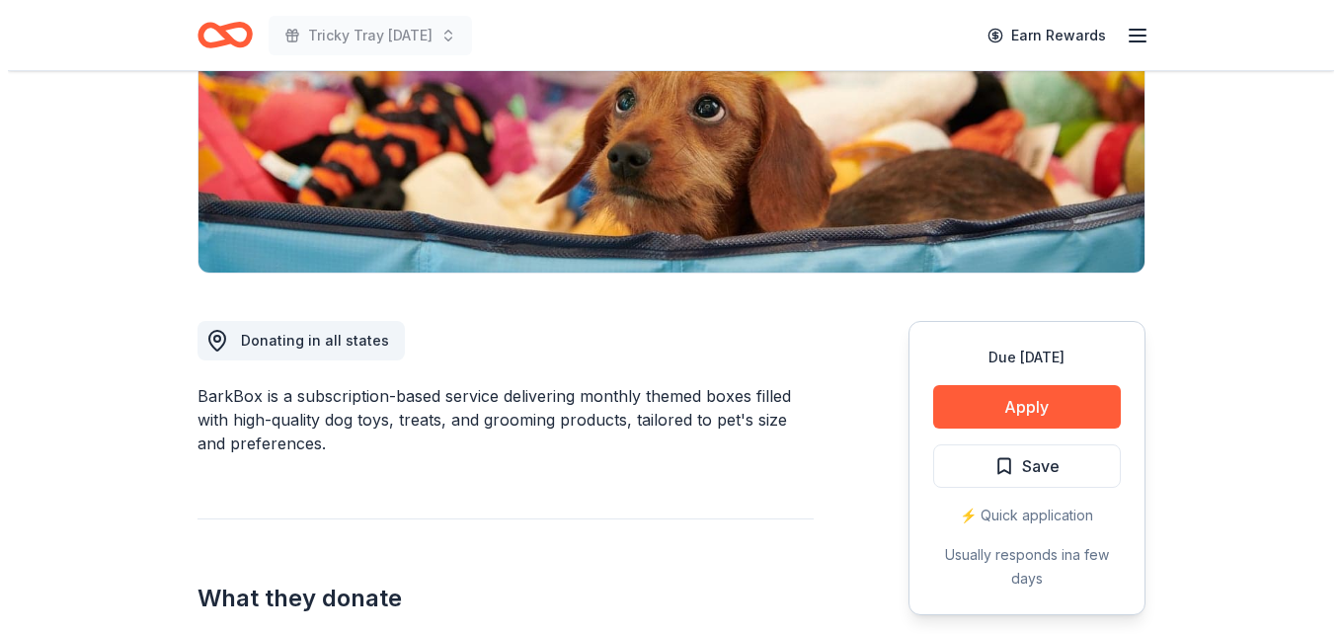
scroll to position [328, 0]
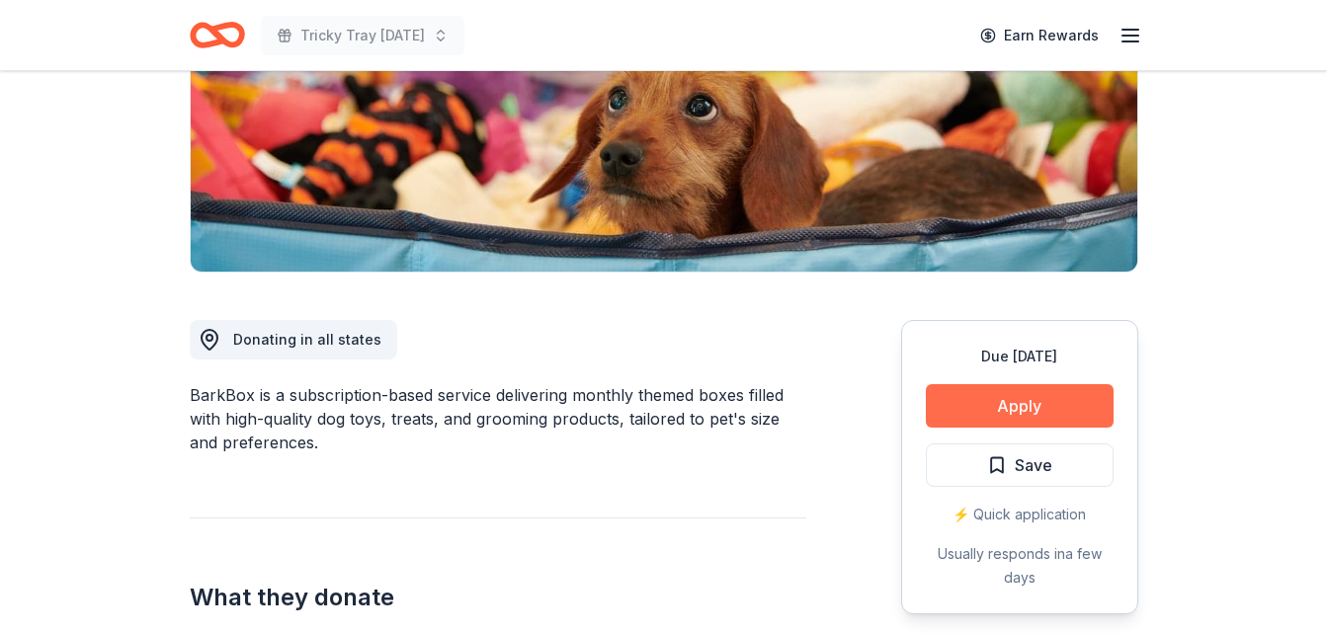
click at [988, 398] on button "Apply" at bounding box center [1019, 405] width 188 height 43
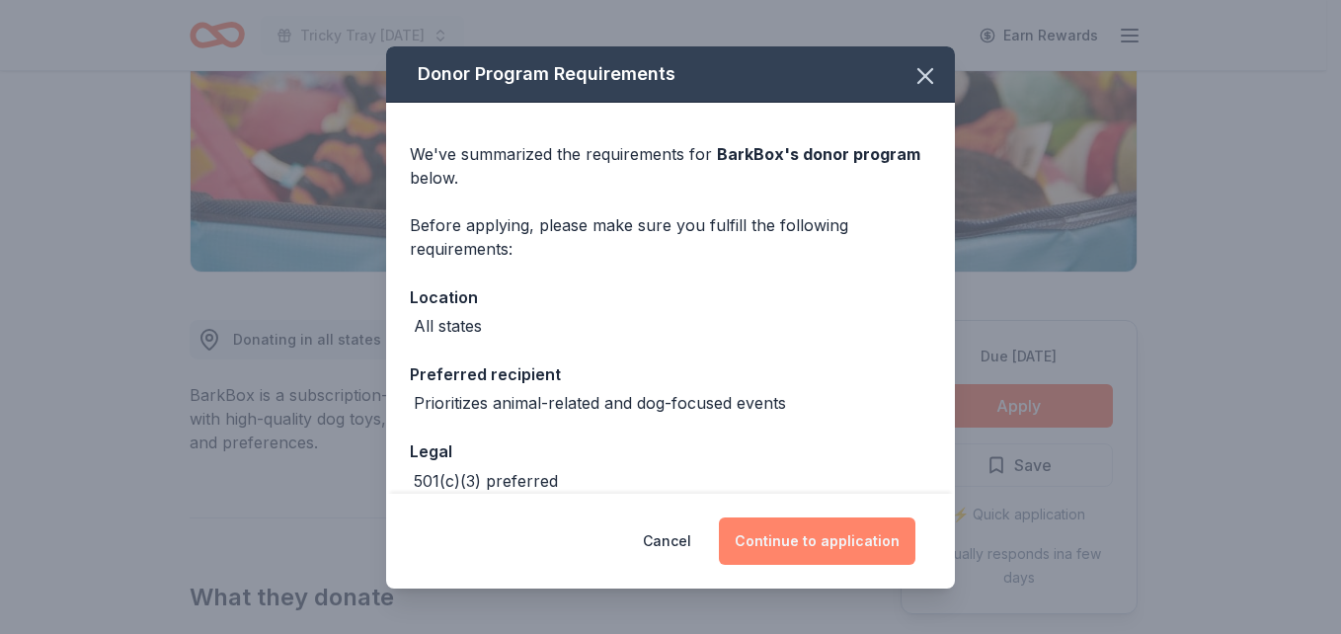
click at [813, 538] on button "Continue to application" at bounding box center [817, 541] width 197 height 47
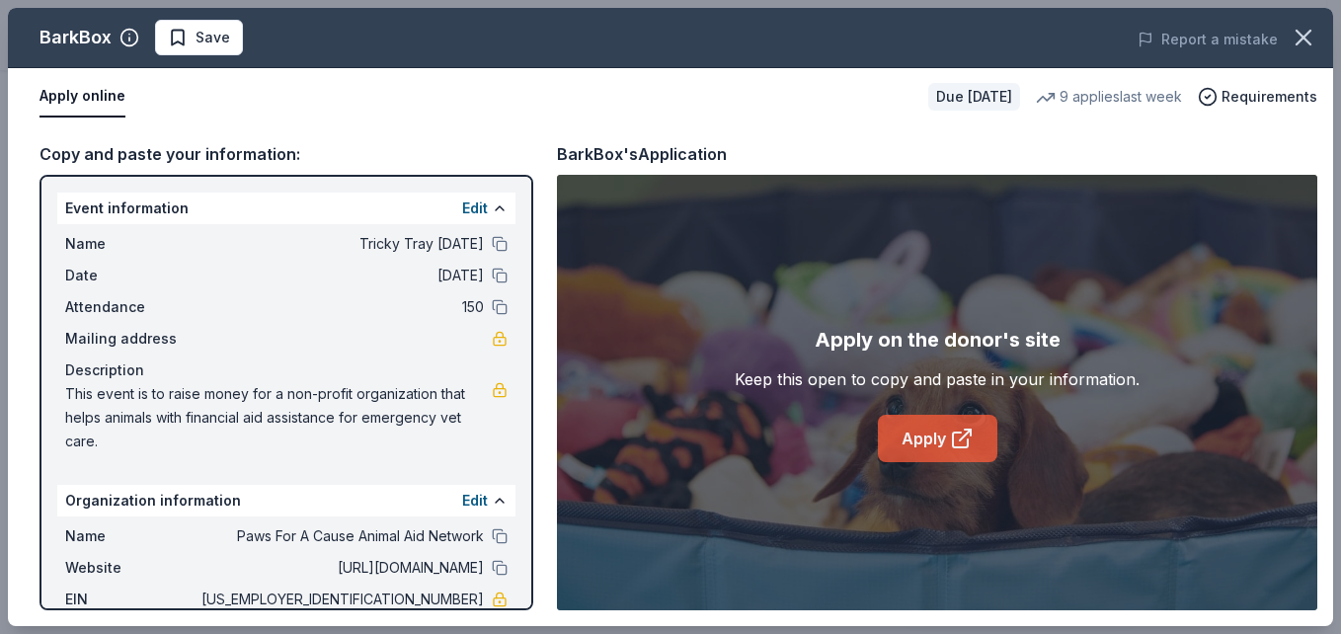
click at [913, 433] on link "Apply" at bounding box center [938, 438] width 120 height 47
click at [206, 47] on span "Save" at bounding box center [213, 38] width 35 height 24
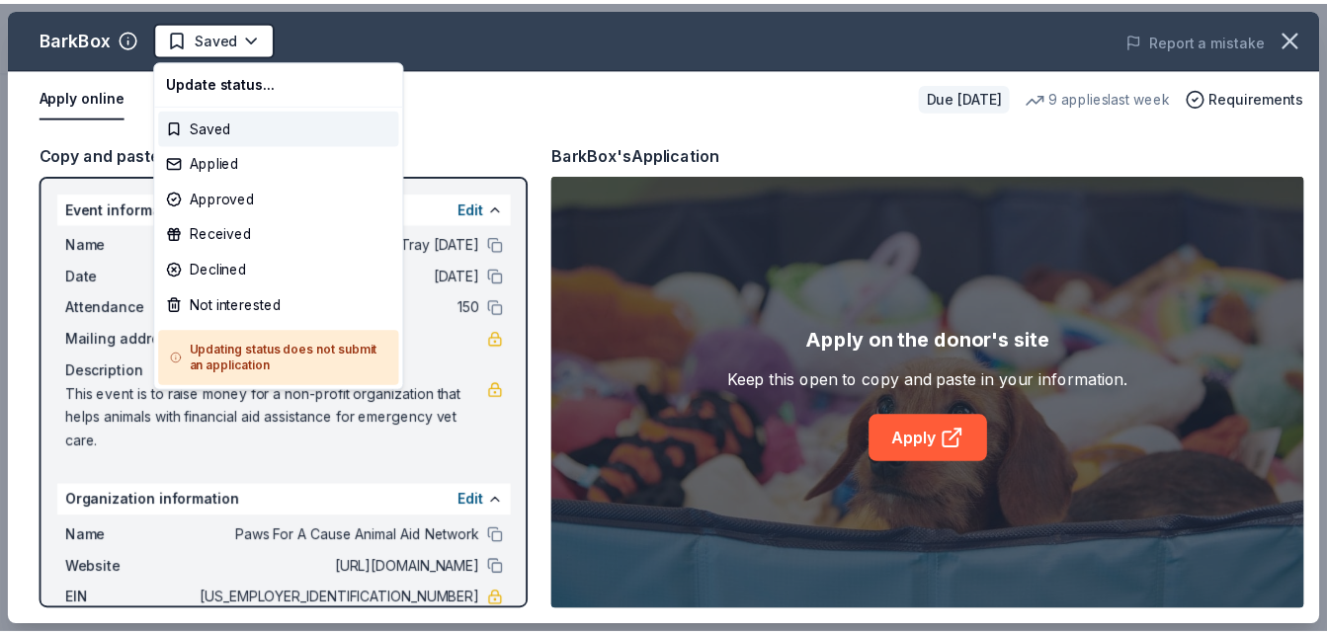
scroll to position [0, 0]
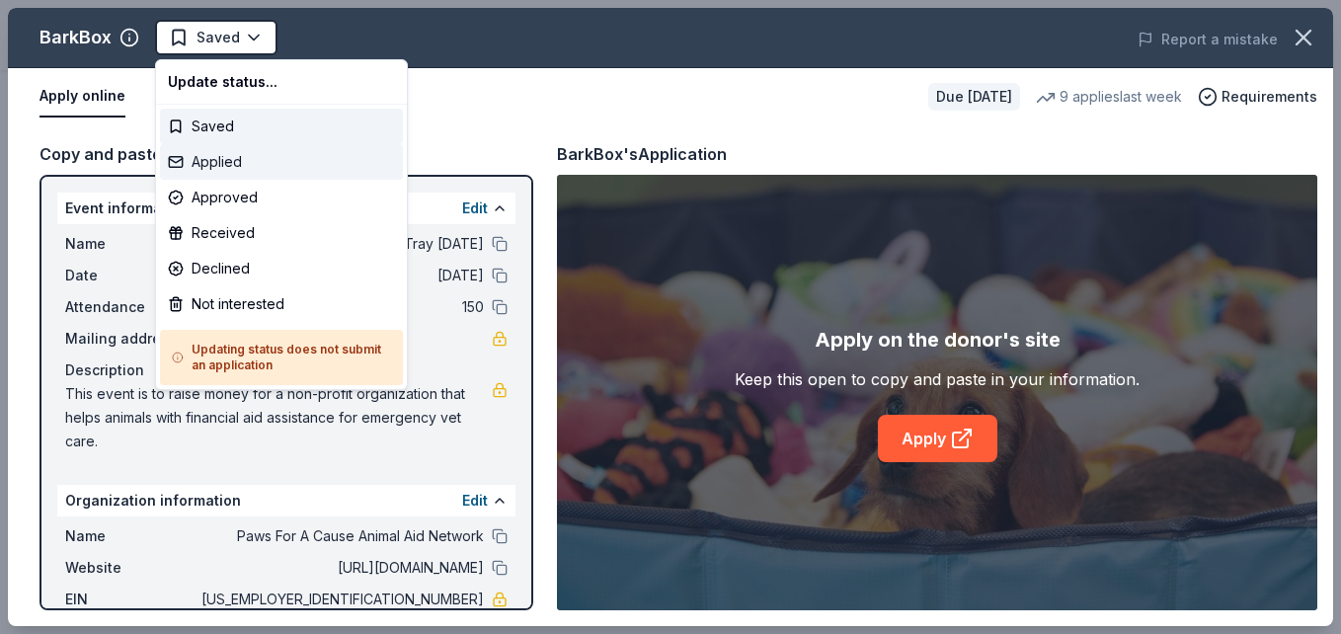
click at [219, 160] on div "Applied" at bounding box center [281, 162] width 243 height 36
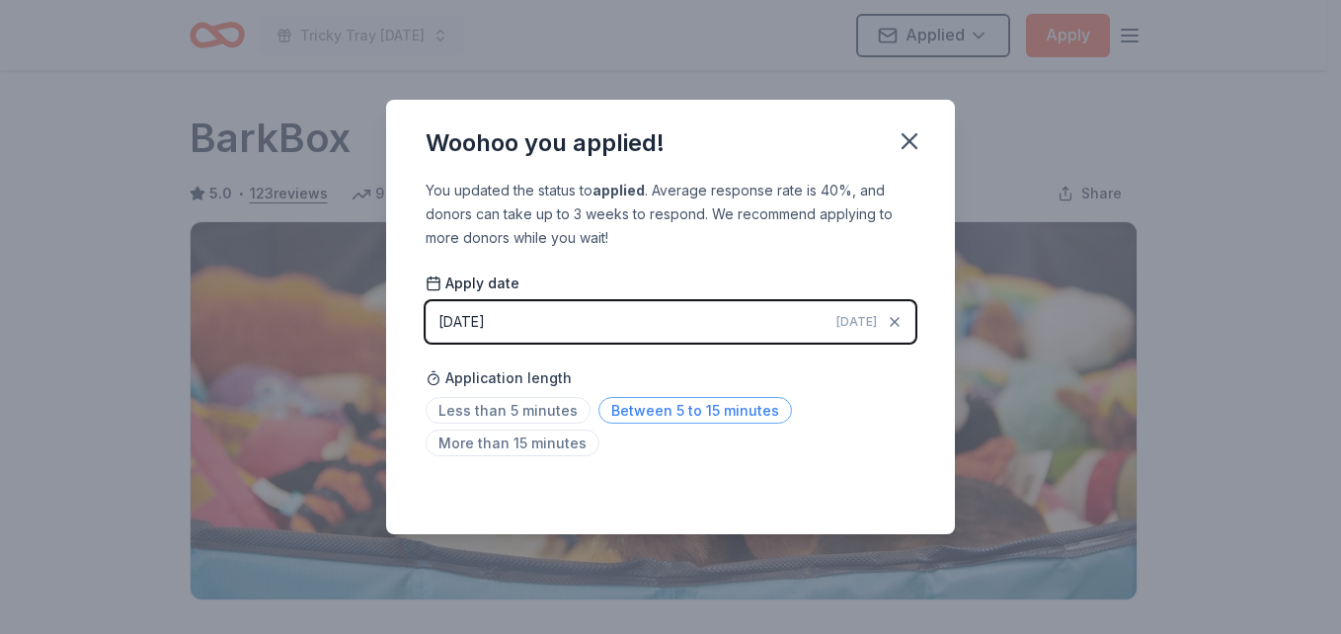
click at [730, 413] on span "Between 5 to 15 minutes" at bounding box center [696, 410] width 194 height 27
click at [915, 142] on icon "button" at bounding box center [910, 141] width 28 height 28
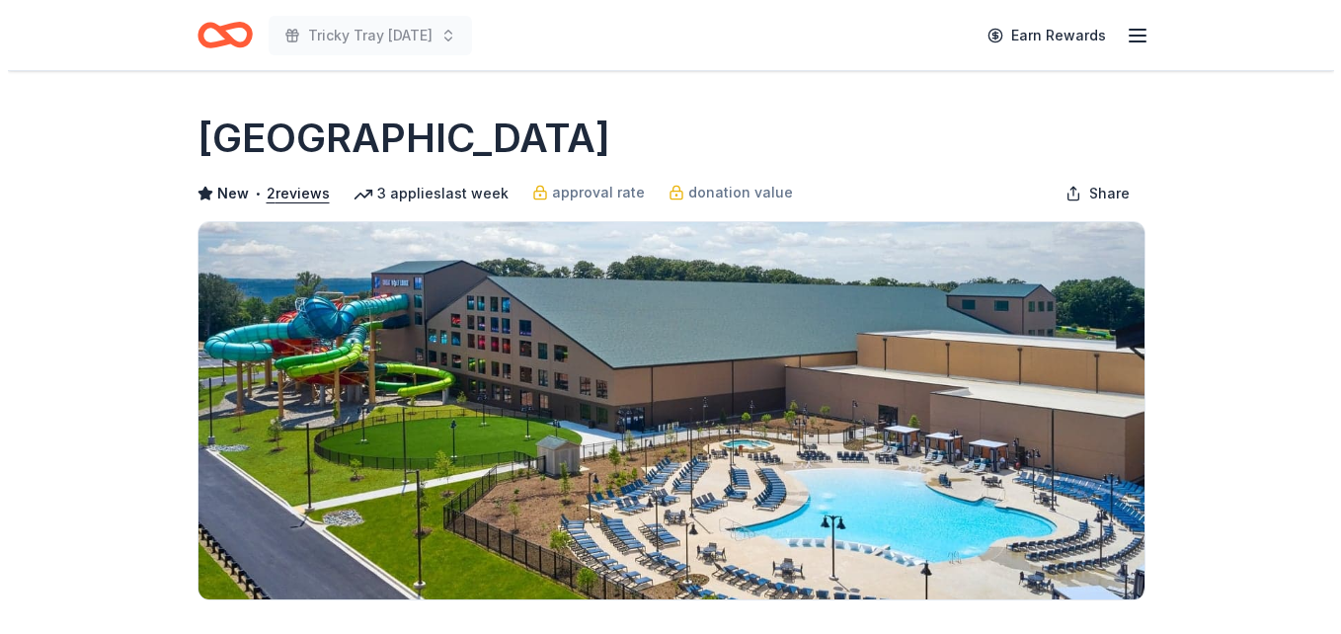
scroll to position [377, 0]
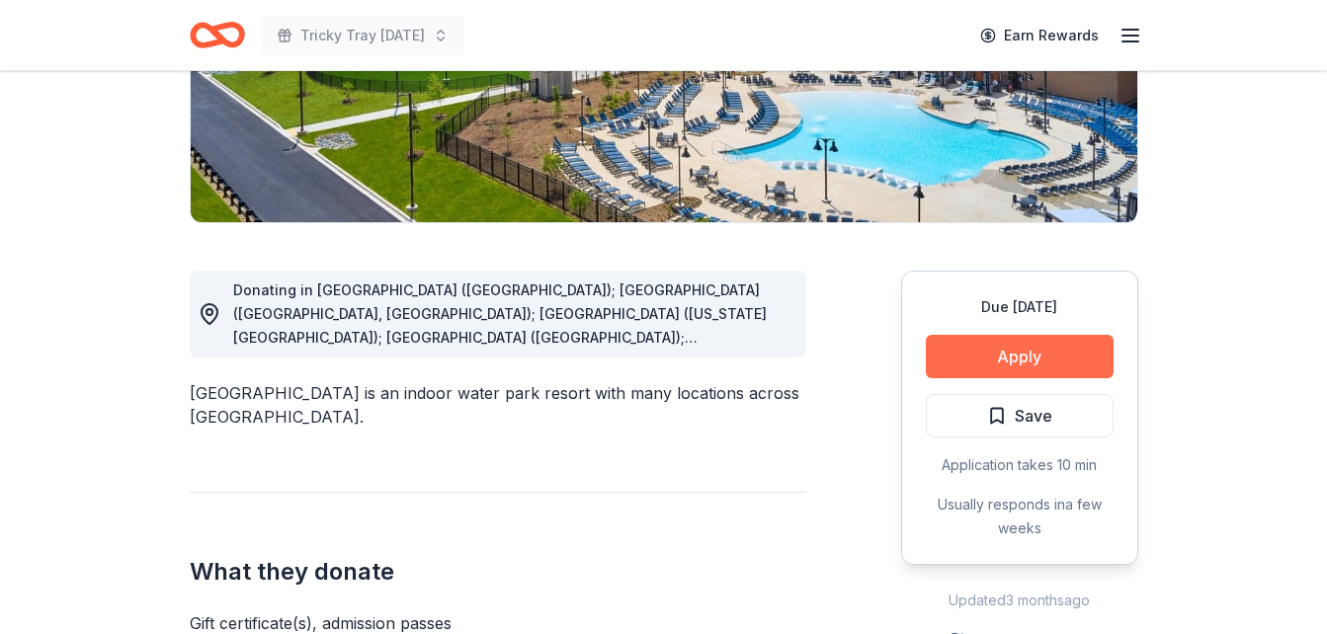
click at [962, 360] on button "Apply" at bounding box center [1019, 356] width 188 height 43
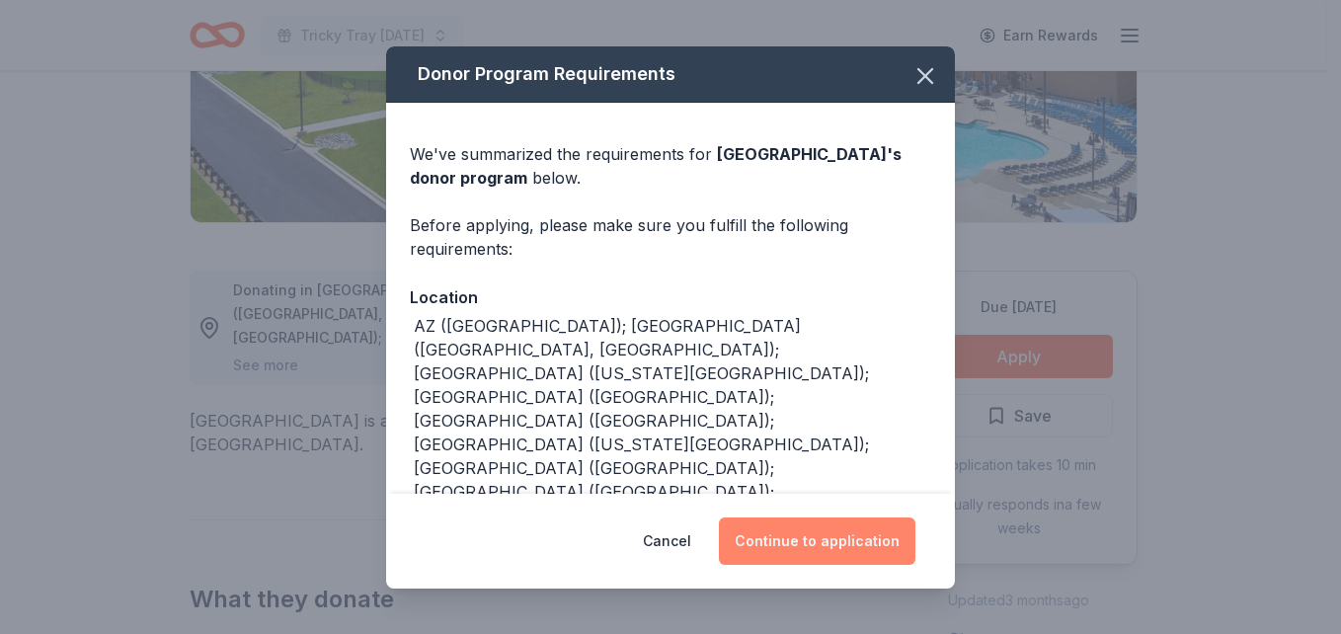
click at [817, 536] on button "Continue to application" at bounding box center [817, 541] width 197 height 47
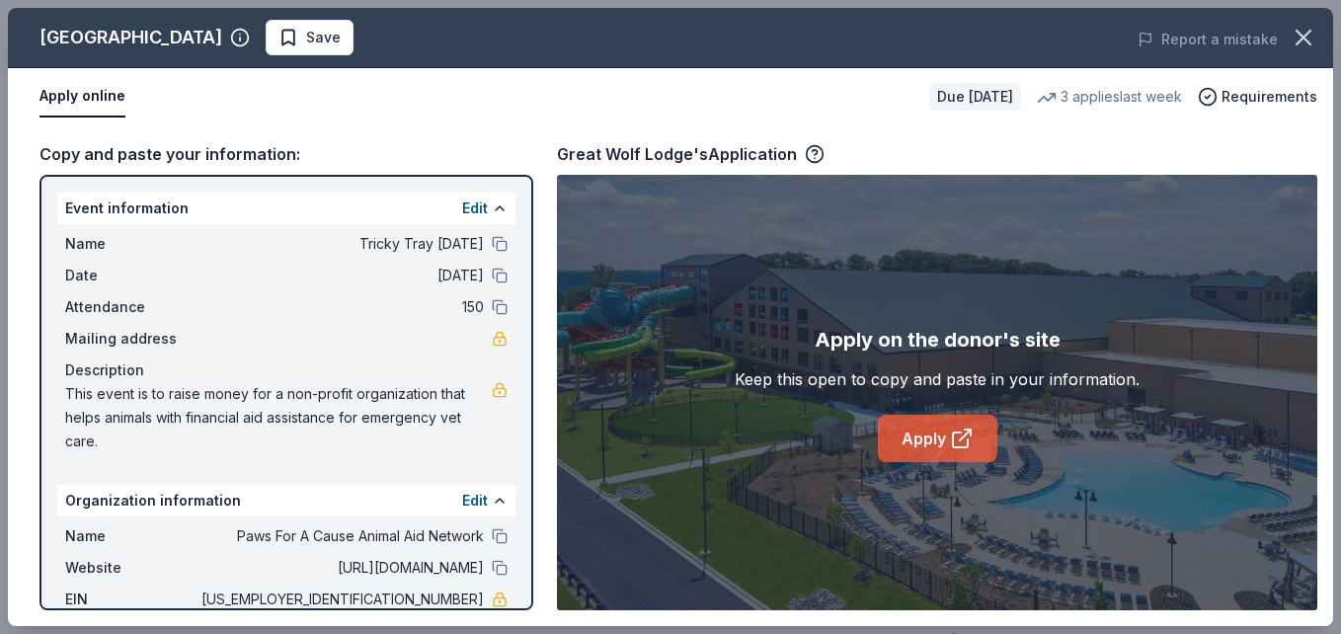
click at [928, 442] on link "Apply" at bounding box center [938, 438] width 120 height 47
click at [306, 40] on span "Save" at bounding box center [323, 38] width 35 height 24
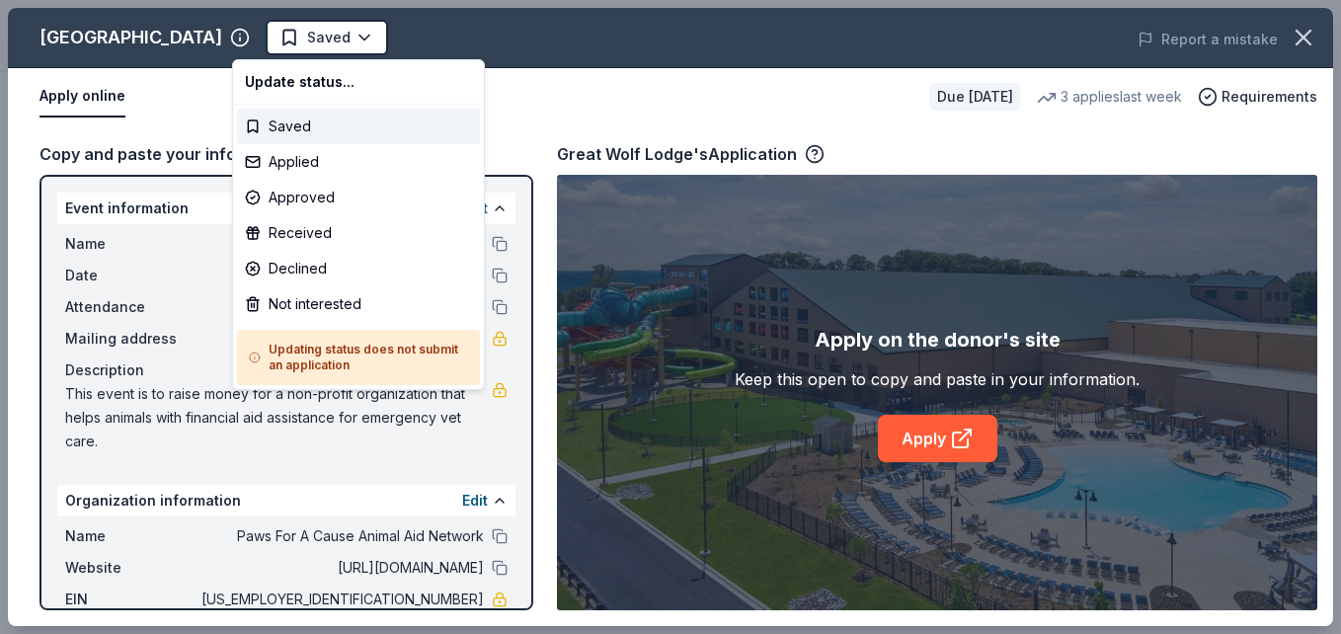
click at [295, 40] on body "Tricky Tray [DATE] Saved Apply Due [DATE] Share [GEOGRAPHIC_DATA] New • 2 revie…" at bounding box center [663, 317] width 1327 height 634
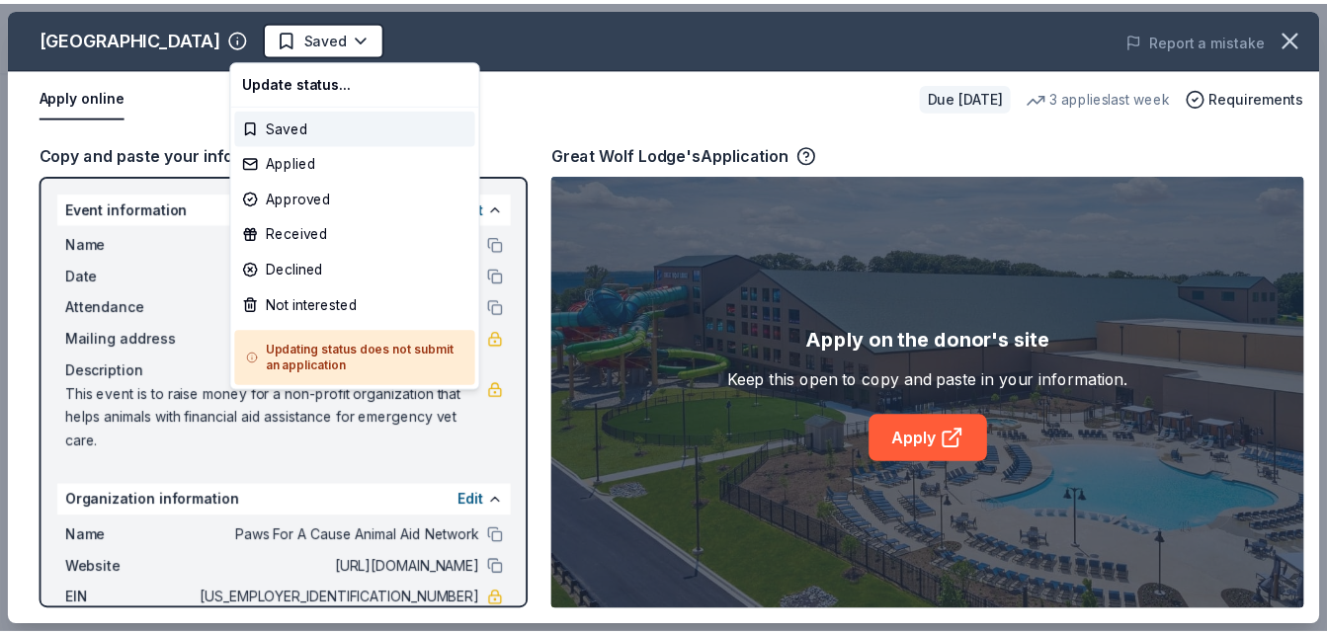
scroll to position [0, 0]
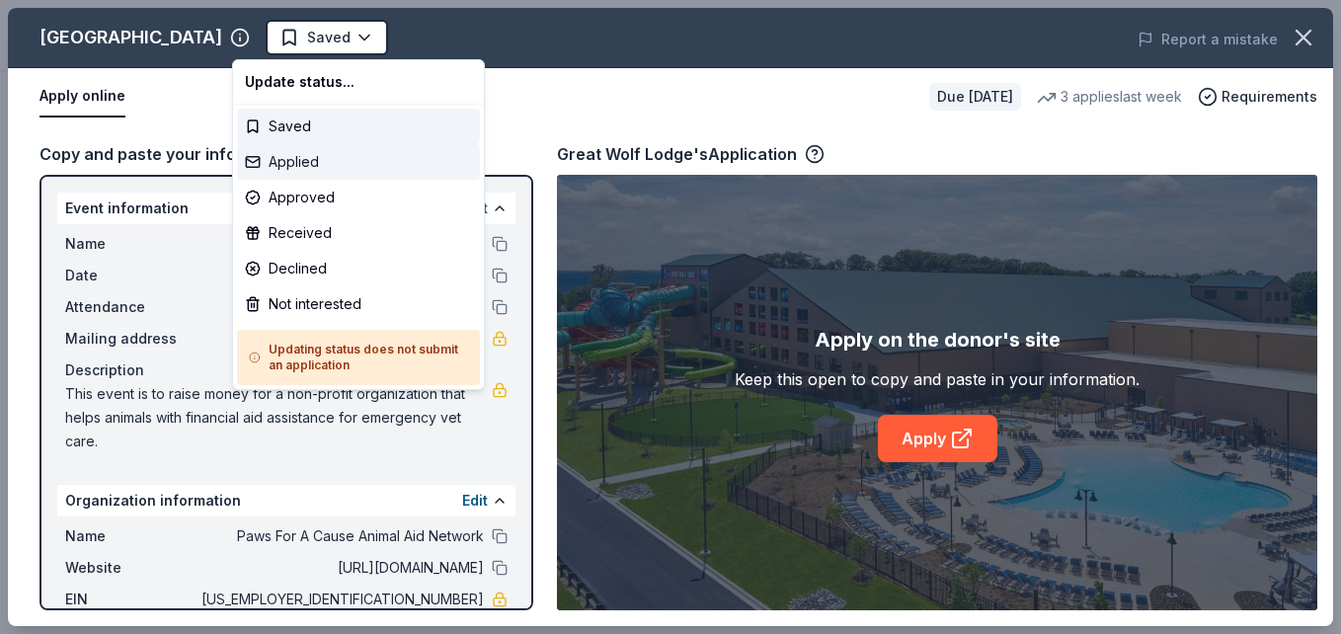
click at [311, 164] on div "Applied" at bounding box center [358, 162] width 243 height 36
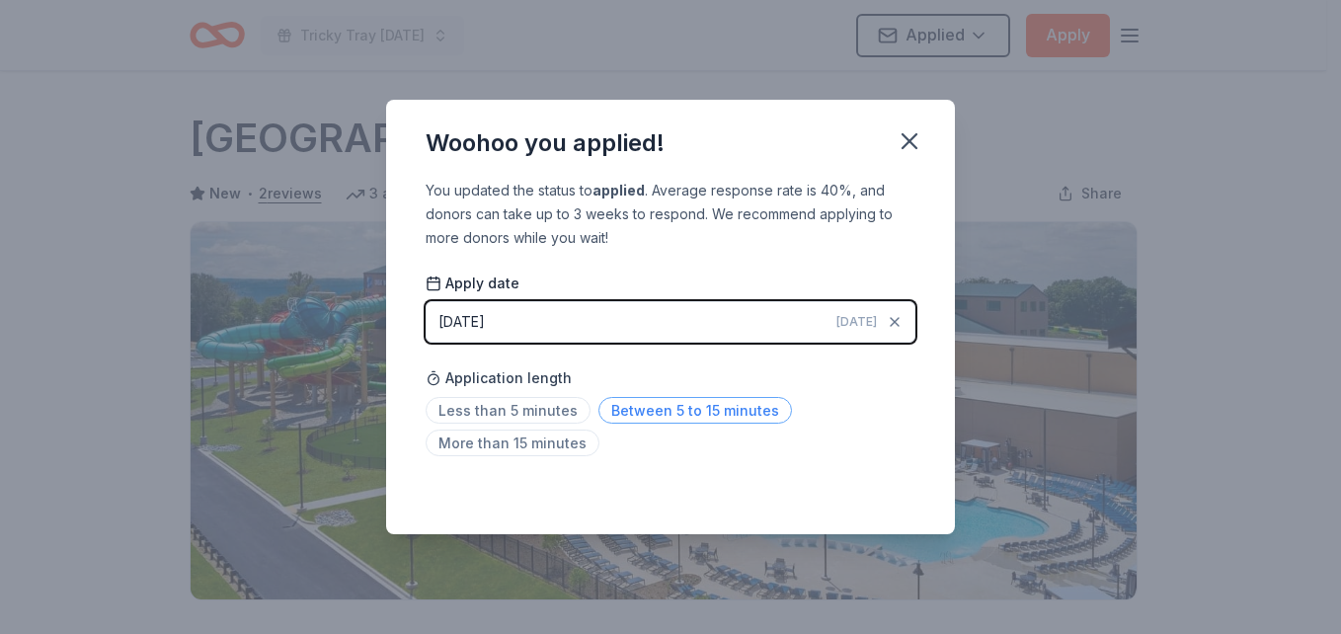
click at [705, 416] on span "Between 5 to 15 minutes" at bounding box center [696, 410] width 194 height 27
click at [898, 137] on icon "button" at bounding box center [910, 141] width 28 height 28
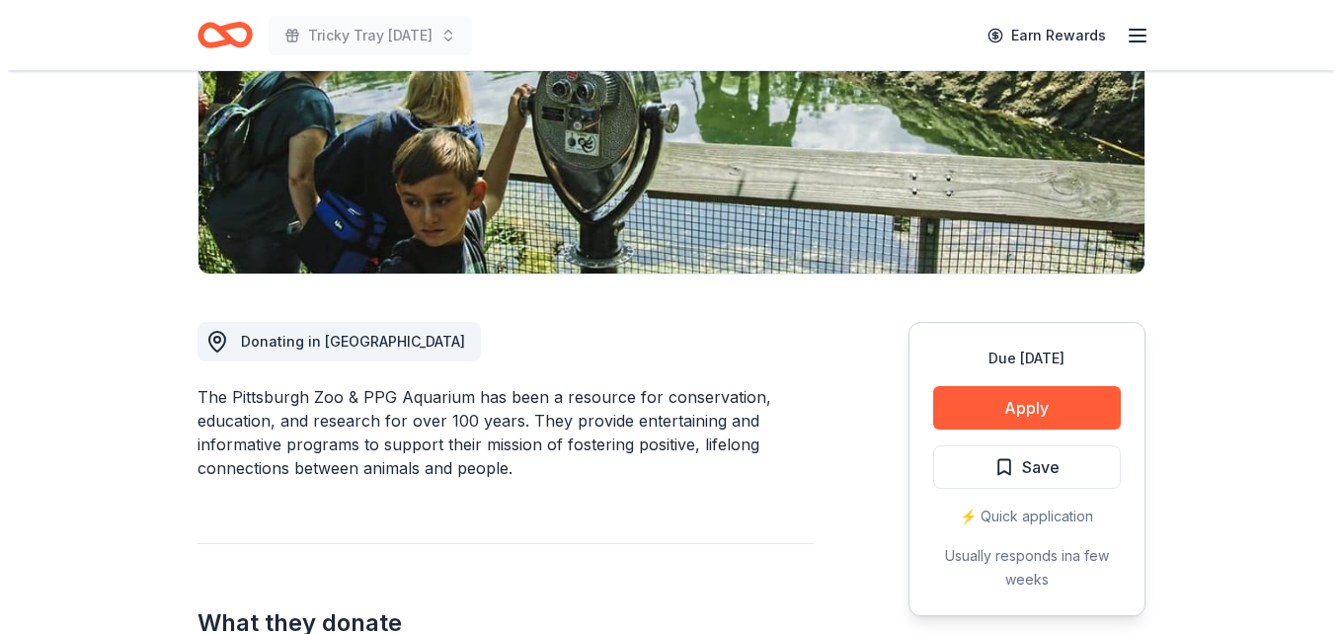
scroll to position [327, 0]
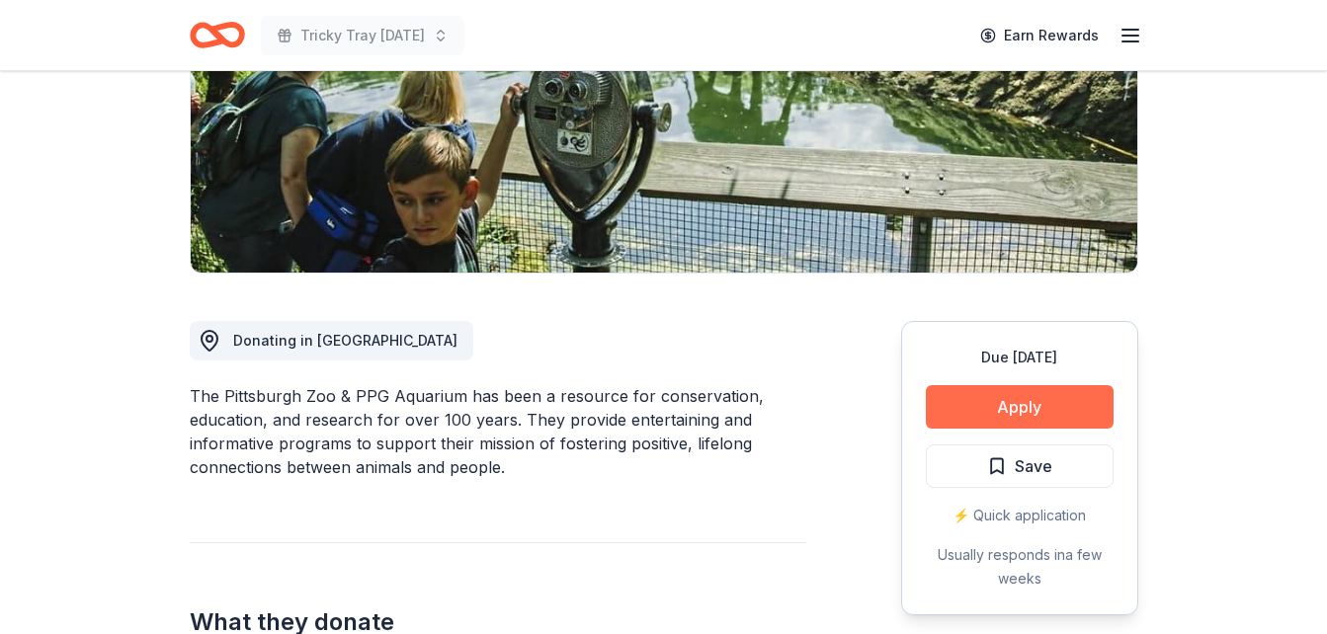
click at [981, 404] on button "Apply" at bounding box center [1019, 406] width 188 height 43
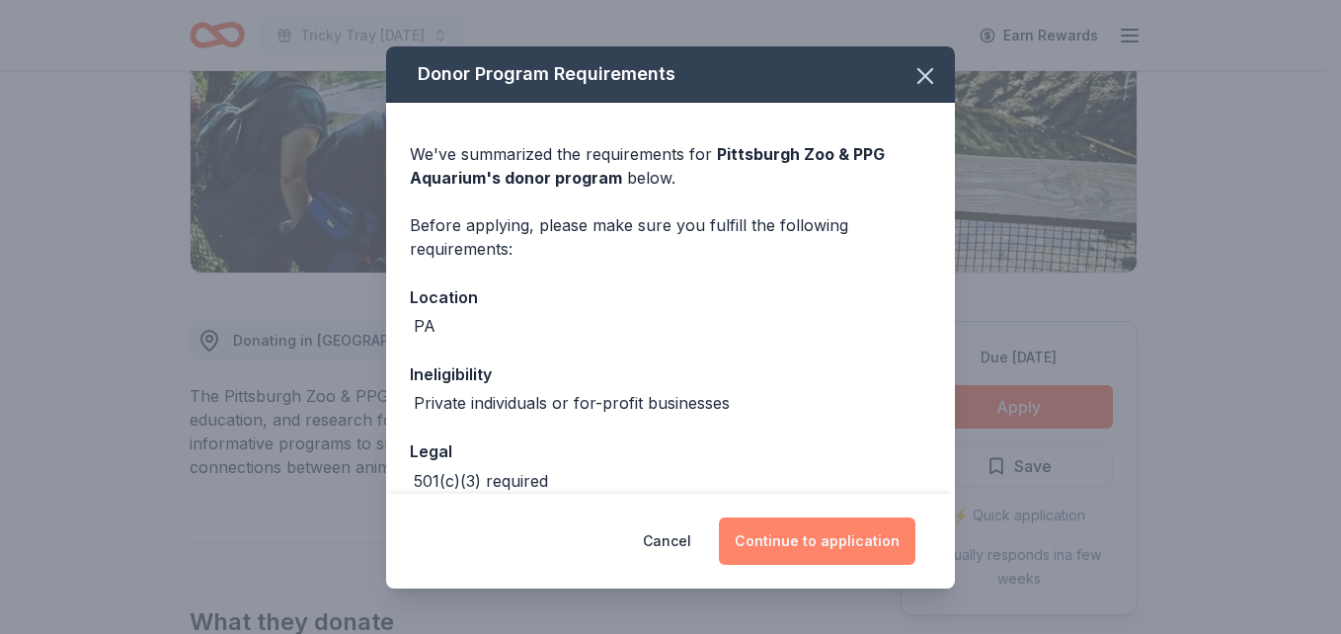
click at [794, 541] on button "Continue to application" at bounding box center [817, 541] width 197 height 47
